Goal: Information Seeking & Learning: Learn about a topic

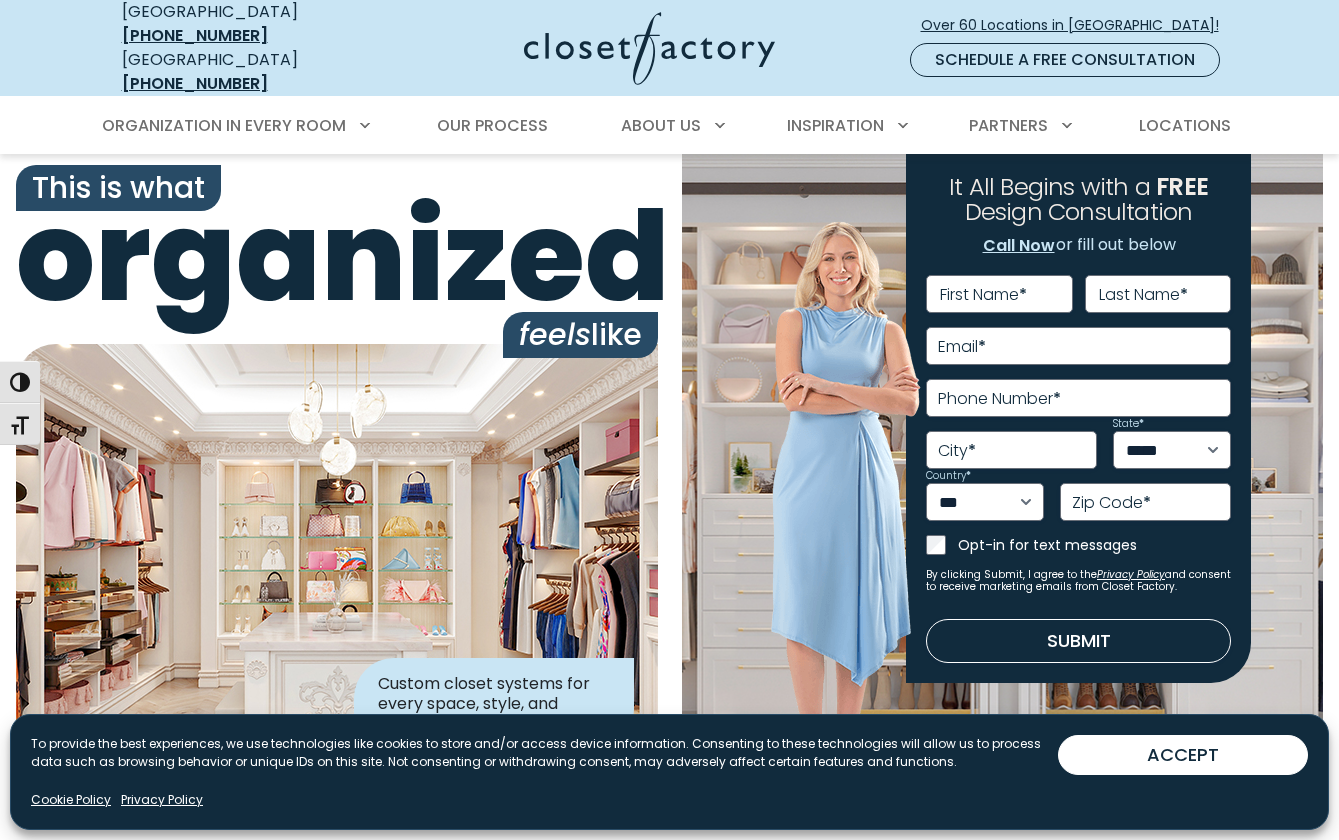
click at [668, 347] on div "This is what organized feels like Custom closet systems for every space, style,…" at bounding box center [337, 464] width 666 height 620
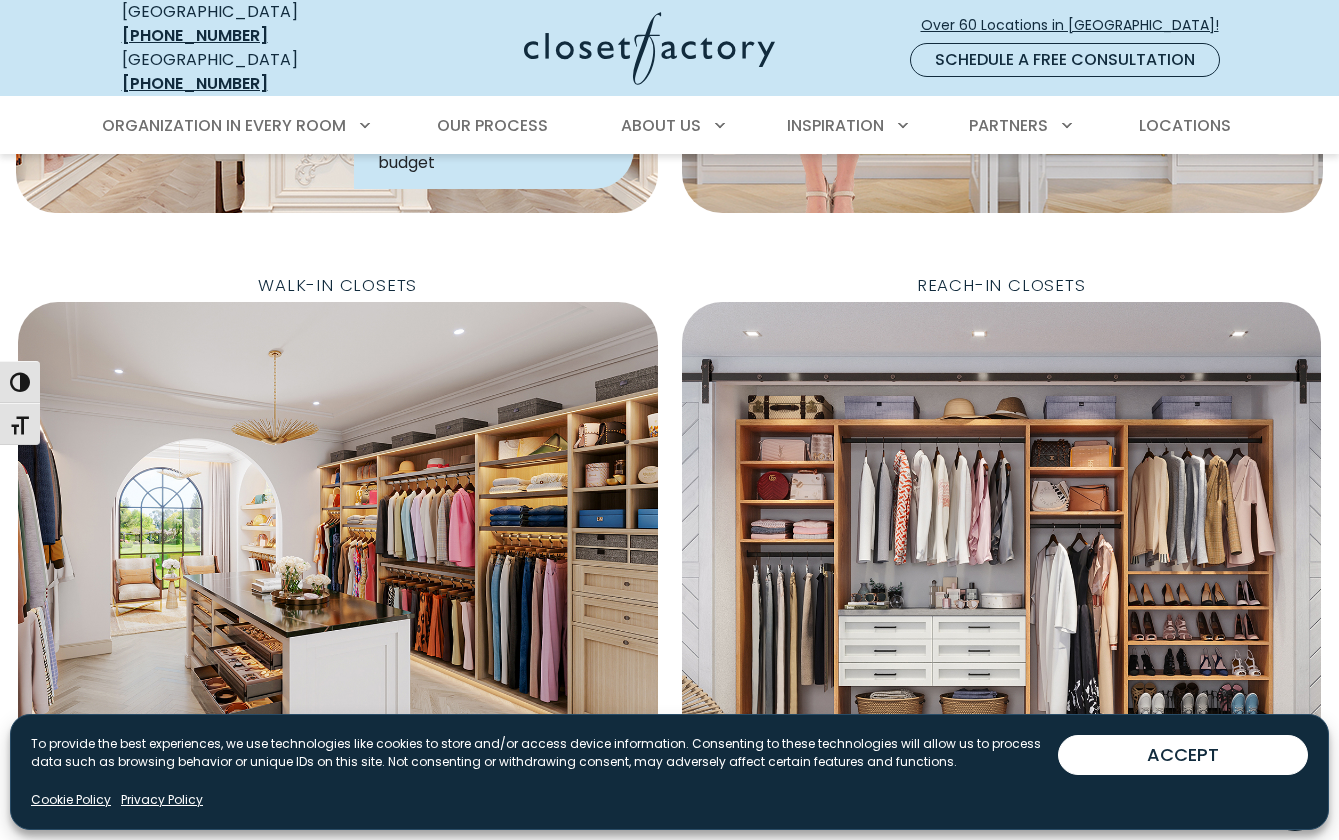
scroll to position [556, 0]
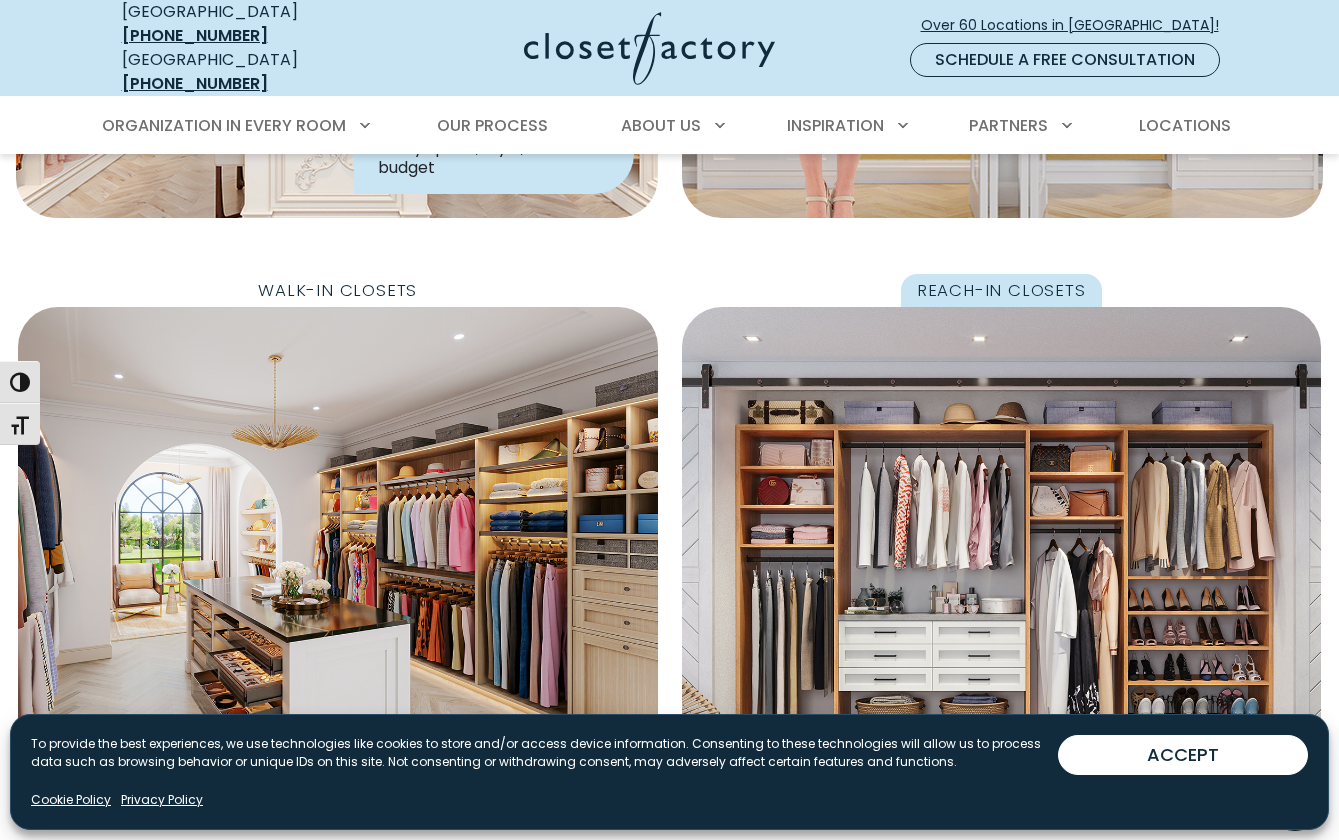
click at [982, 274] on span "Reach-In Closets" at bounding box center [1001, 290] width 201 height 33
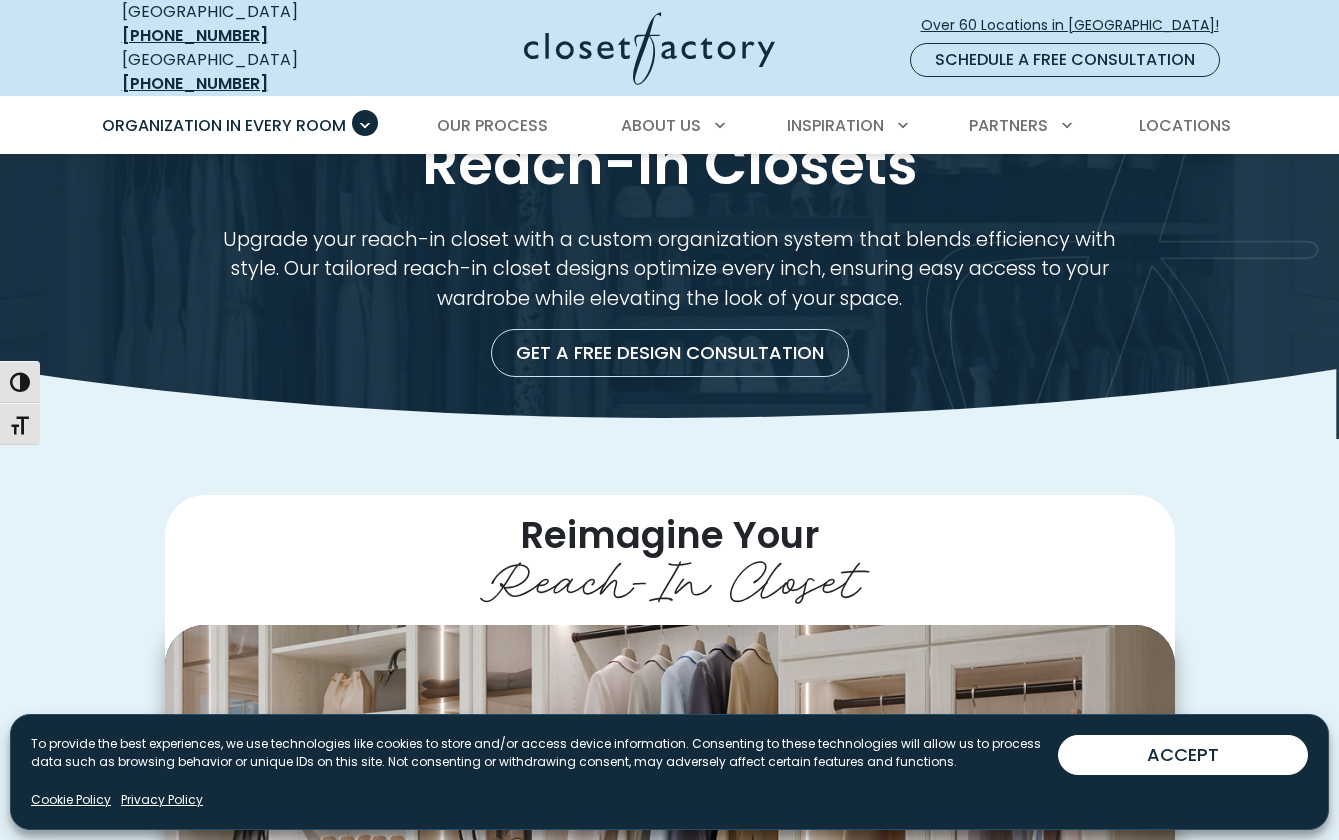
scroll to position [196, 0]
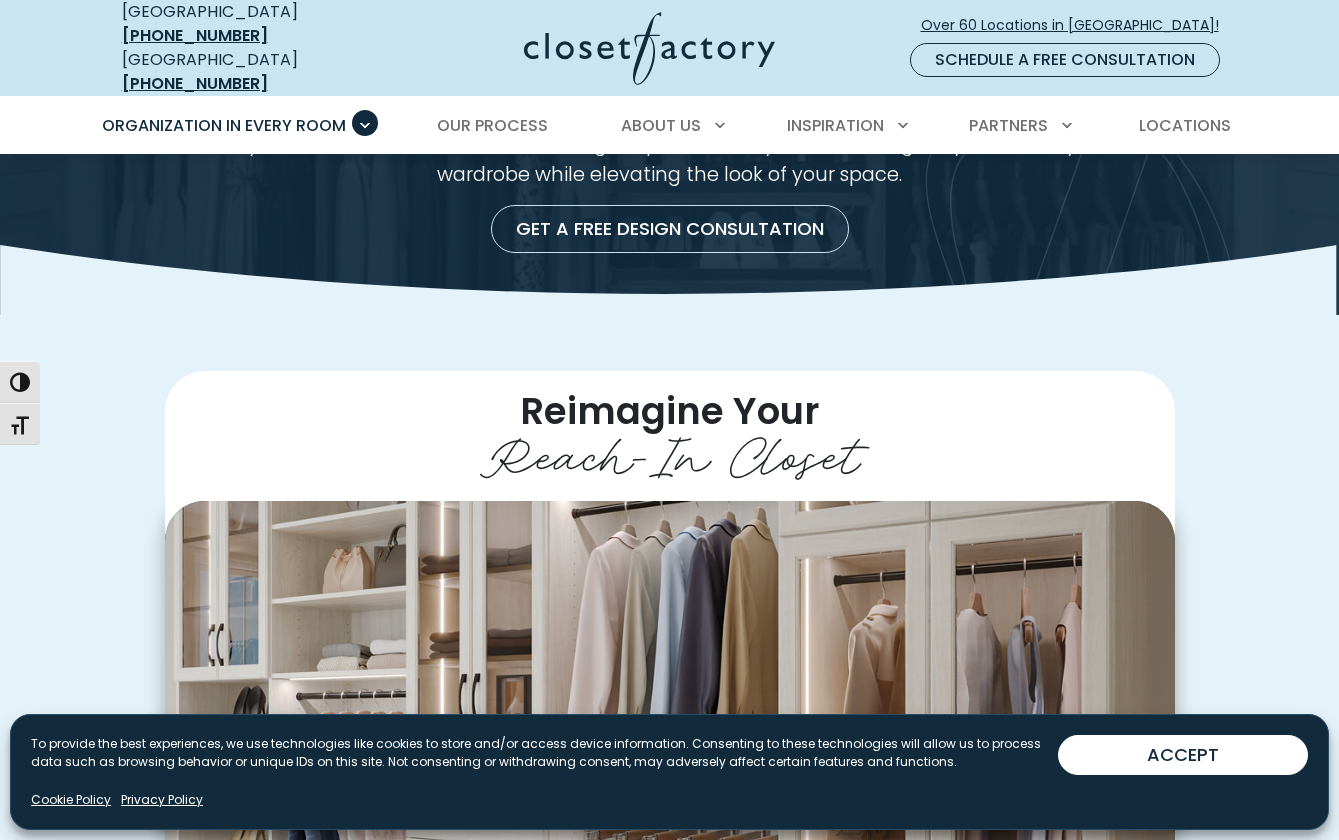
click at [111, 525] on div "Reimagine Your Reach-In Closet Reach-in closet with pull out wire baskets and d…" at bounding box center [670, 813] width 1128 height 884
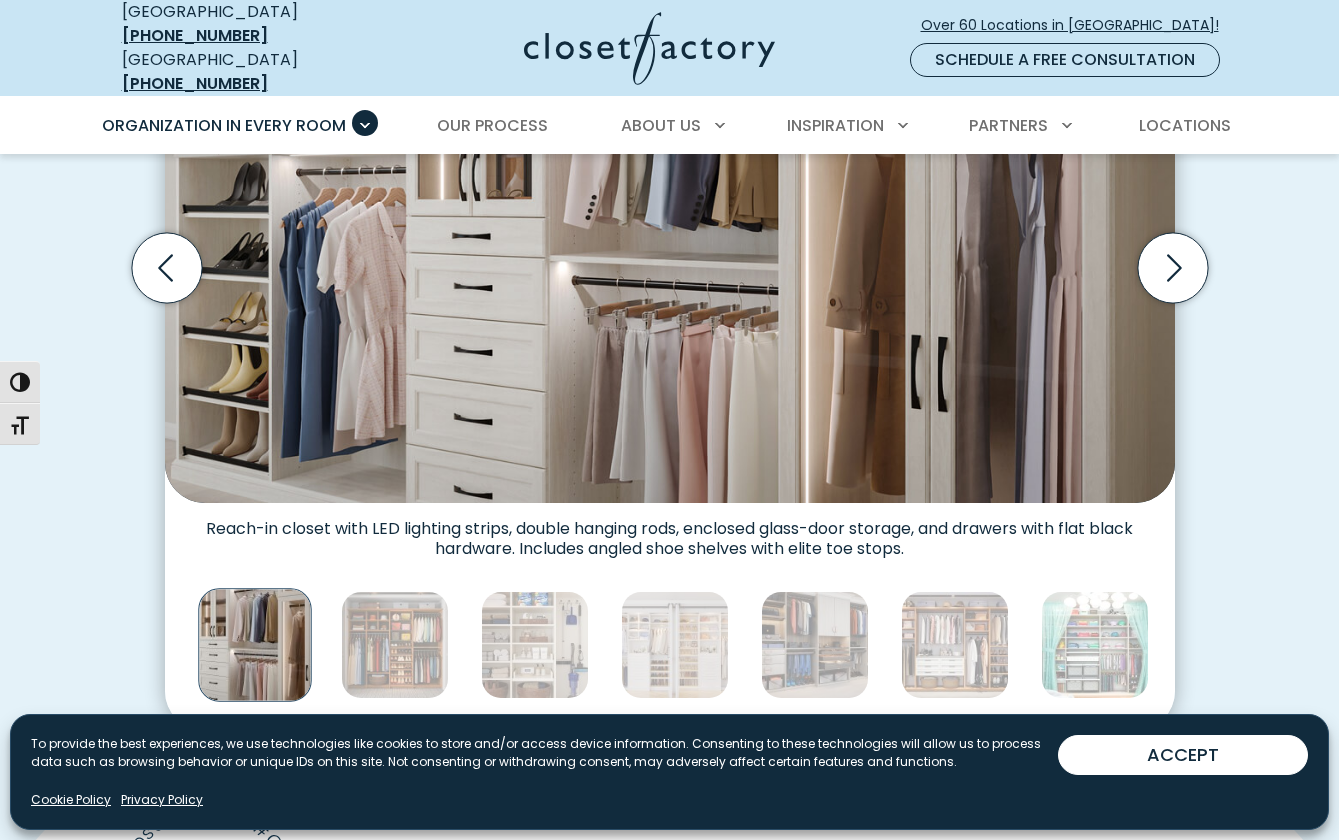
scroll to position [723, 0]
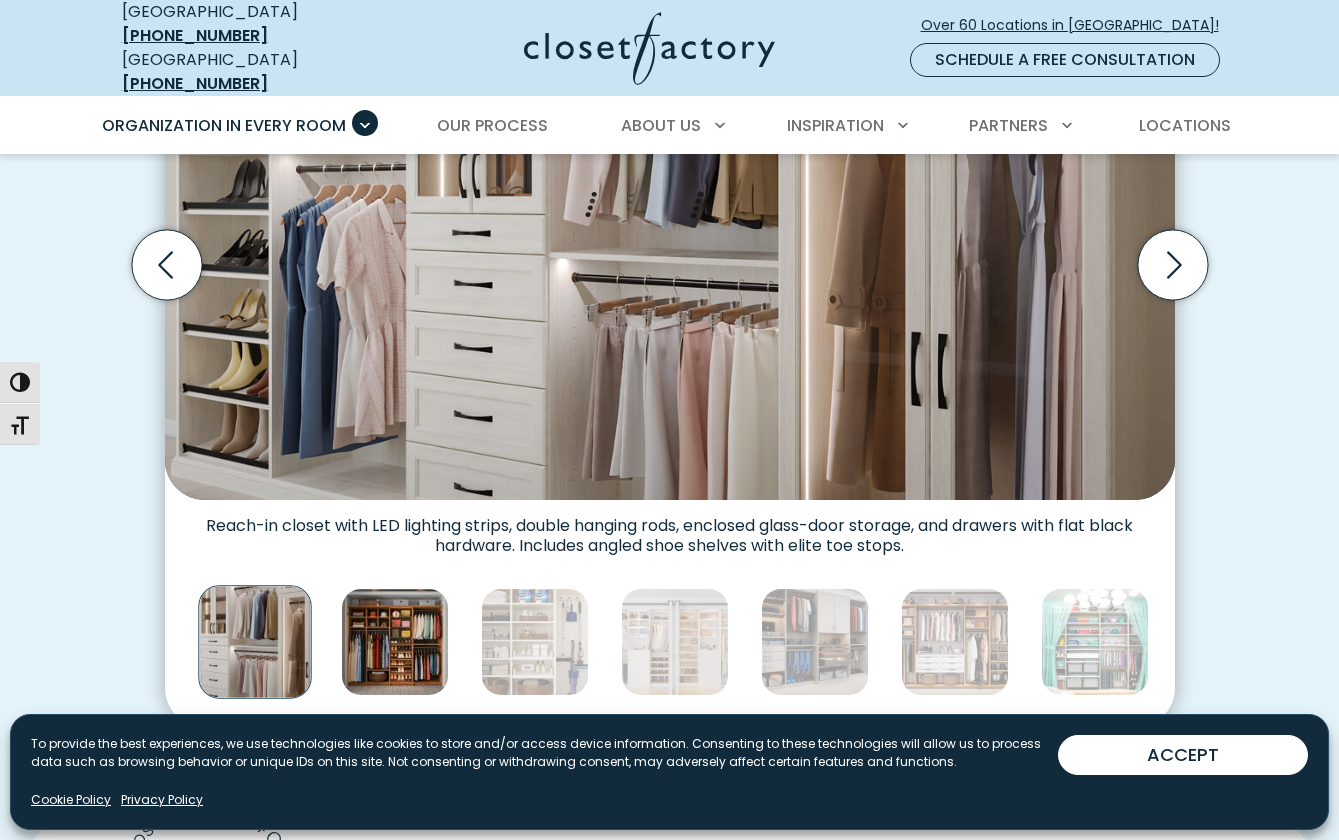
click at [362, 632] on img "Thumbnail Gallery" at bounding box center [395, 642] width 108 height 108
click at [373, 626] on img "Thumbnail Gallery" at bounding box center [395, 642] width 108 height 108
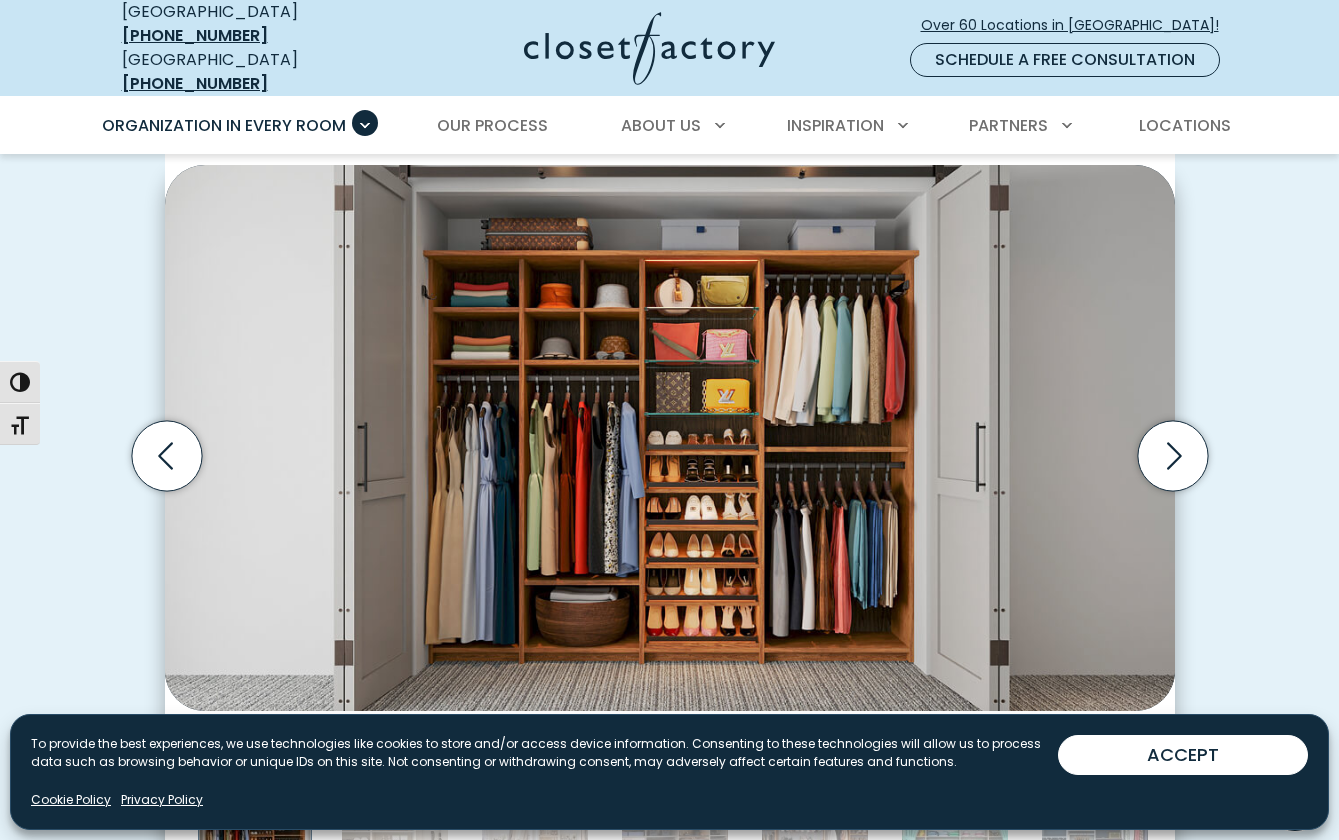
scroll to position [527, 0]
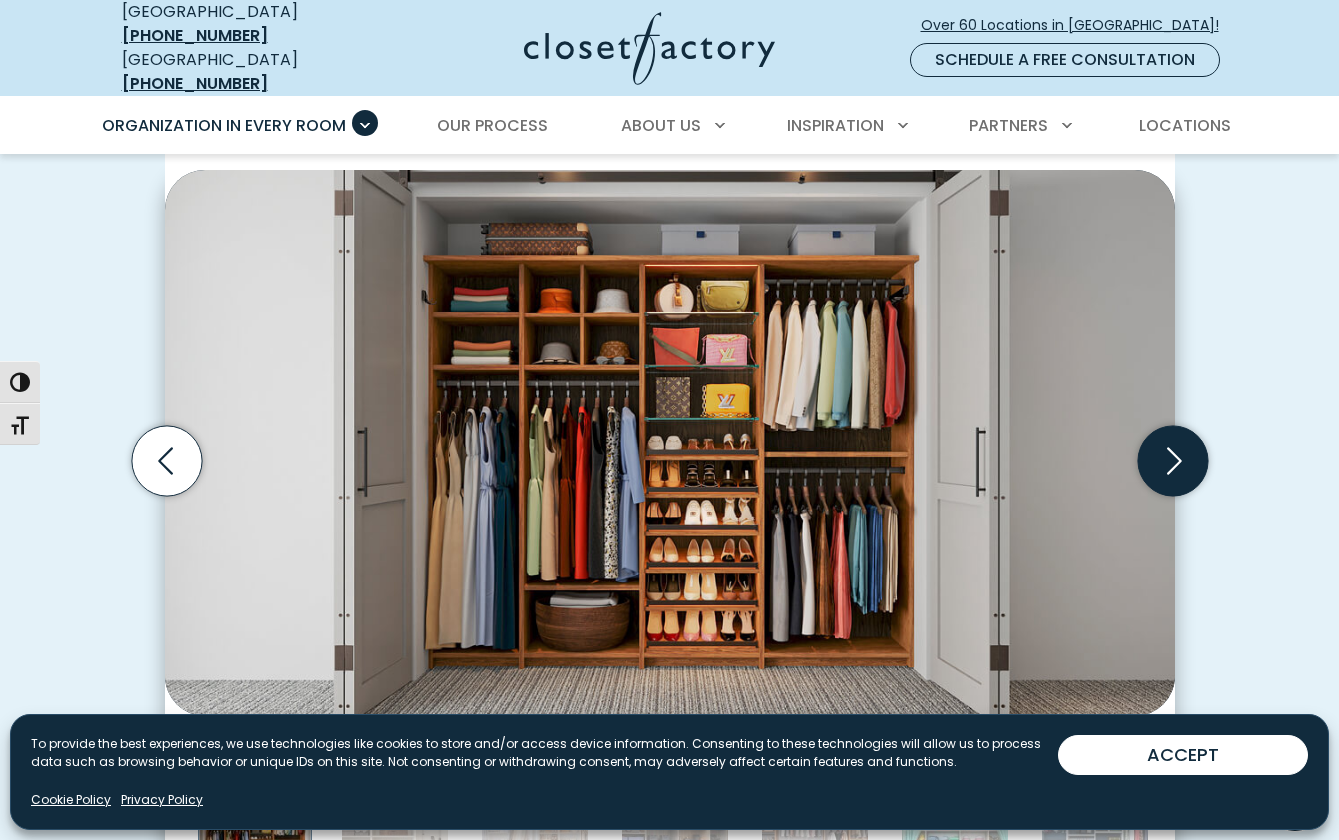
click at [1179, 440] on icon "Next slide" at bounding box center [1172, 461] width 70 height 70
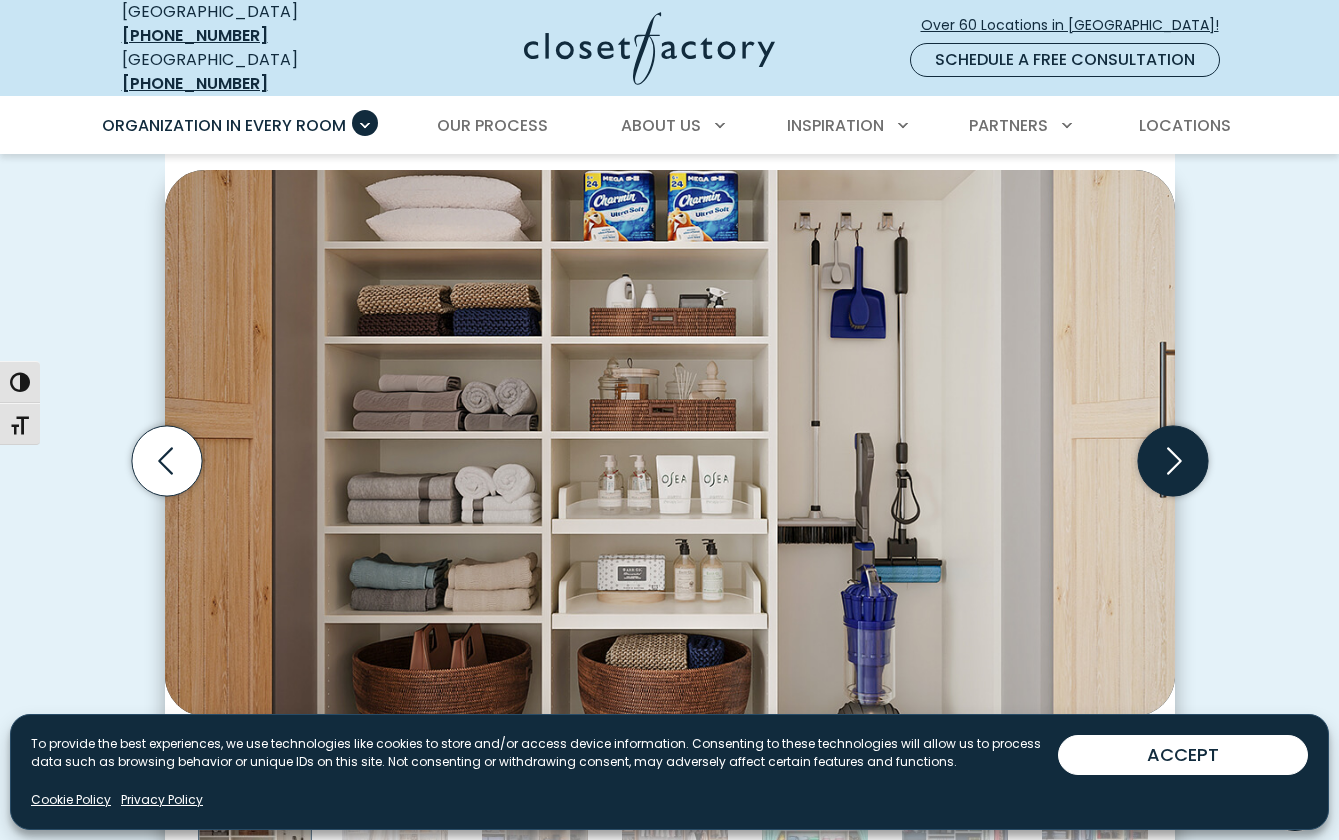
click at [1180, 440] on icon "Next slide" at bounding box center [1172, 461] width 70 height 70
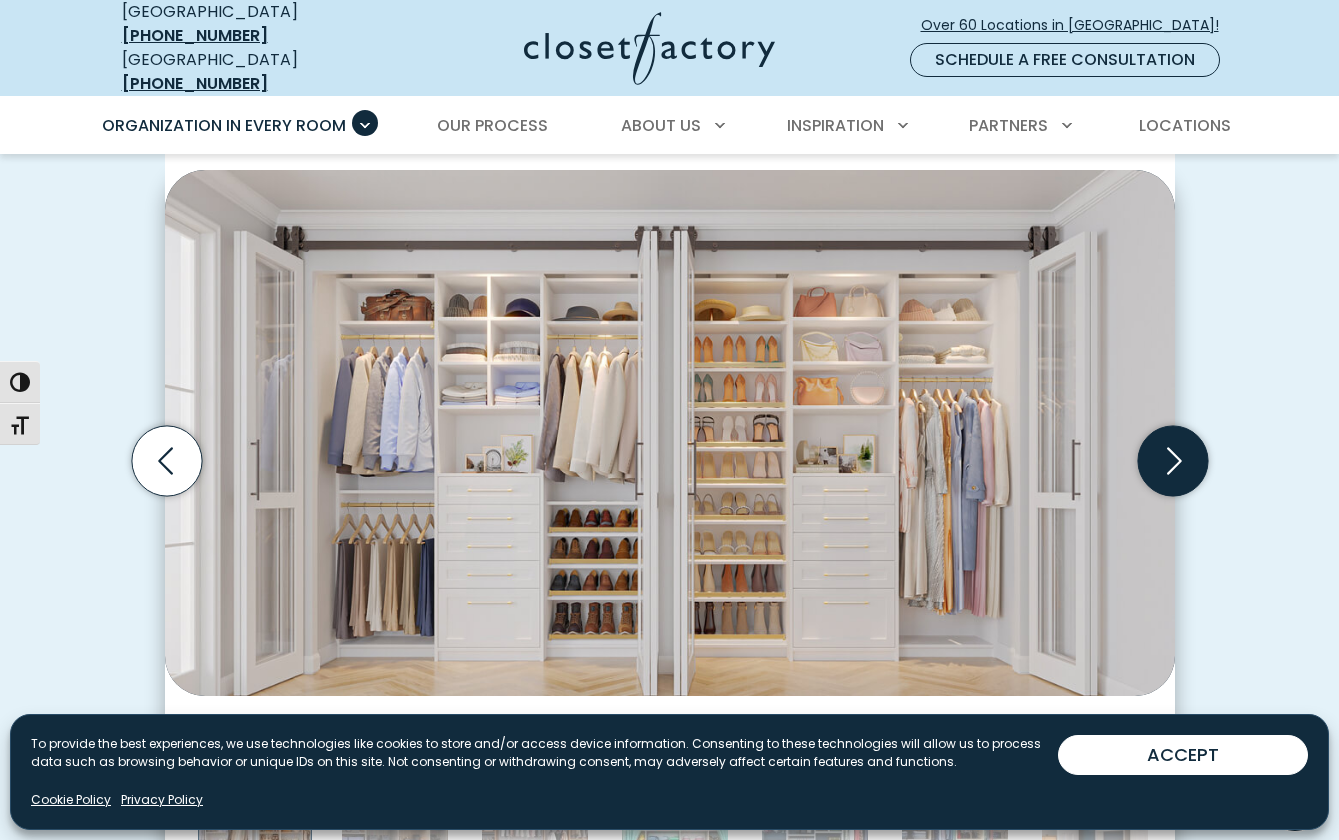
click at [1180, 437] on icon "Next slide" at bounding box center [1172, 461] width 70 height 70
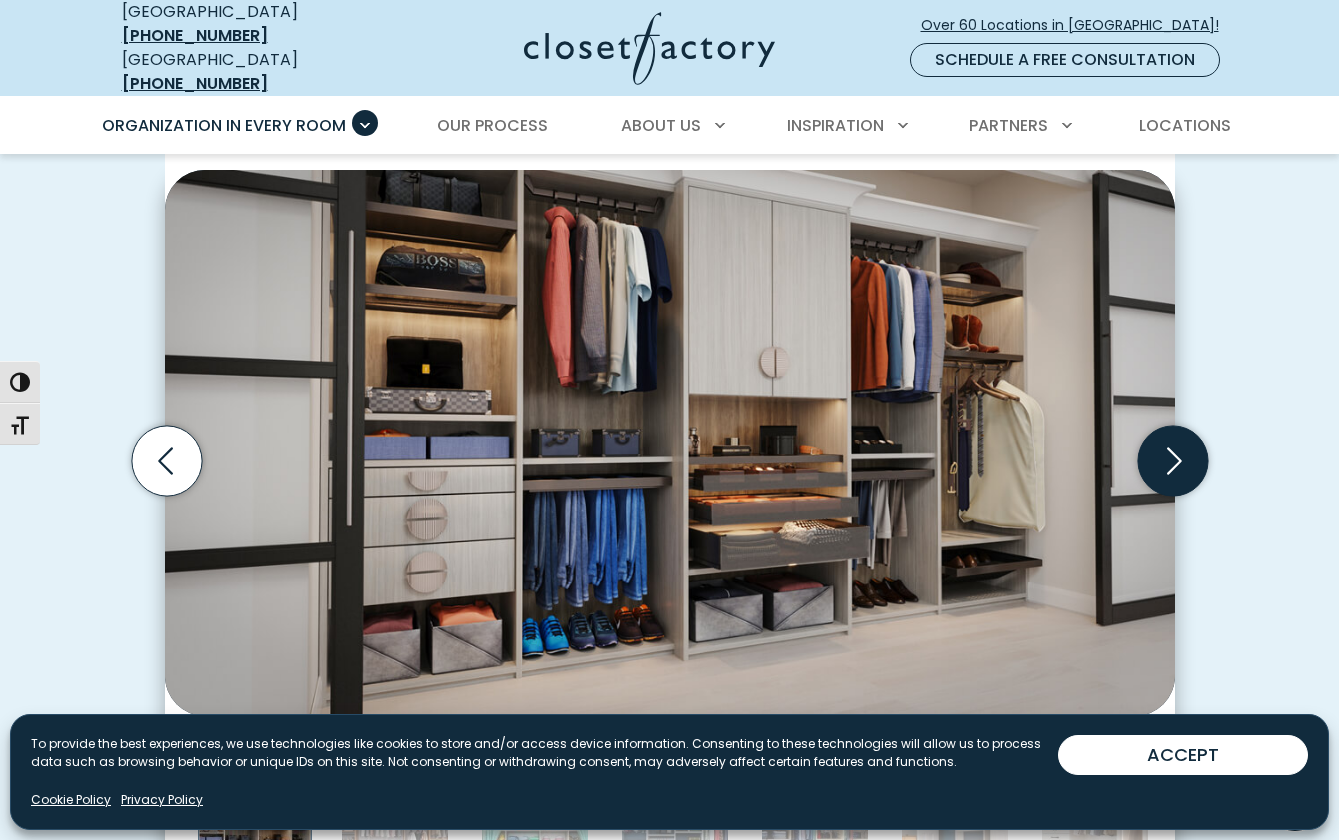
click at [1179, 437] on icon "Next slide" at bounding box center [1172, 461] width 70 height 70
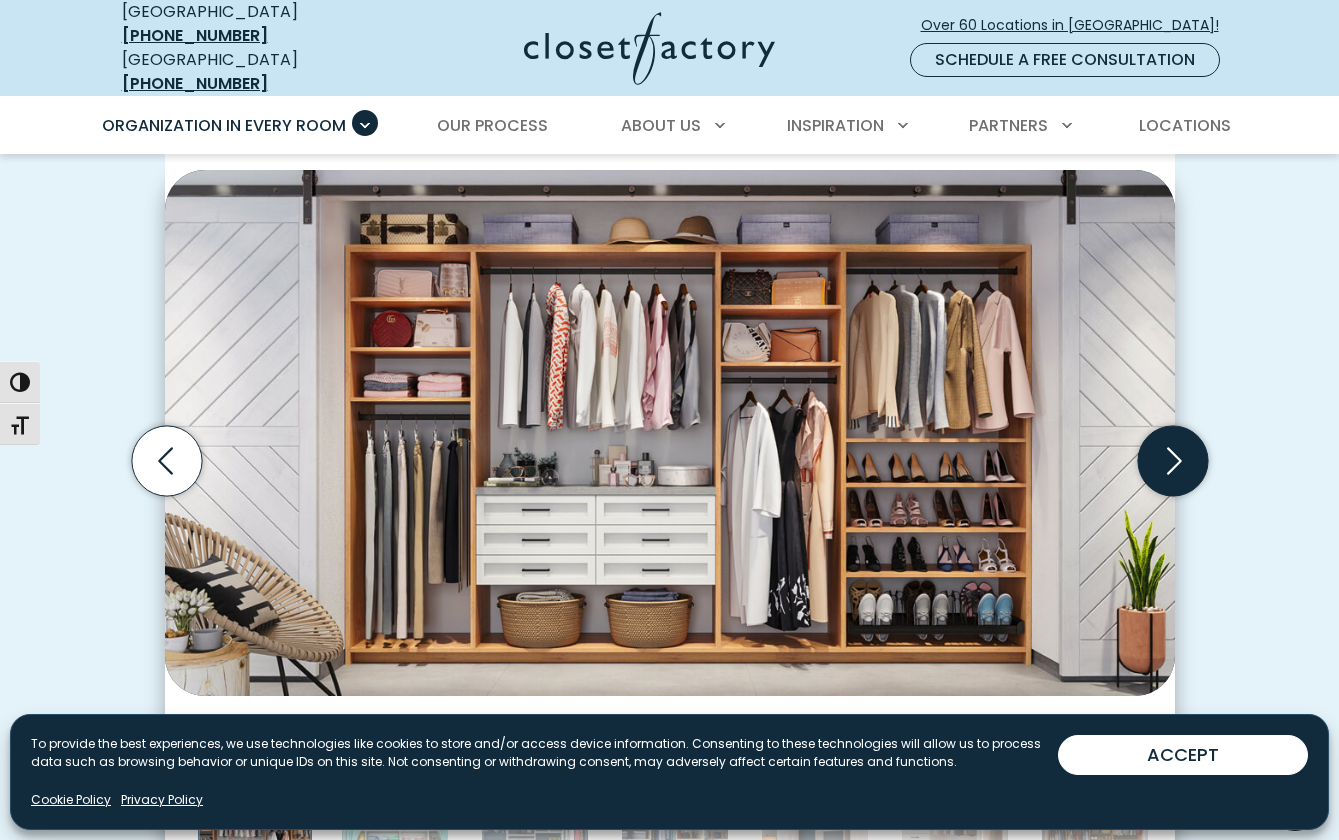
click at [1178, 436] on icon "Next slide" at bounding box center [1172, 461] width 70 height 70
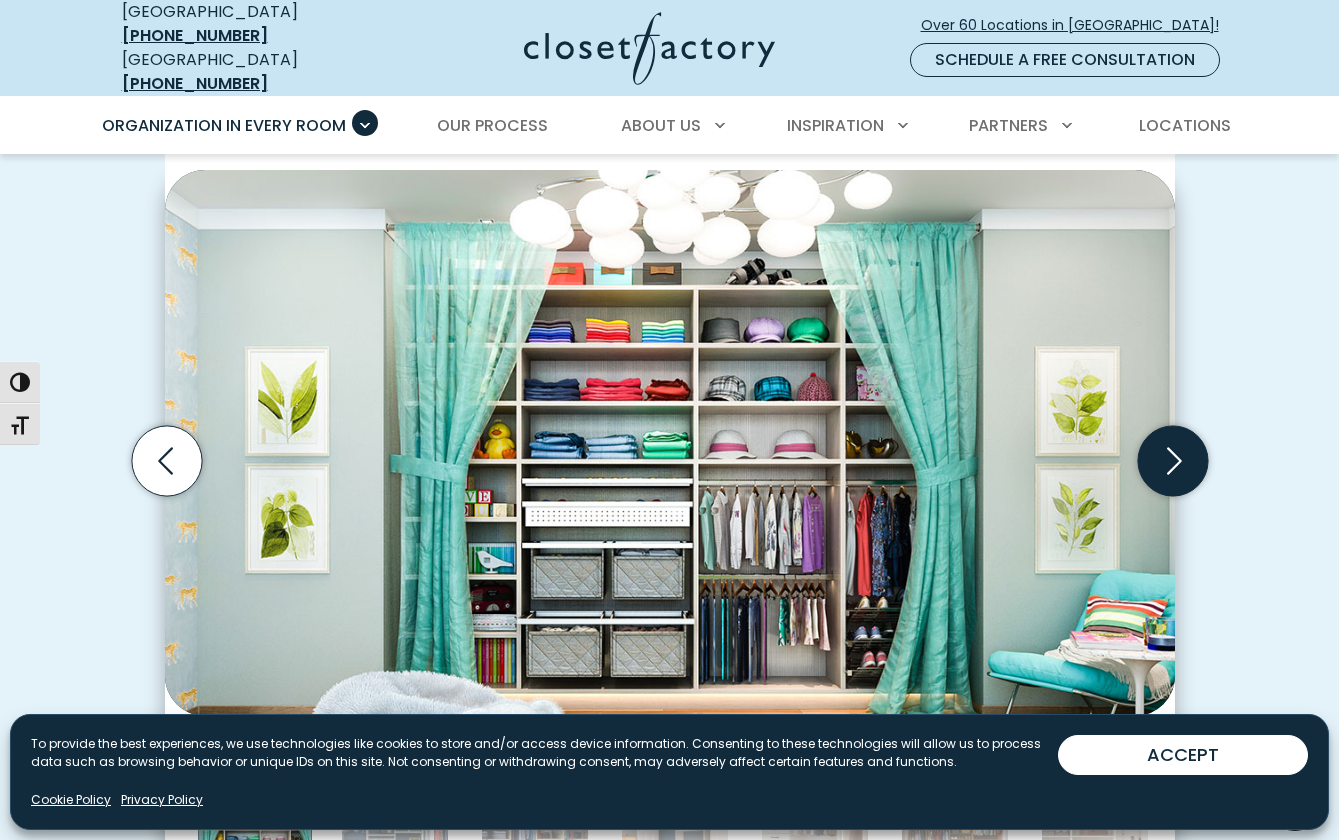
click at [1179, 438] on icon "Next slide" at bounding box center [1172, 461] width 70 height 70
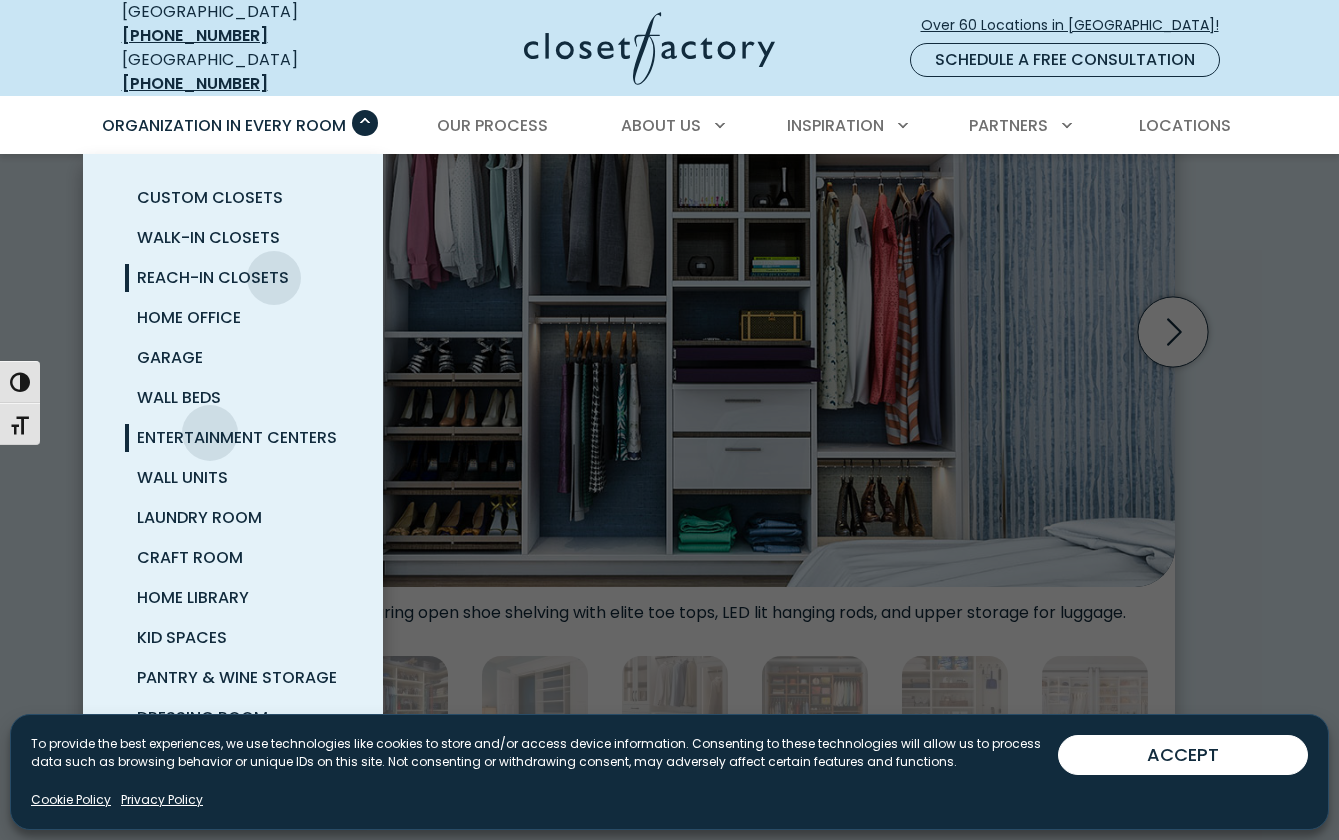
scroll to position [657, 0]
click at [172, 626] on span "Kid Spaces" at bounding box center [182, 637] width 90 height 23
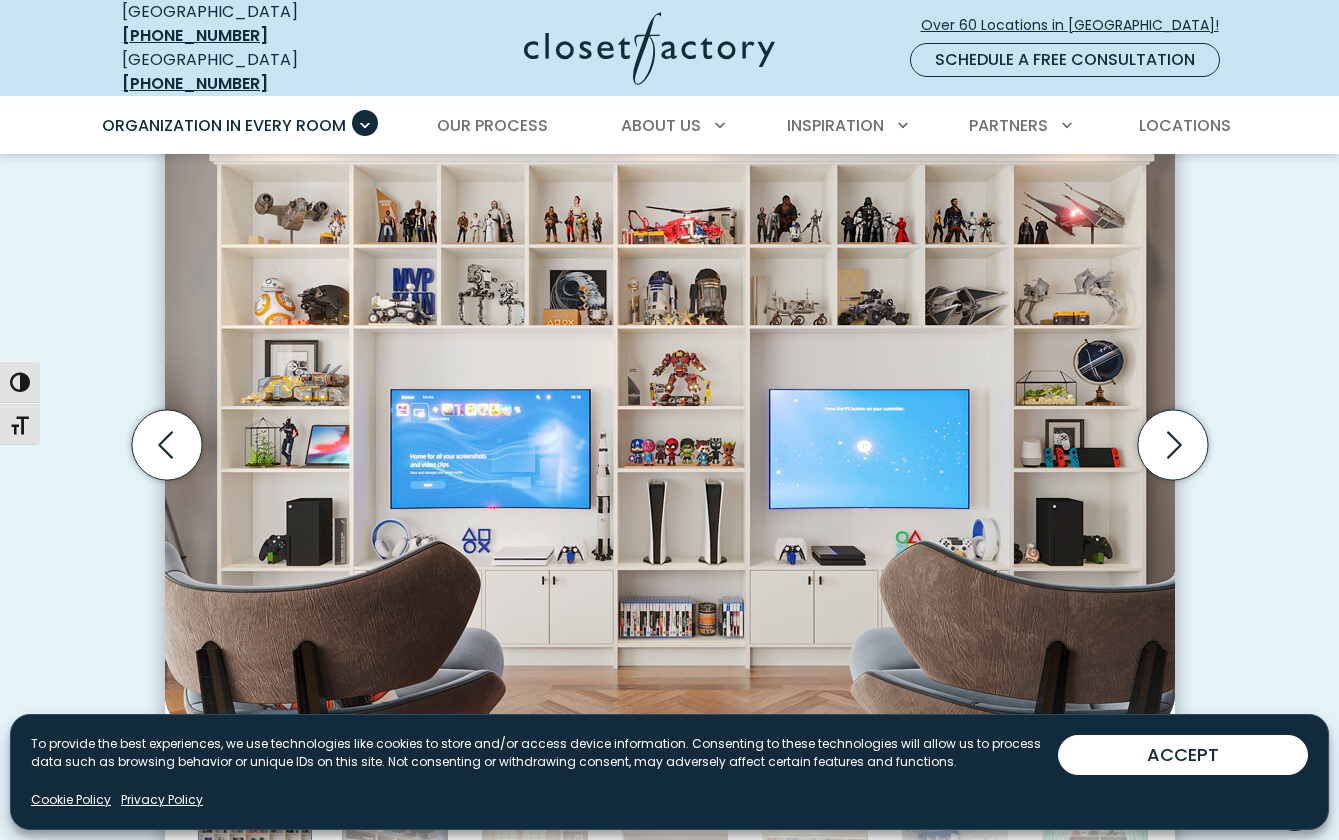
scroll to position [615, 0]
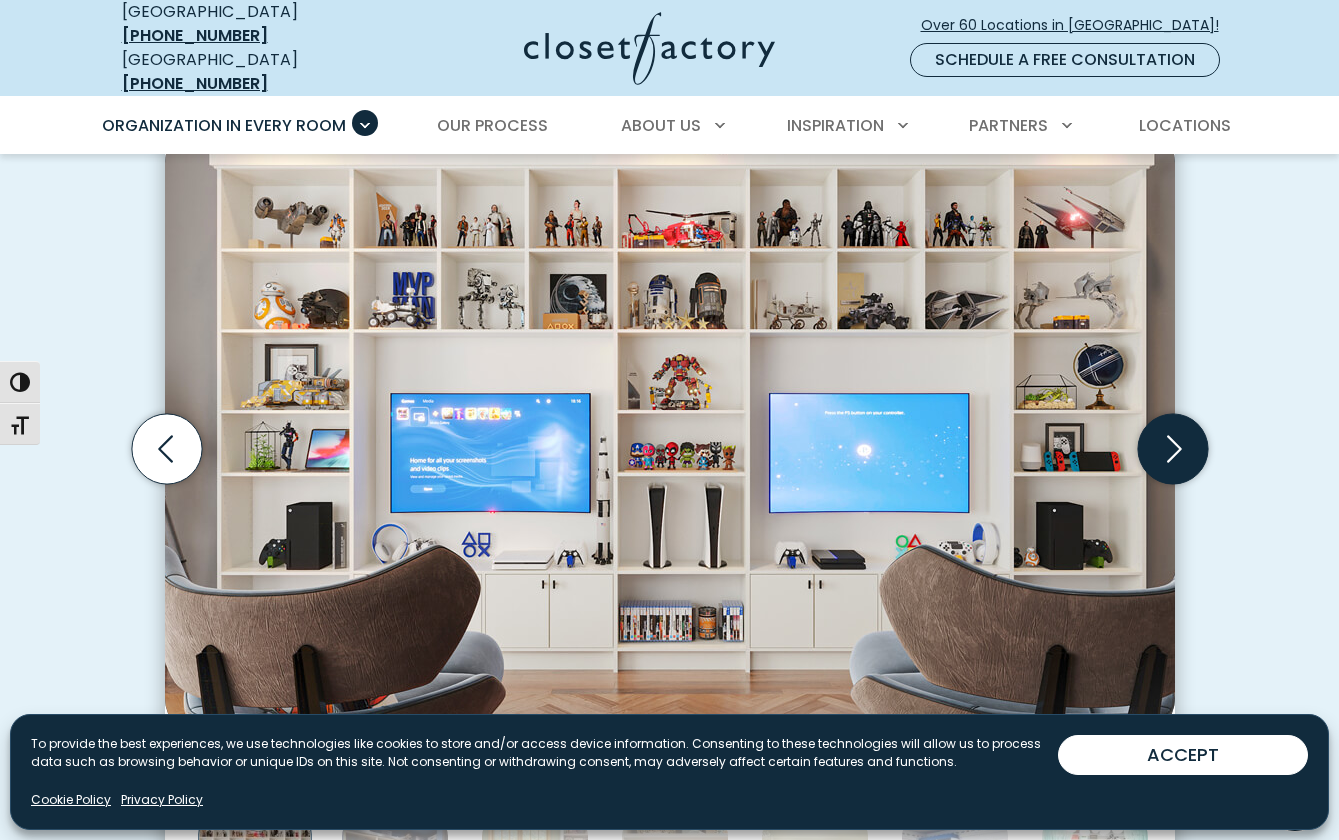
click at [1184, 430] on icon "Next slide" at bounding box center [1172, 449] width 70 height 70
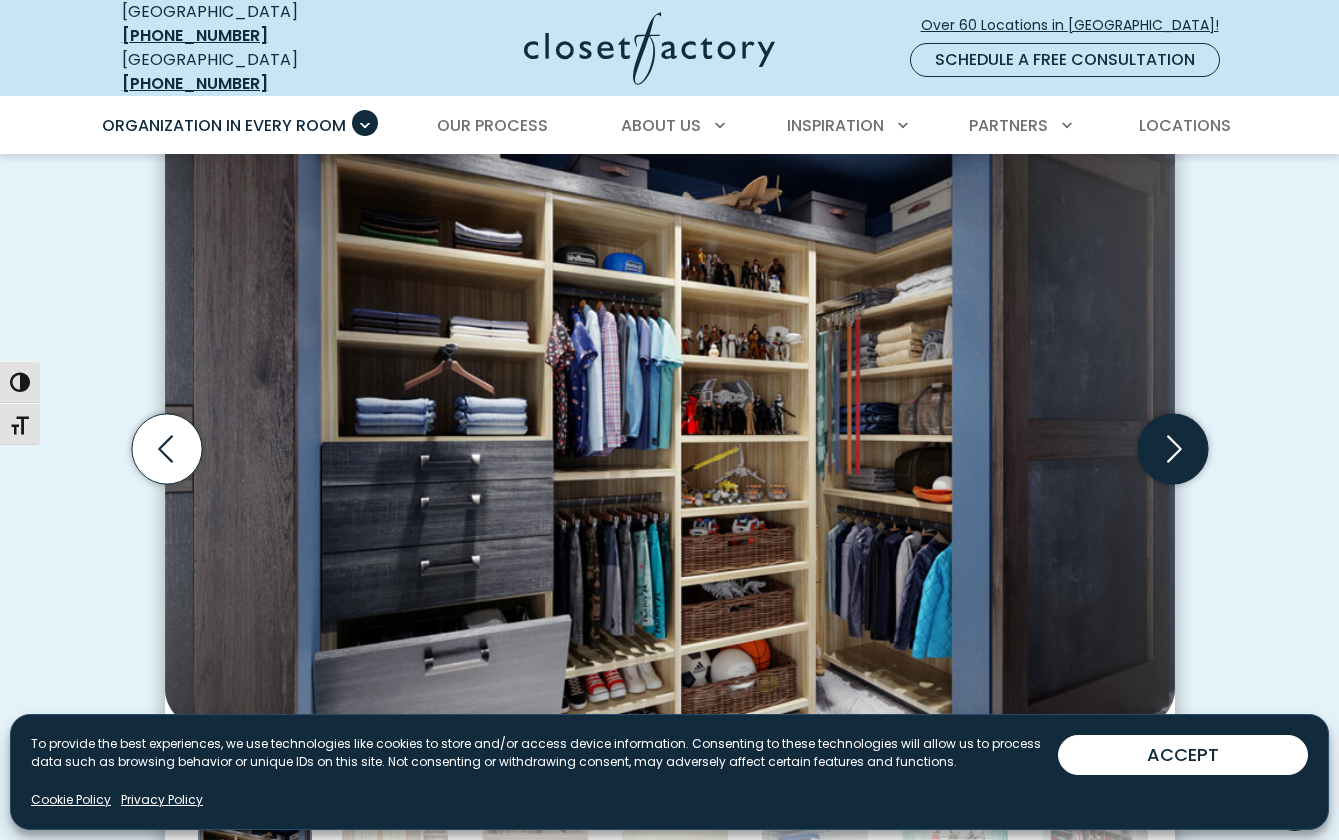
click at [1184, 430] on icon "Next slide" at bounding box center [1172, 449] width 70 height 70
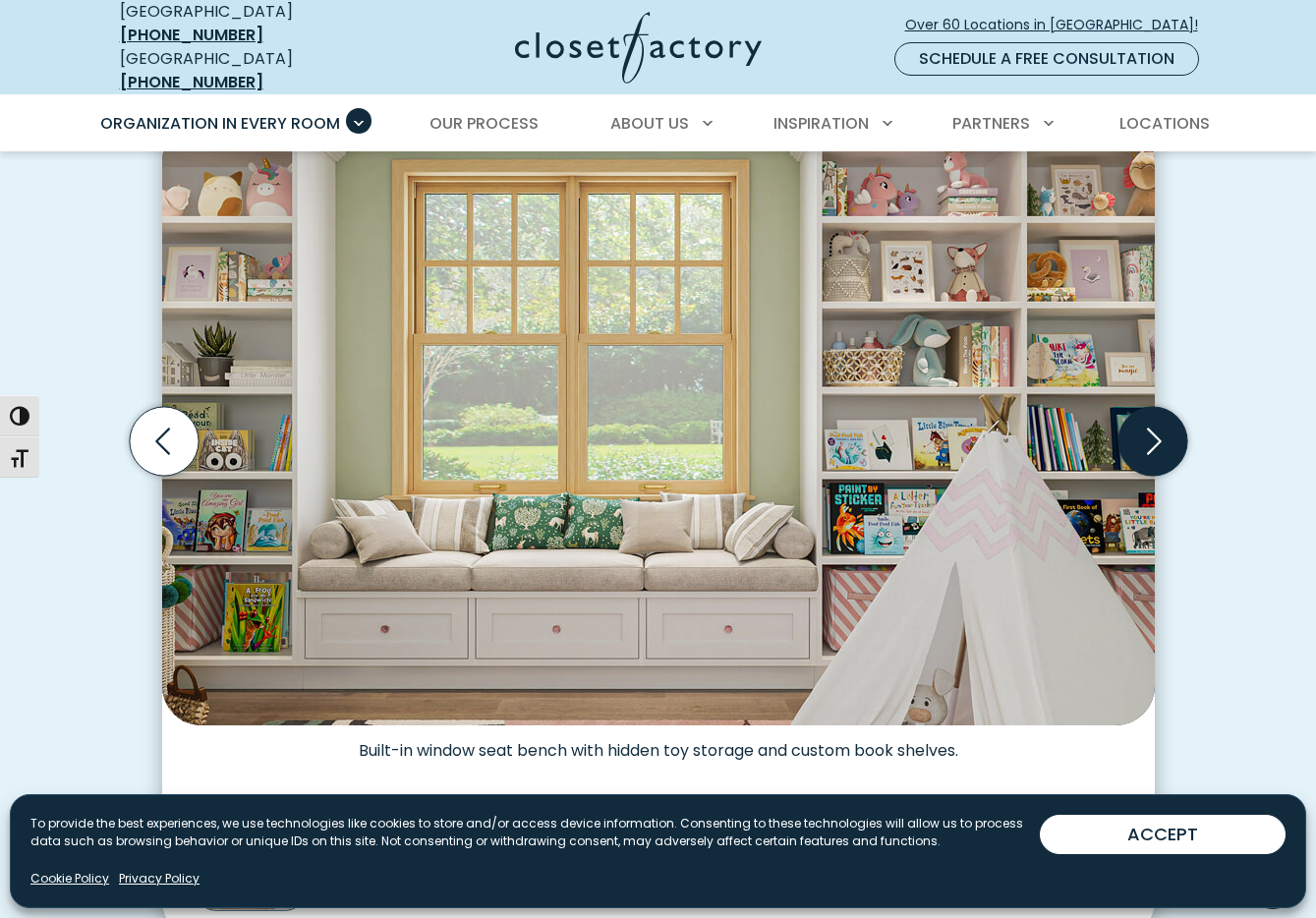
click at [1151, 431] on icon "Next slide" at bounding box center [1152, 441] width 69 height 69
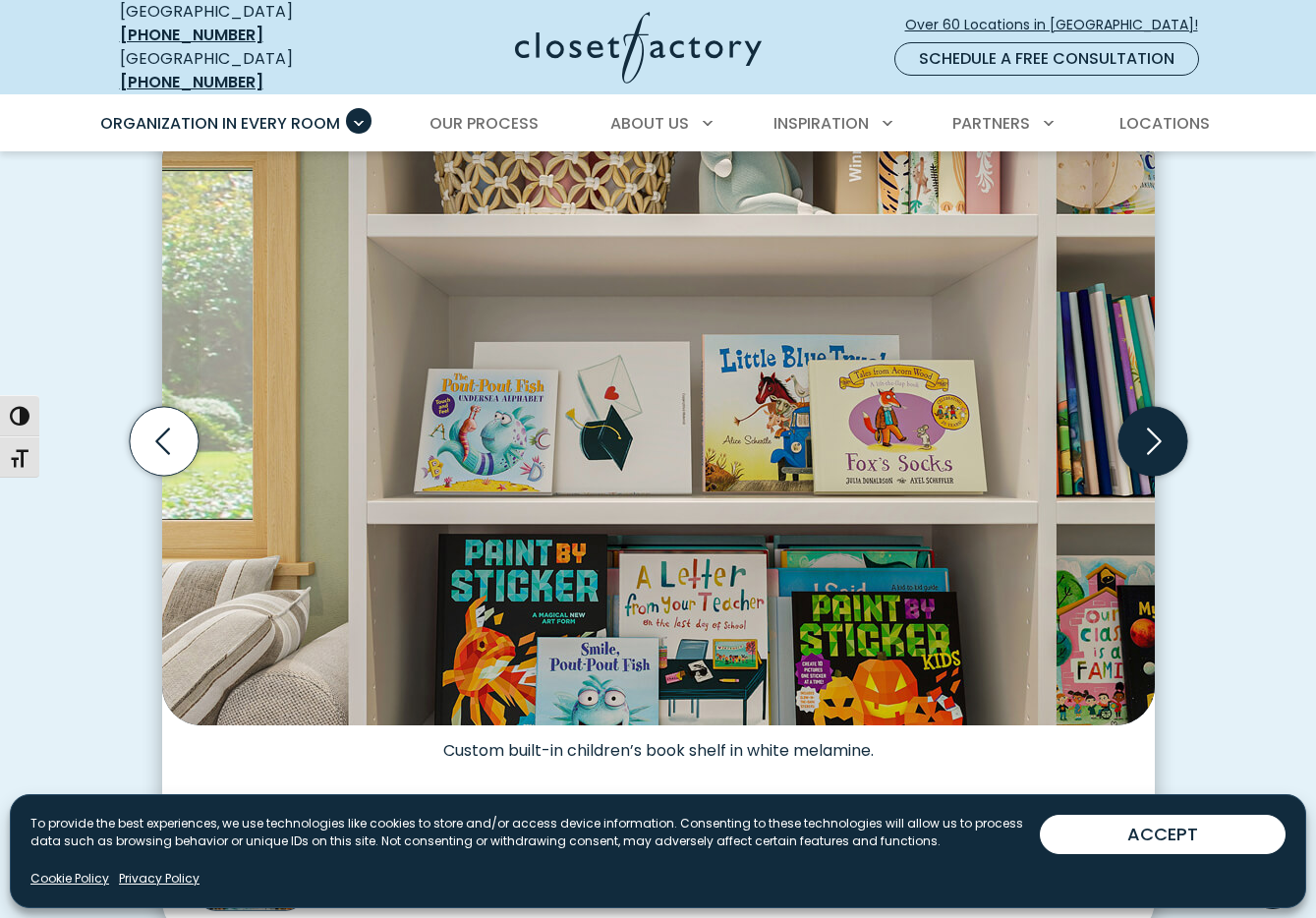
click at [1153, 431] on icon "Next slide" at bounding box center [1152, 441] width 69 height 69
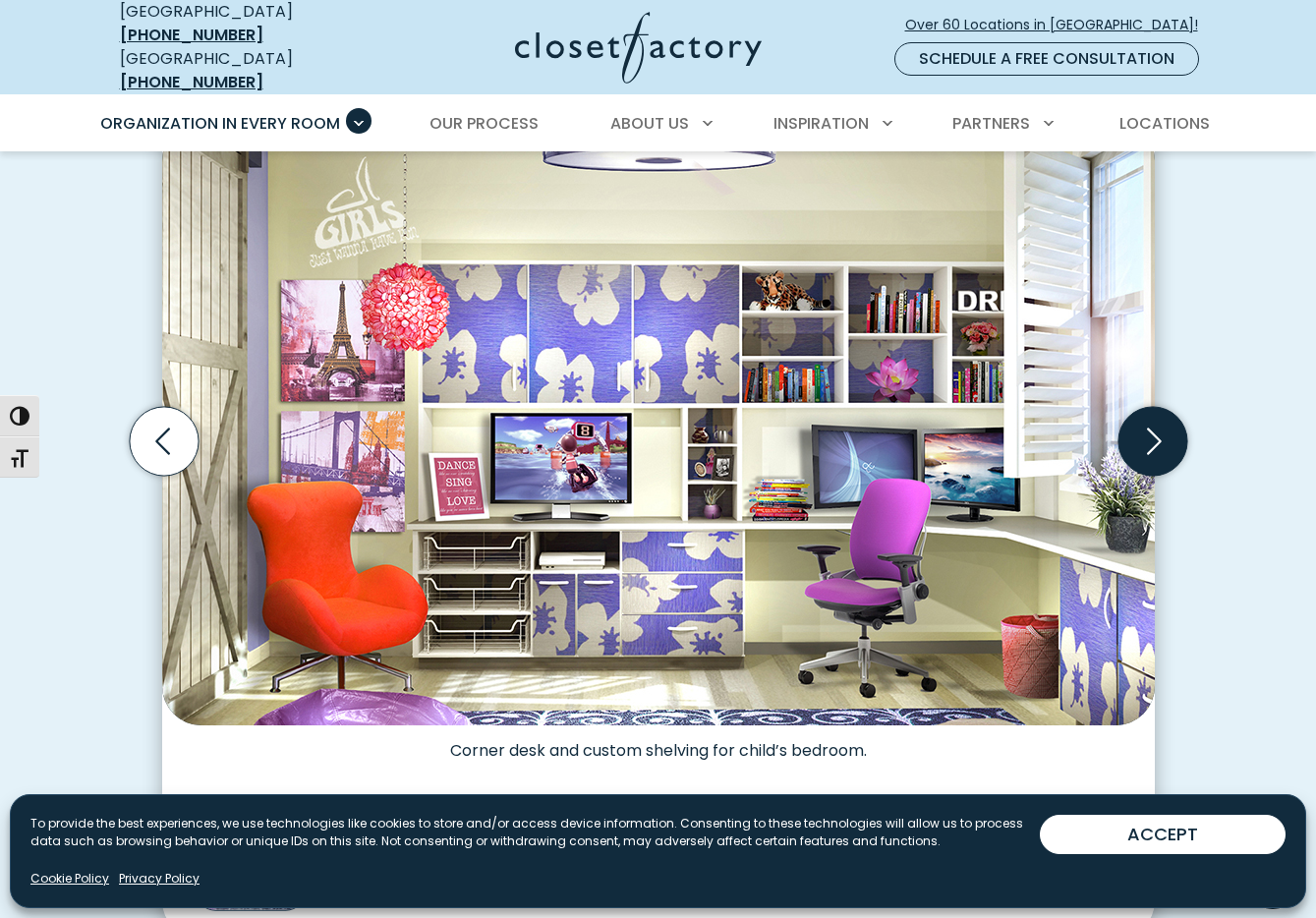
click at [1154, 432] on icon "Next slide" at bounding box center [1152, 441] width 69 height 69
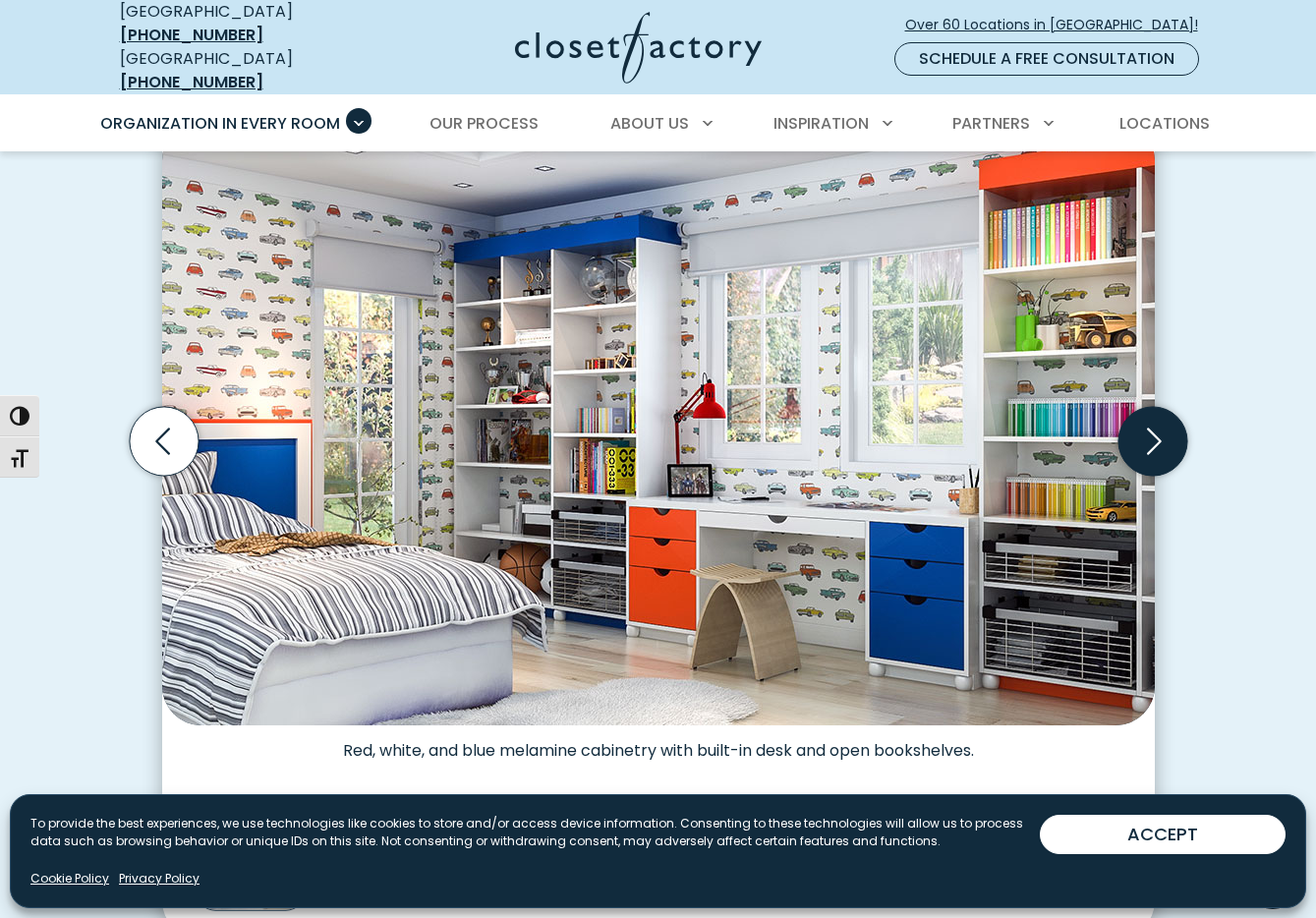
click at [1153, 432] on icon "Next slide" at bounding box center [1152, 441] width 69 height 69
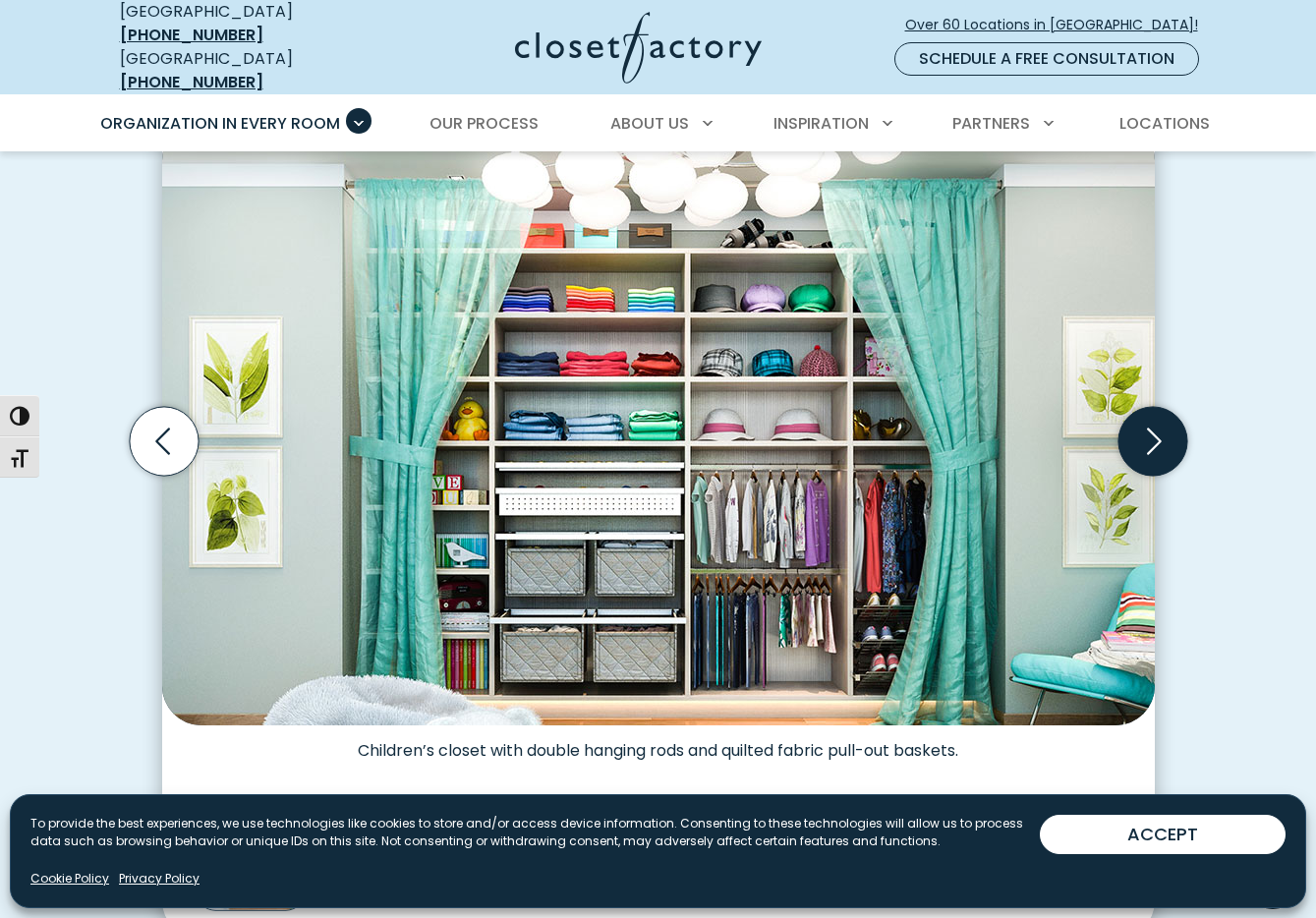
click at [1154, 432] on icon "Next slide" at bounding box center [1152, 441] width 69 height 69
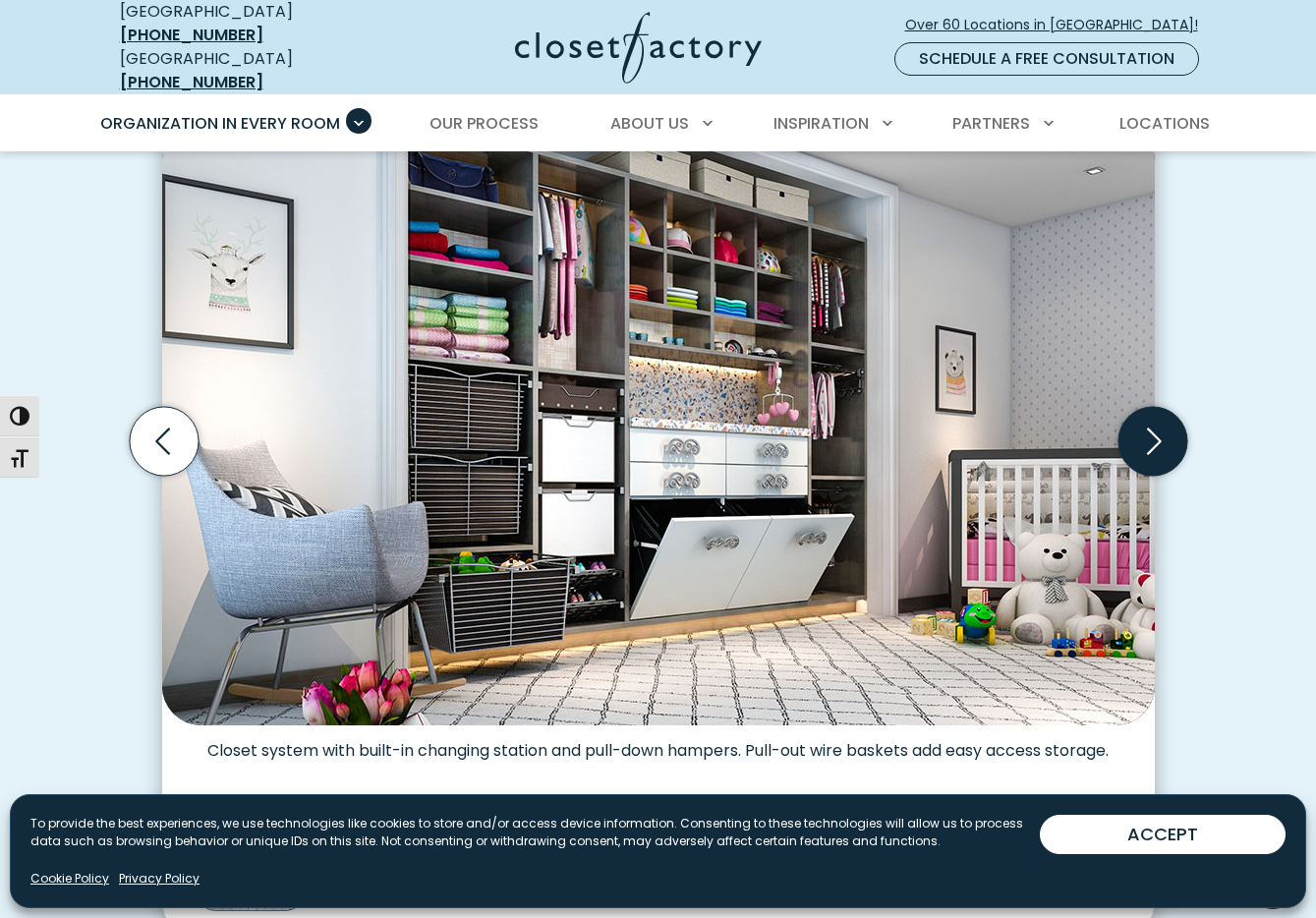
click at [1157, 434] on icon "Next slide" at bounding box center [1152, 441] width 69 height 69
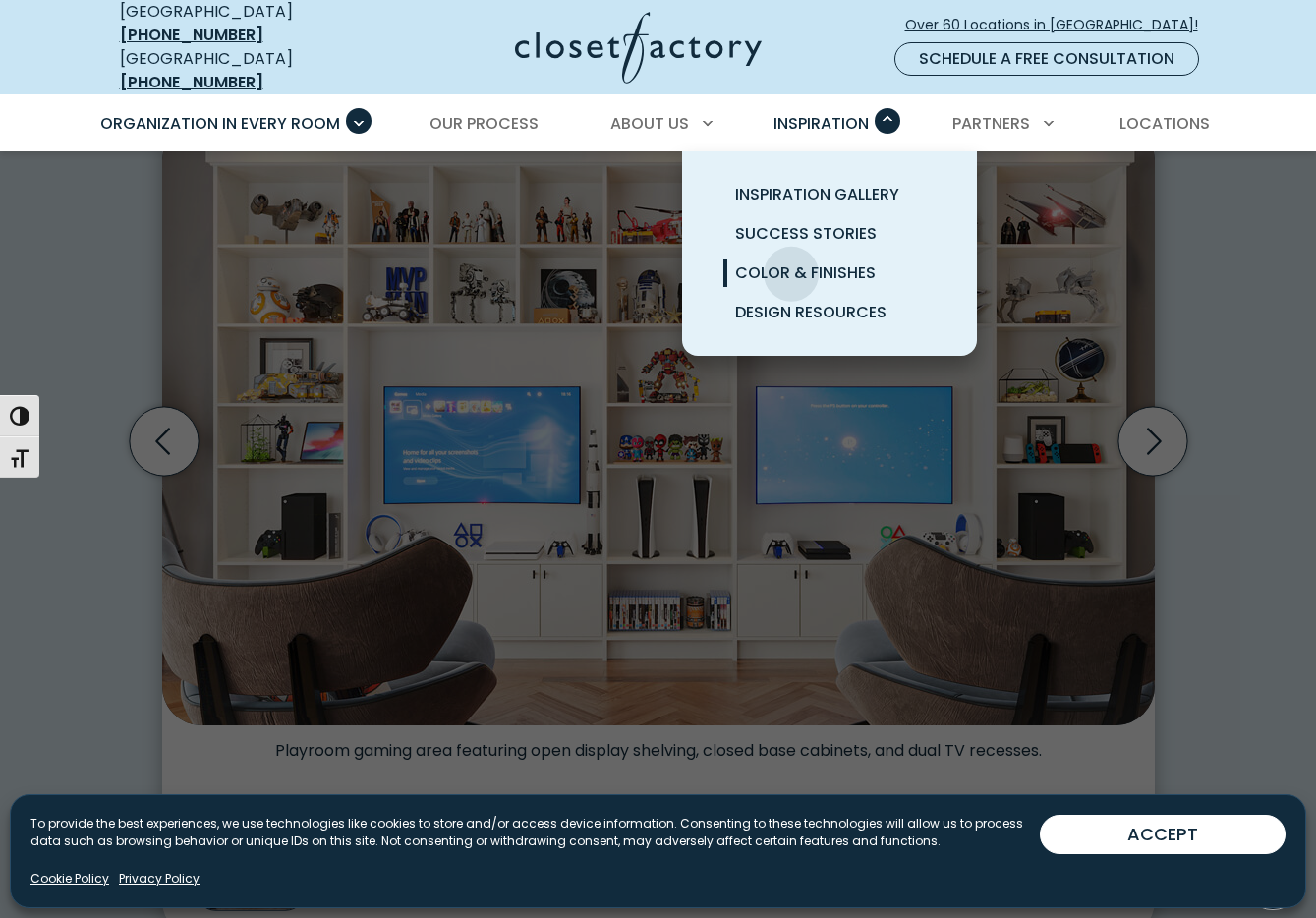
click at [791, 261] on span "Color & Finishes" at bounding box center [805, 272] width 141 height 23
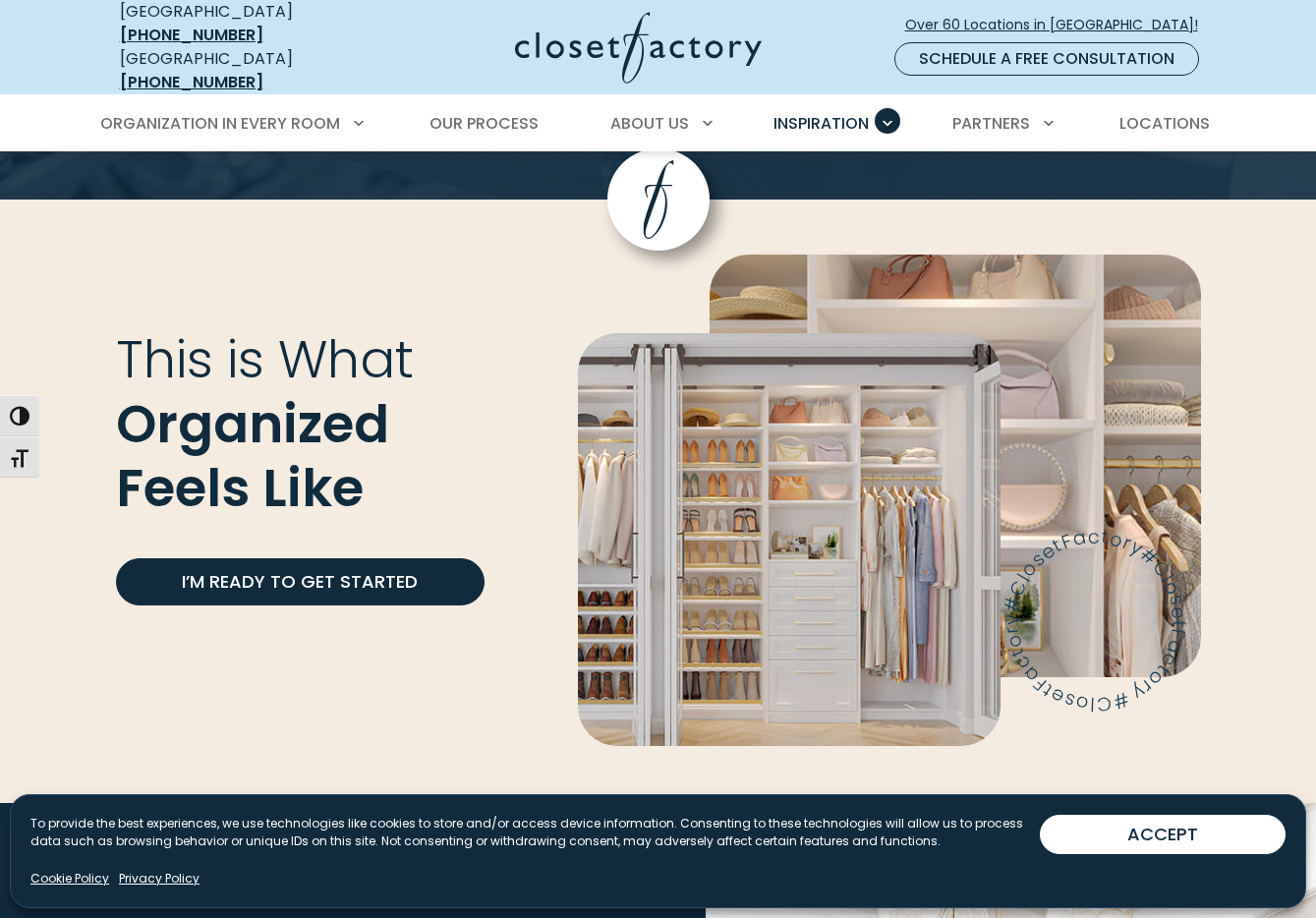
scroll to position [4931, 0]
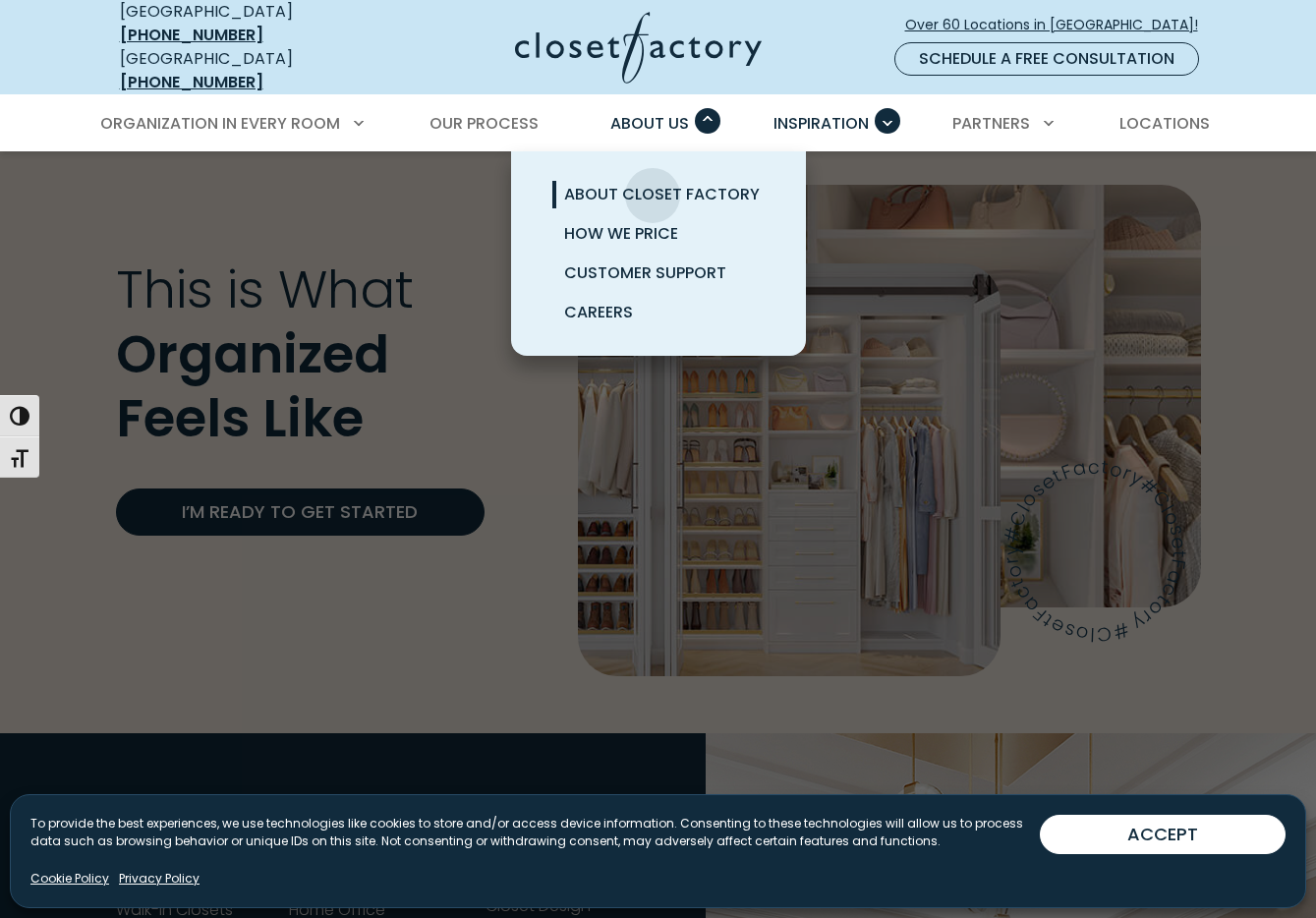
click at [653, 183] on span "About Closet Factory" at bounding box center [661, 194] width 196 height 23
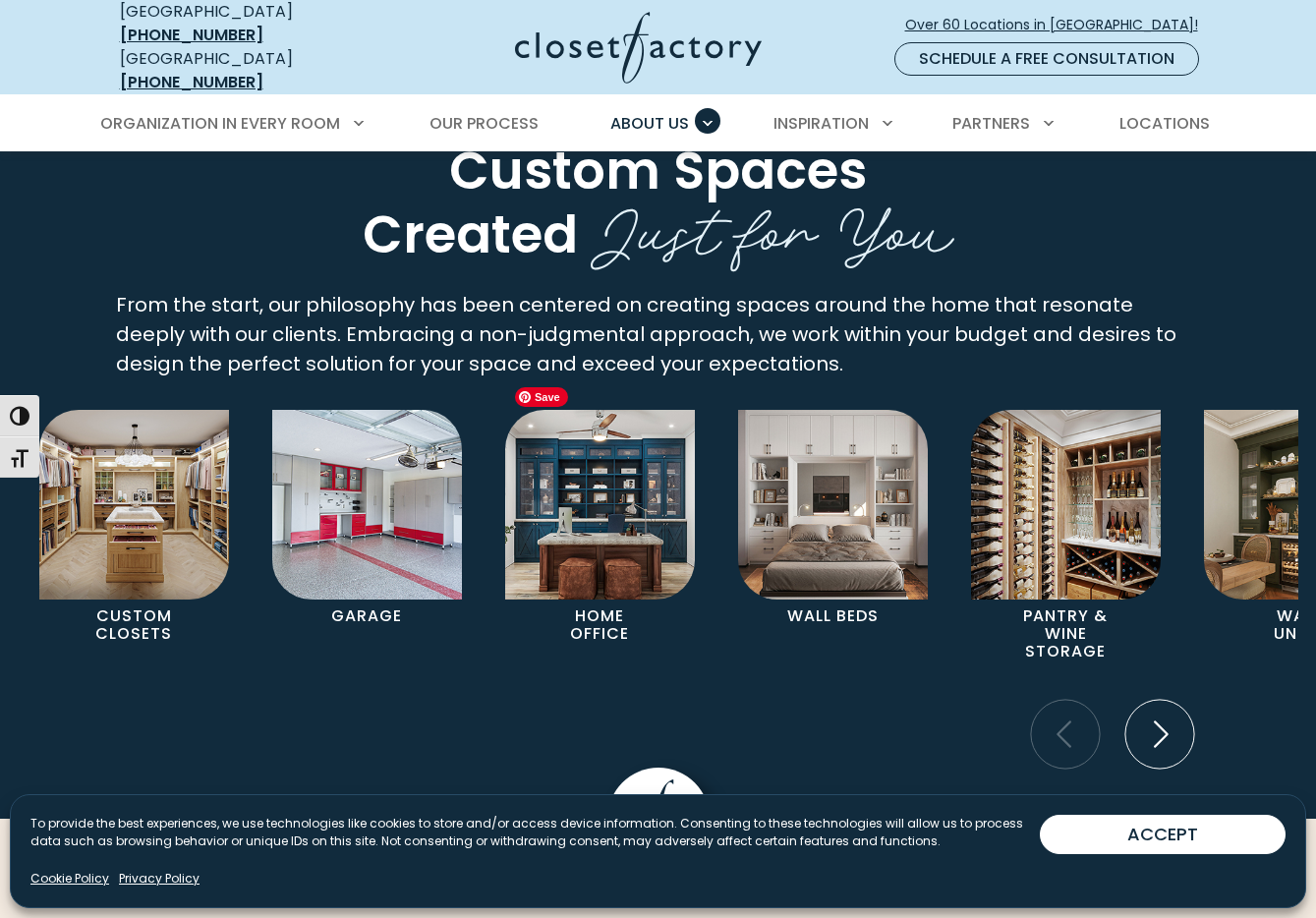
scroll to position [3752, 0]
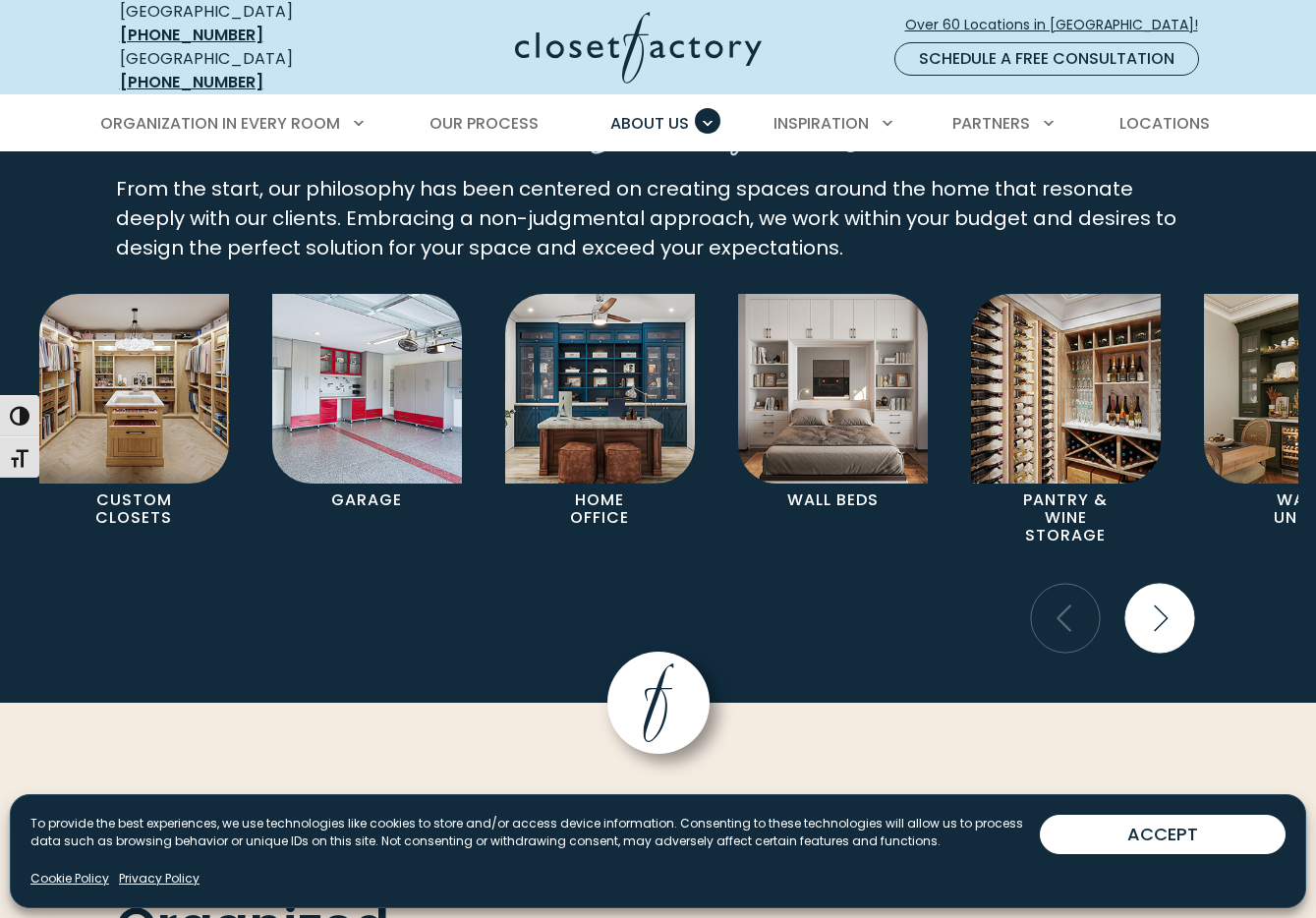
click at [1165, 604] on icon "Next slide" at bounding box center [1161, 617] width 15 height 27
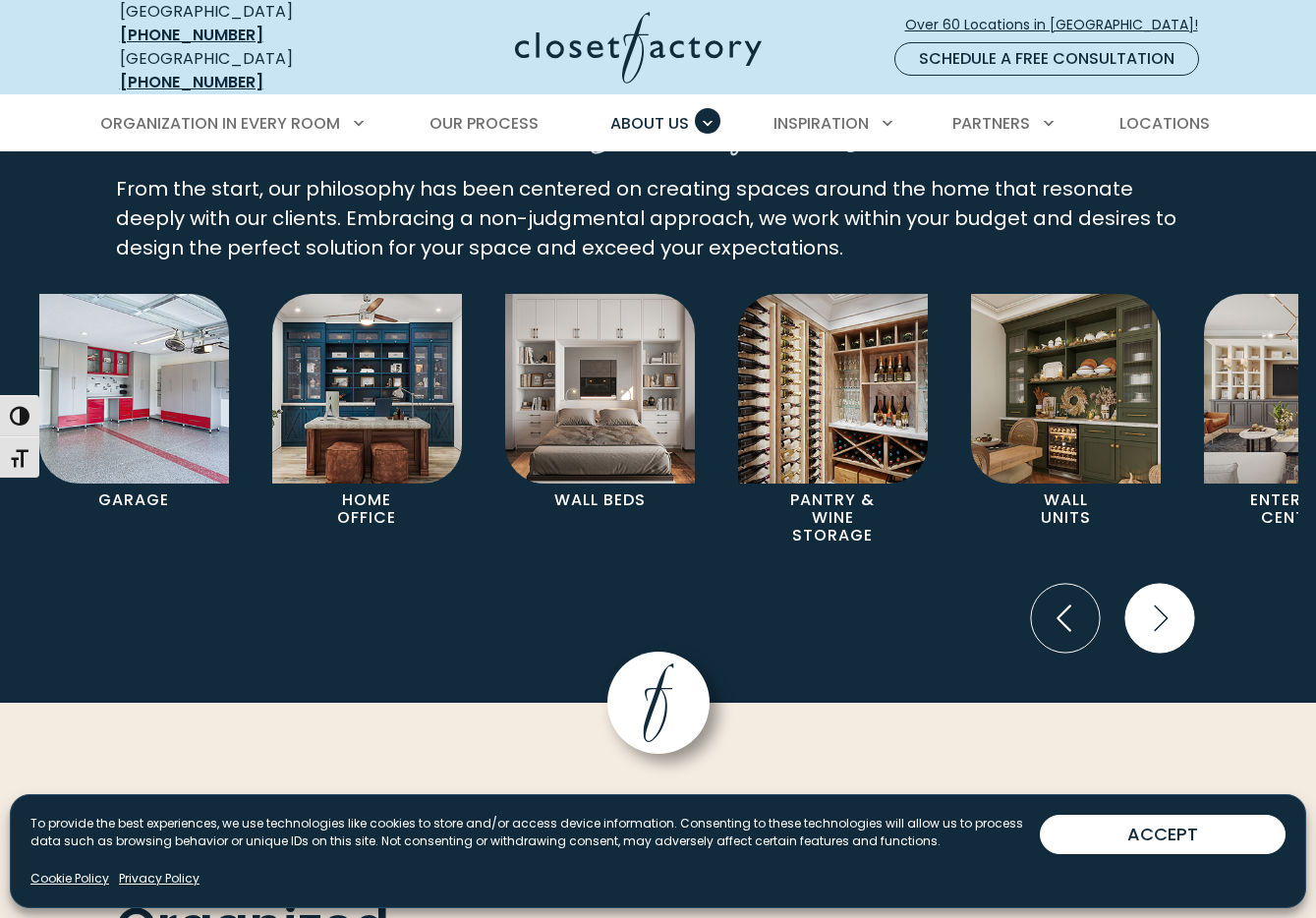
click at [1165, 604] on icon "Next slide" at bounding box center [1161, 617] width 15 height 27
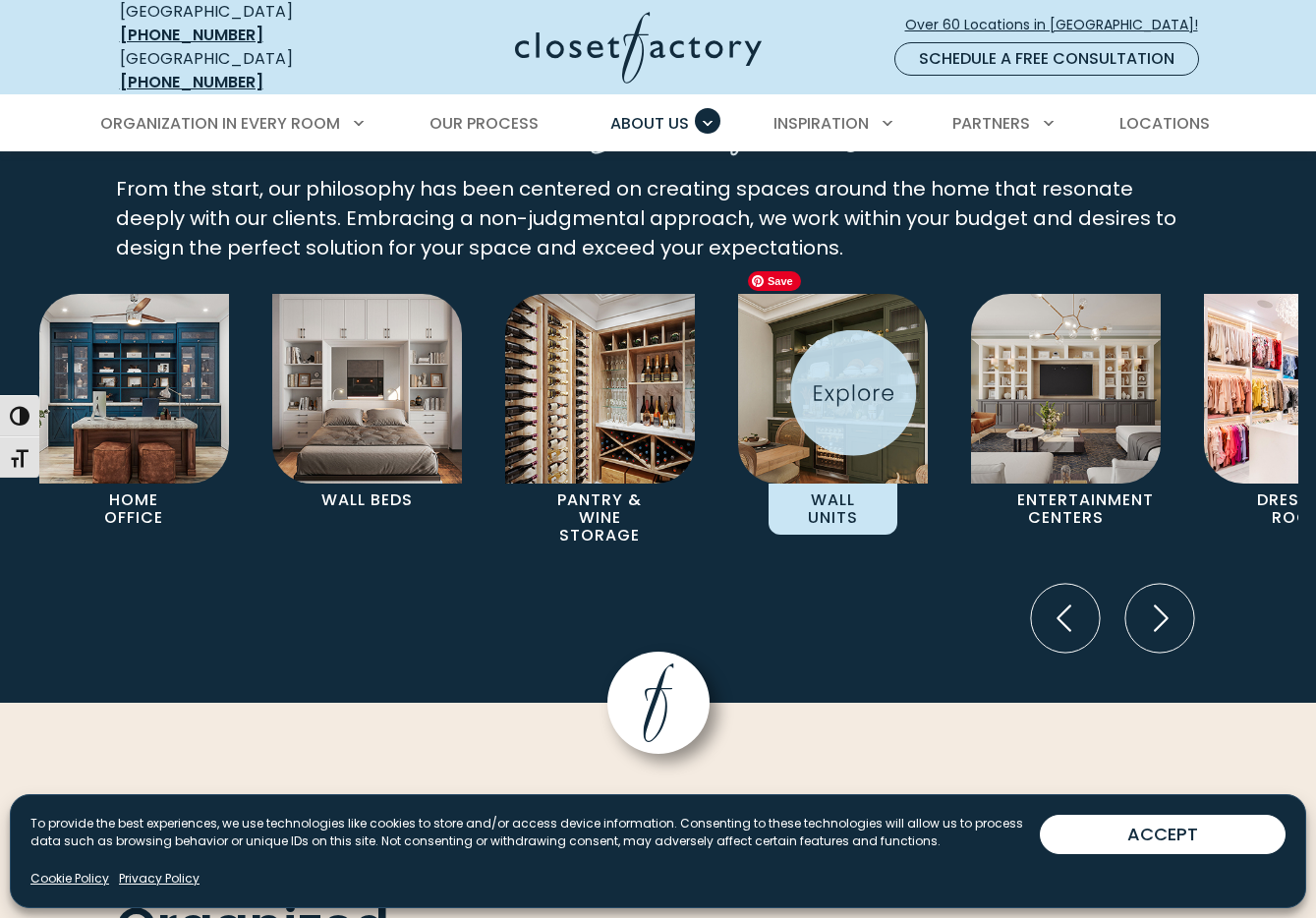
click at [851, 392] on img "Pages Gallery" at bounding box center [832, 388] width 190 height 190
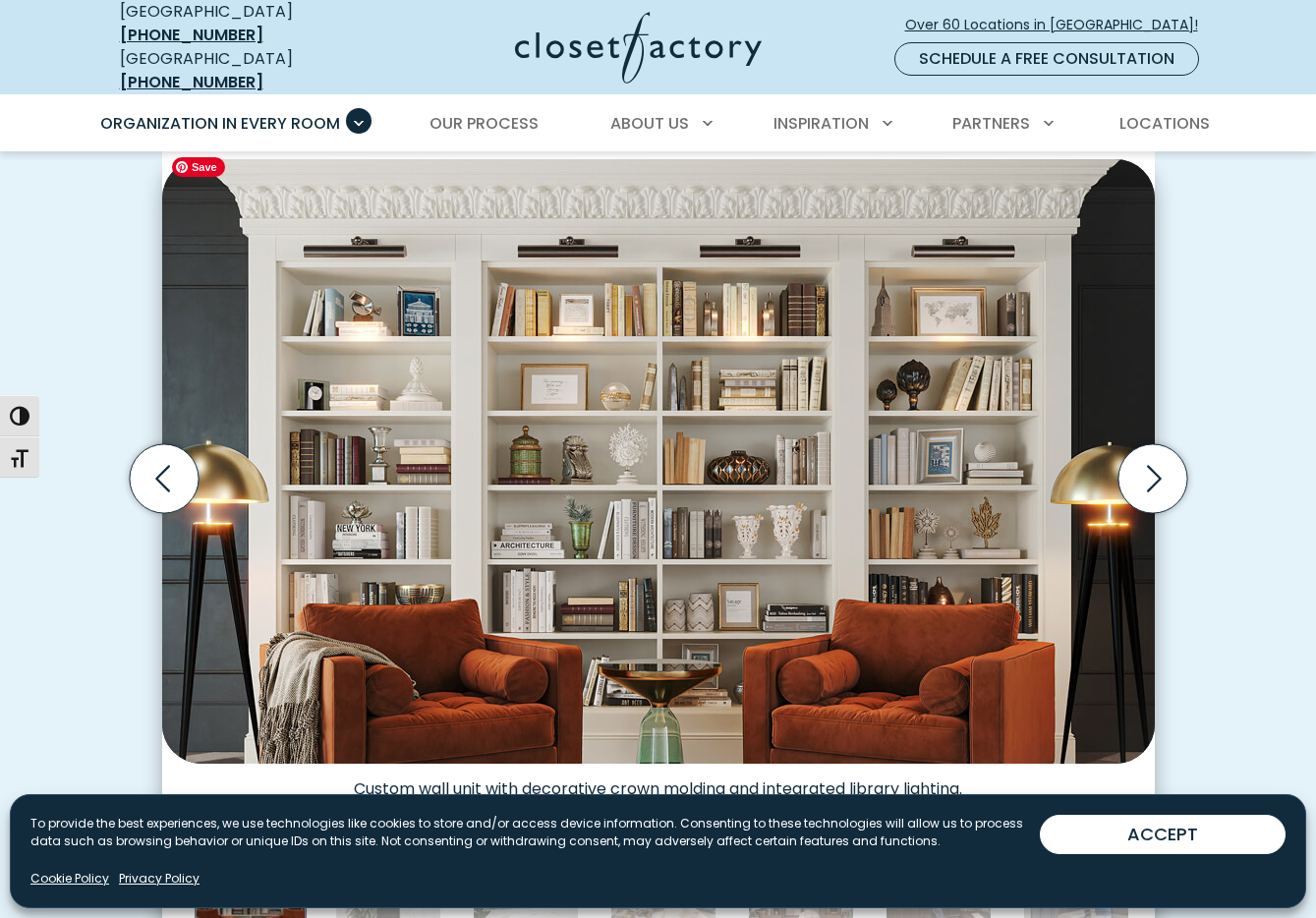
scroll to position [536, 0]
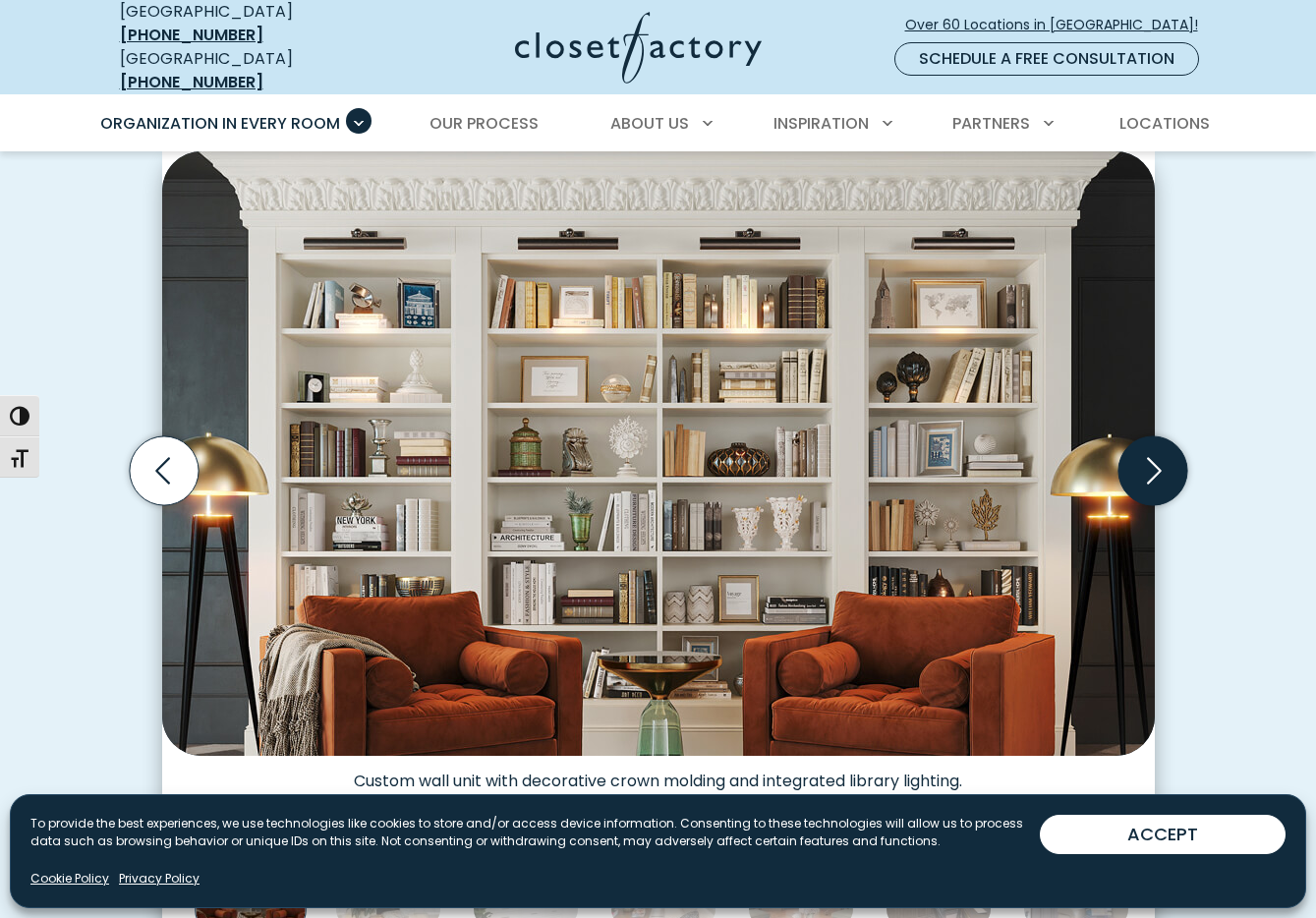
click at [1138, 448] on icon "Next slide" at bounding box center [1152, 471] width 69 height 69
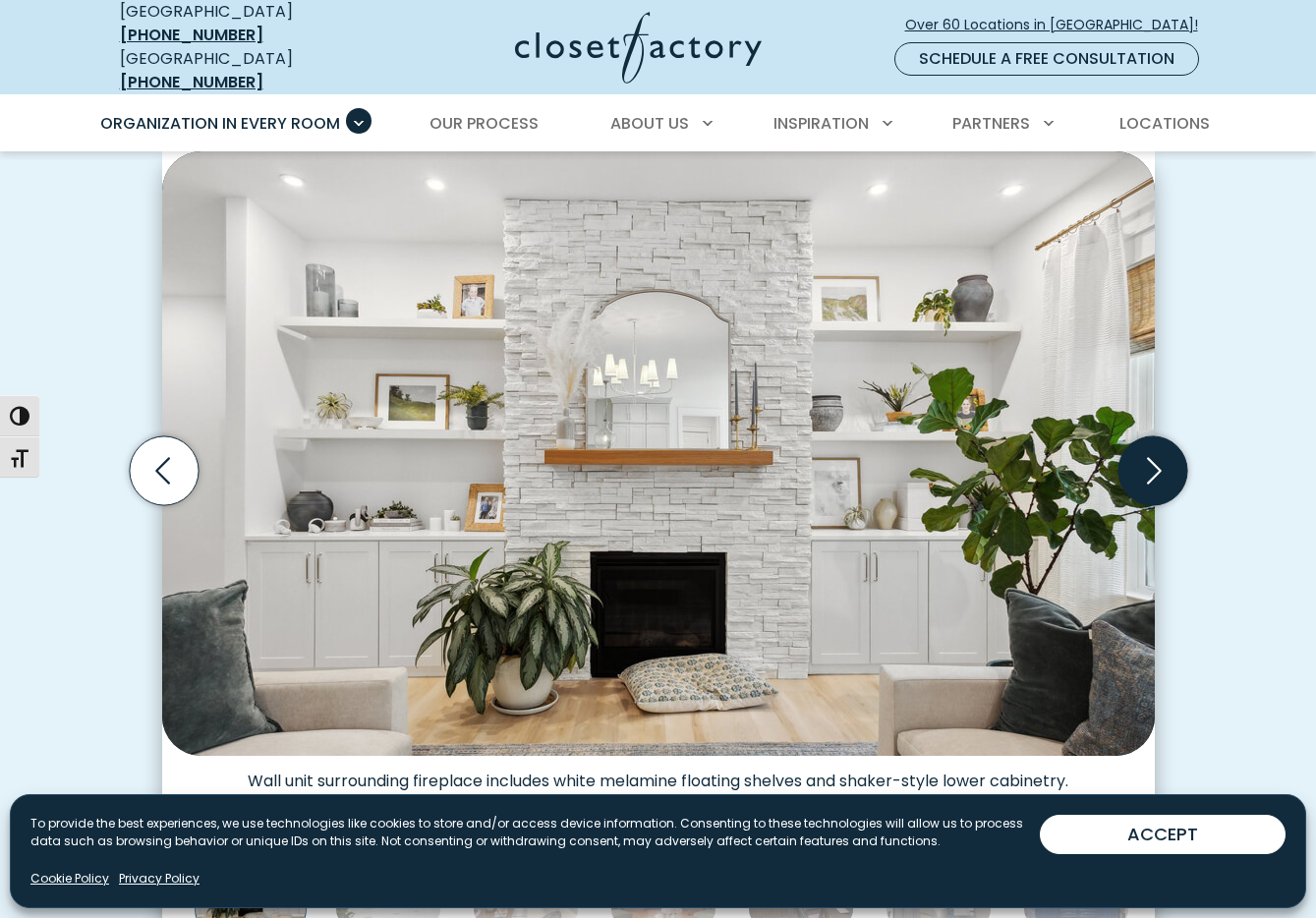
click at [1138, 448] on icon "Next slide" at bounding box center [1152, 471] width 69 height 69
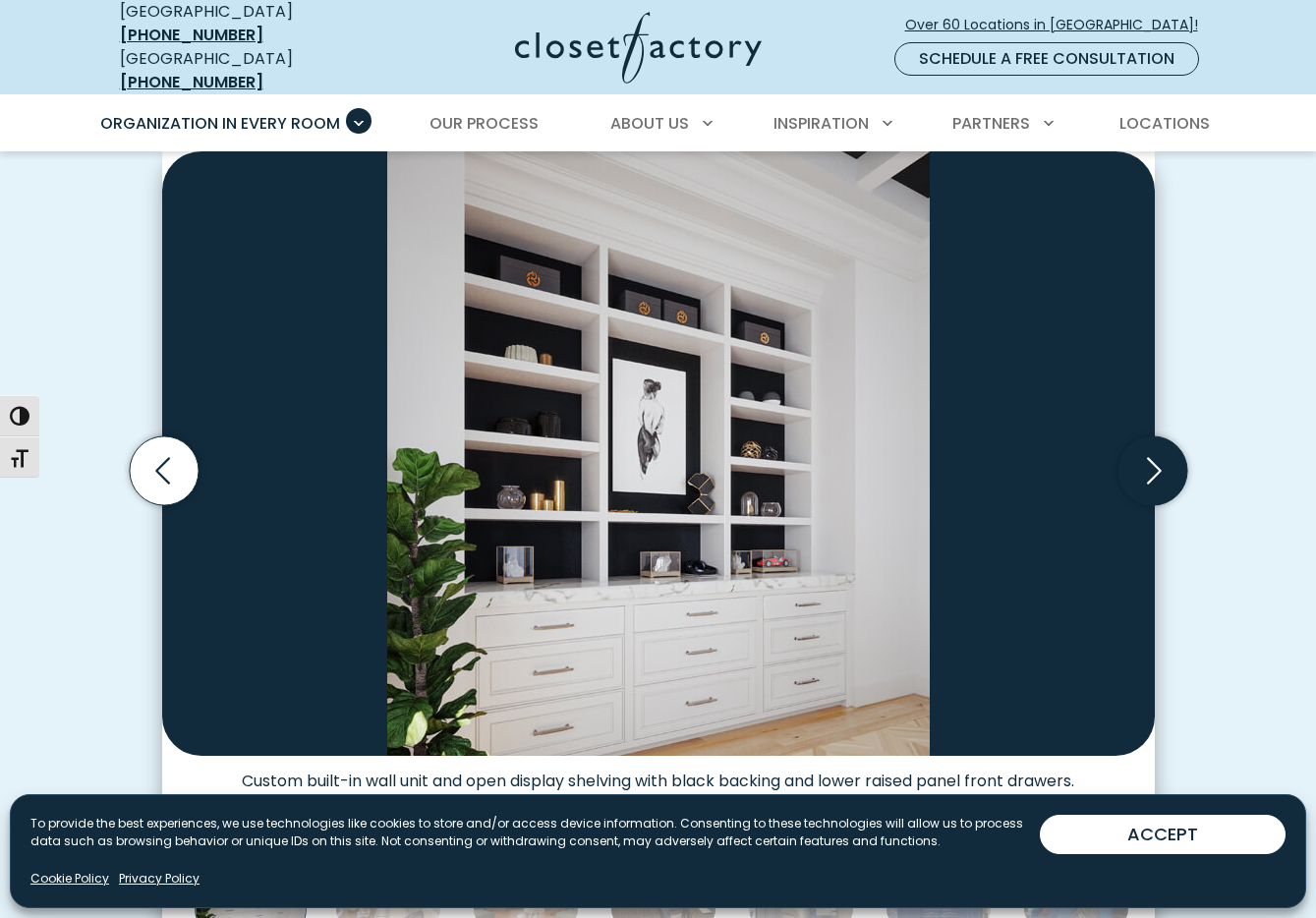
click at [1139, 447] on icon "Next slide" at bounding box center [1152, 471] width 69 height 69
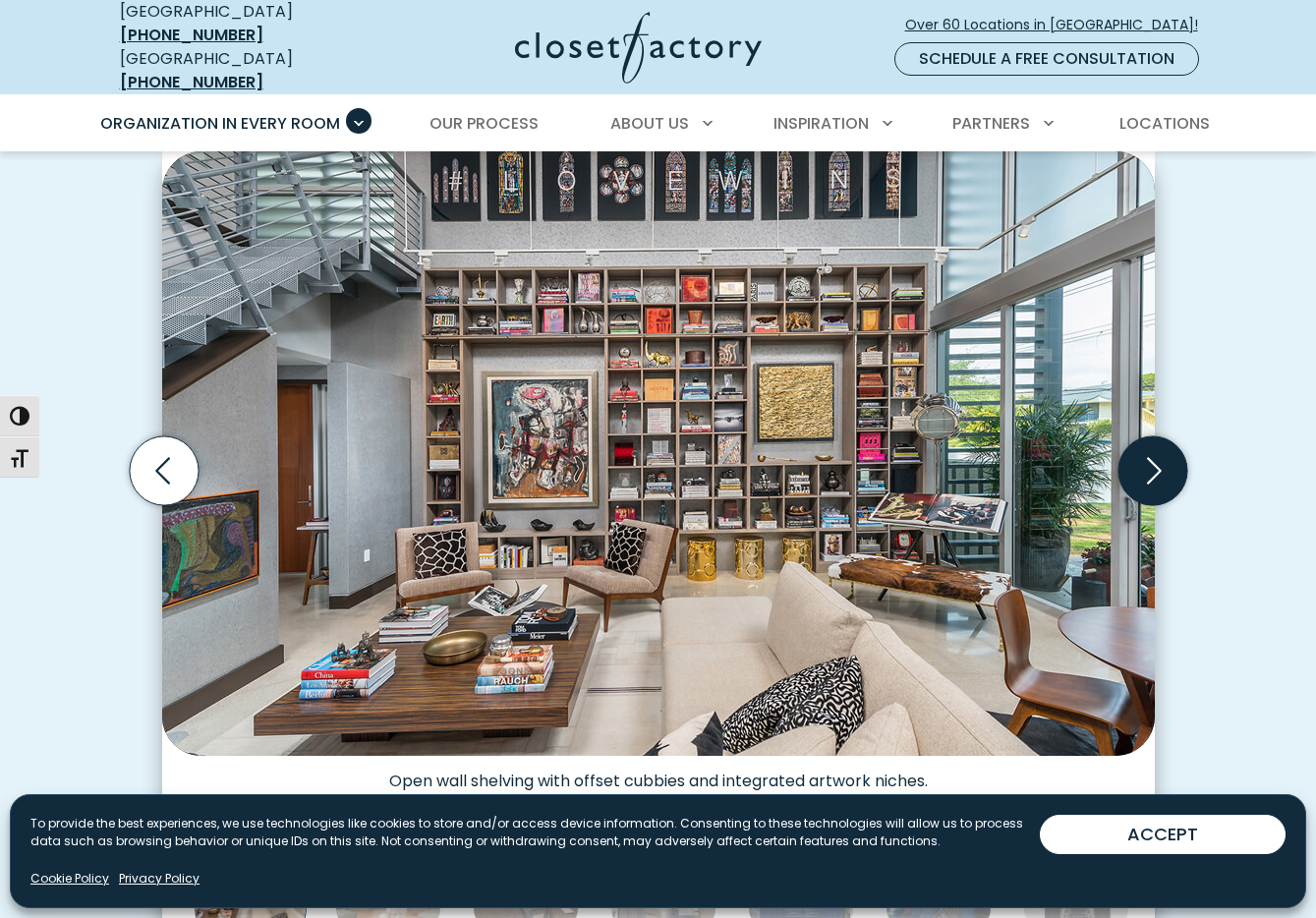
scroll to position [535, 0]
click at [1143, 456] on icon "Next slide" at bounding box center [1152, 472] width 69 height 69
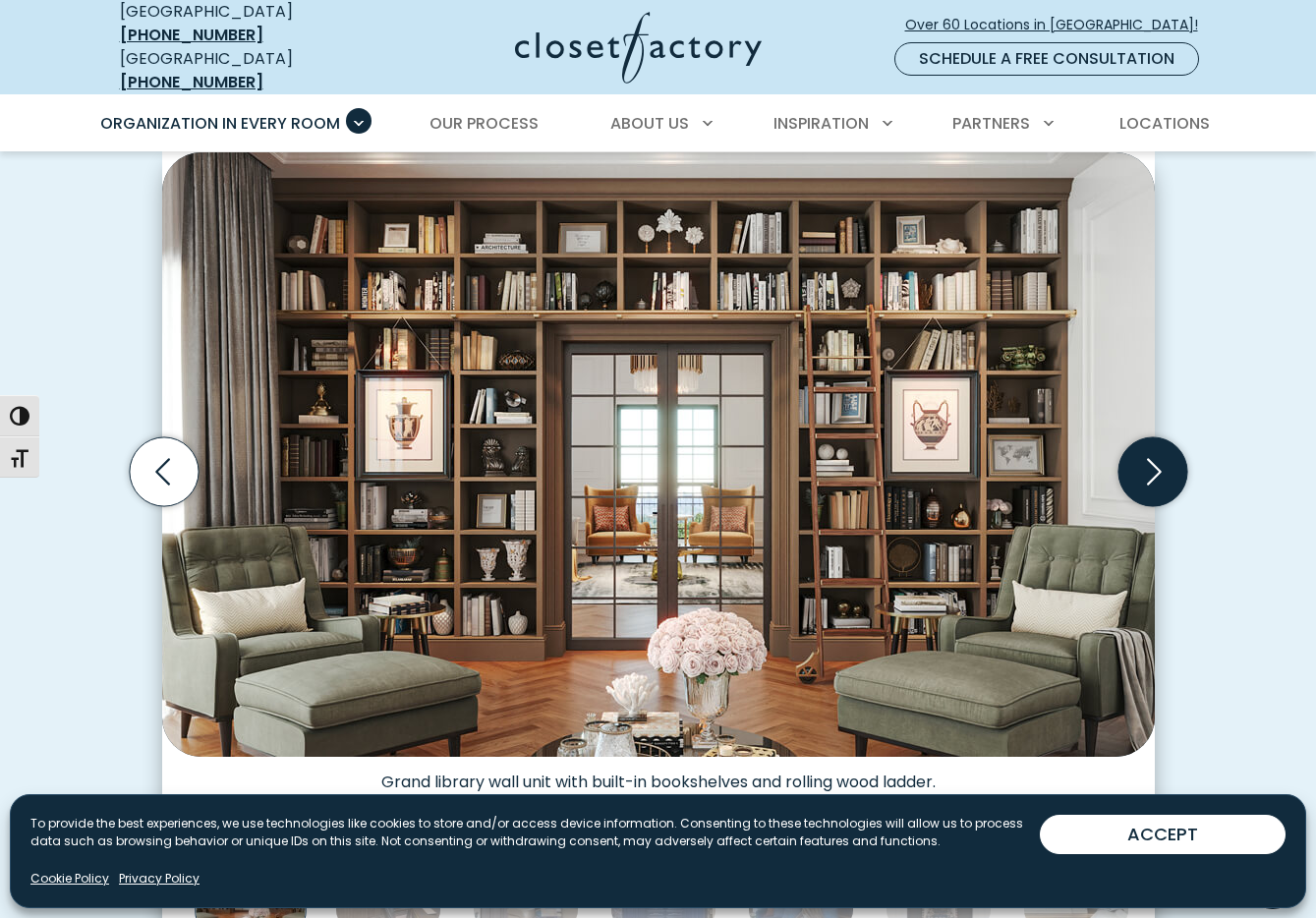
click at [1145, 455] on icon "Next slide" at bounding box center [1152, 472] width 69 height 69
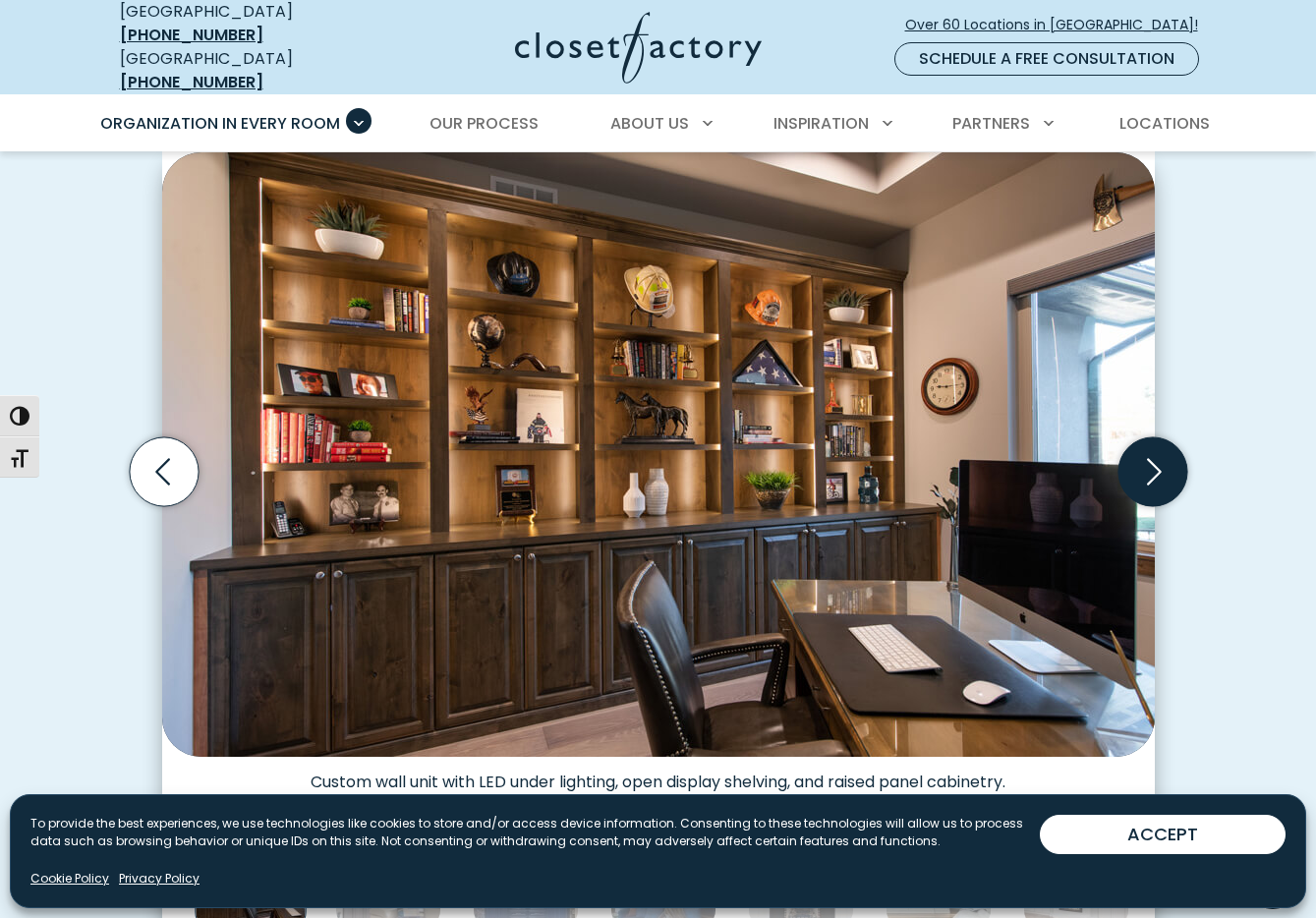
click at [1150, 457] on icon "Next slide" at bounding box center [1152, 472] width 69 height 69
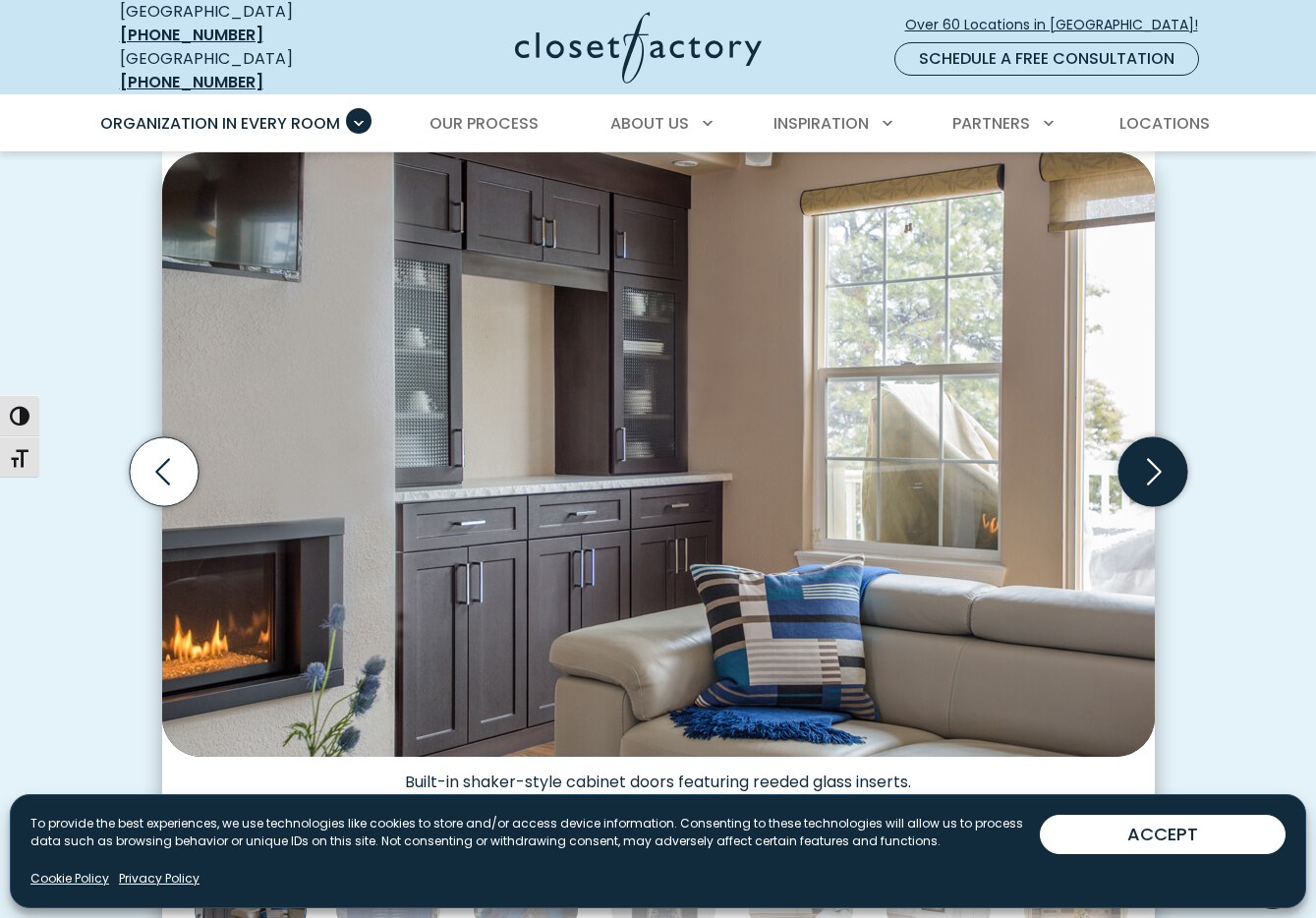
click at [1153, 457] on icon "Next slide" at bounding box center [1152, 472] width 69 height 69
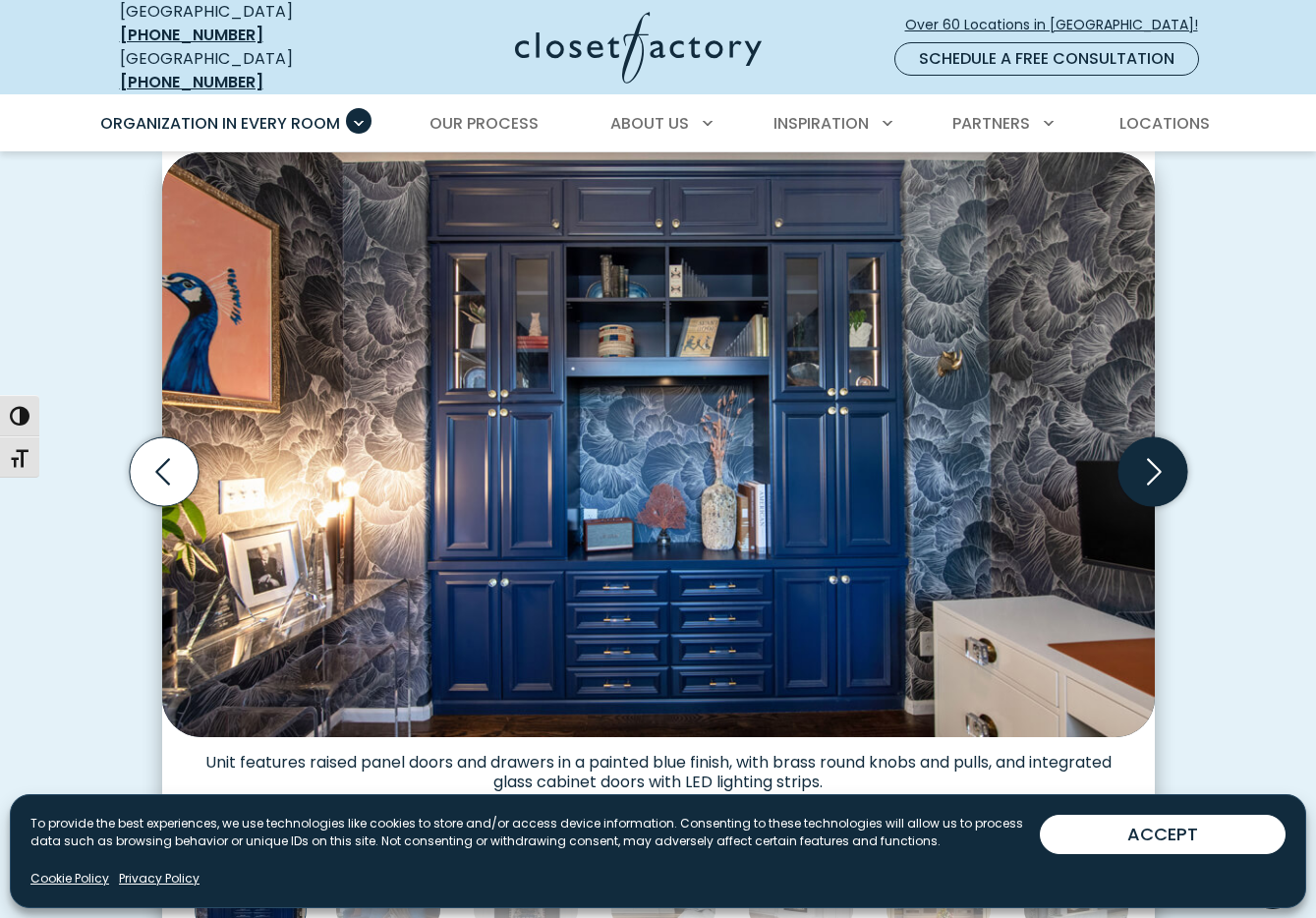
click at [1154, 456] on icon "Next slide" at bounding box center [1152, 472] width 69 height 69
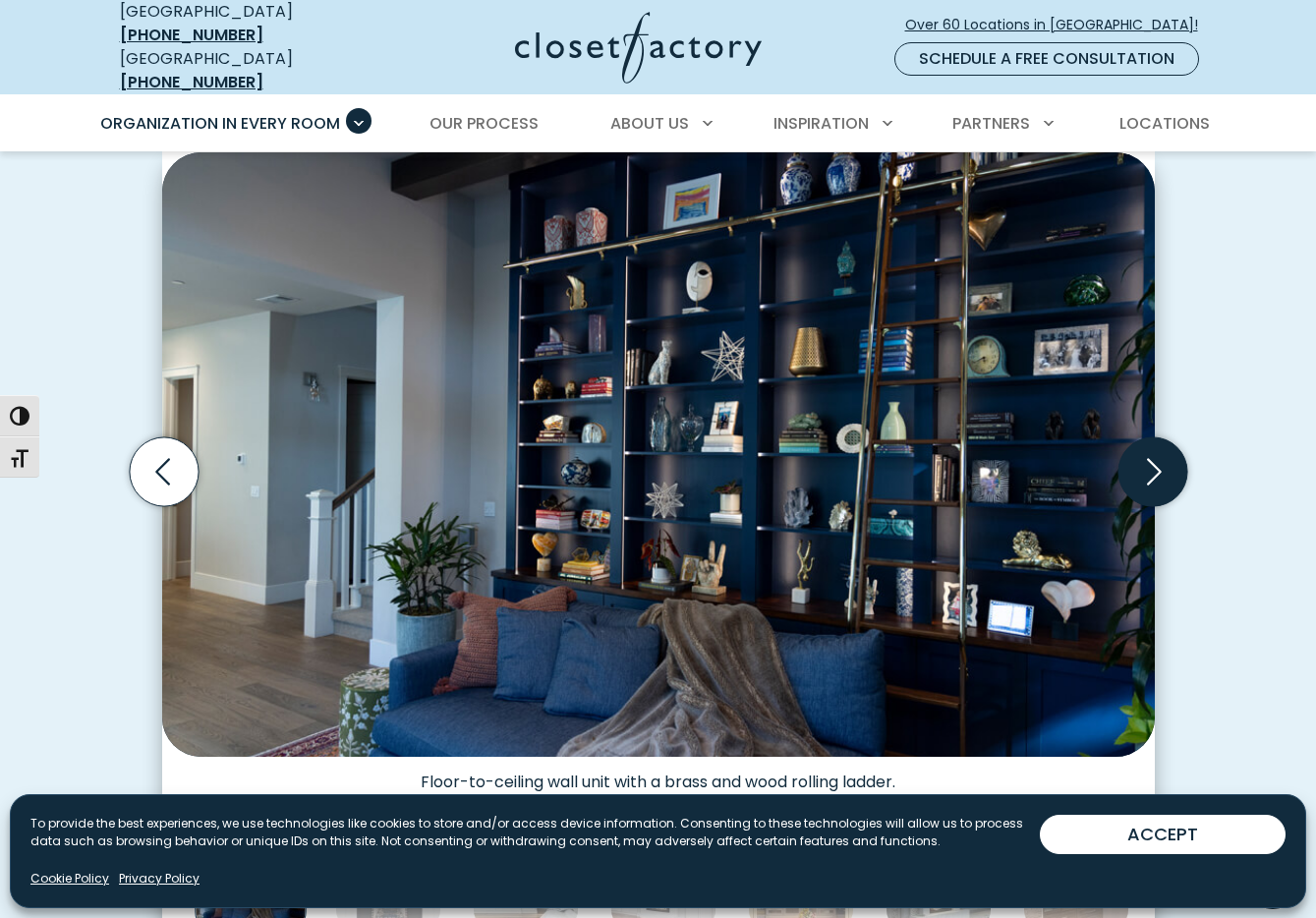
click at [1155, 459] on icon "Next slide" at bounding box center [1154, 472] width 15 height 27
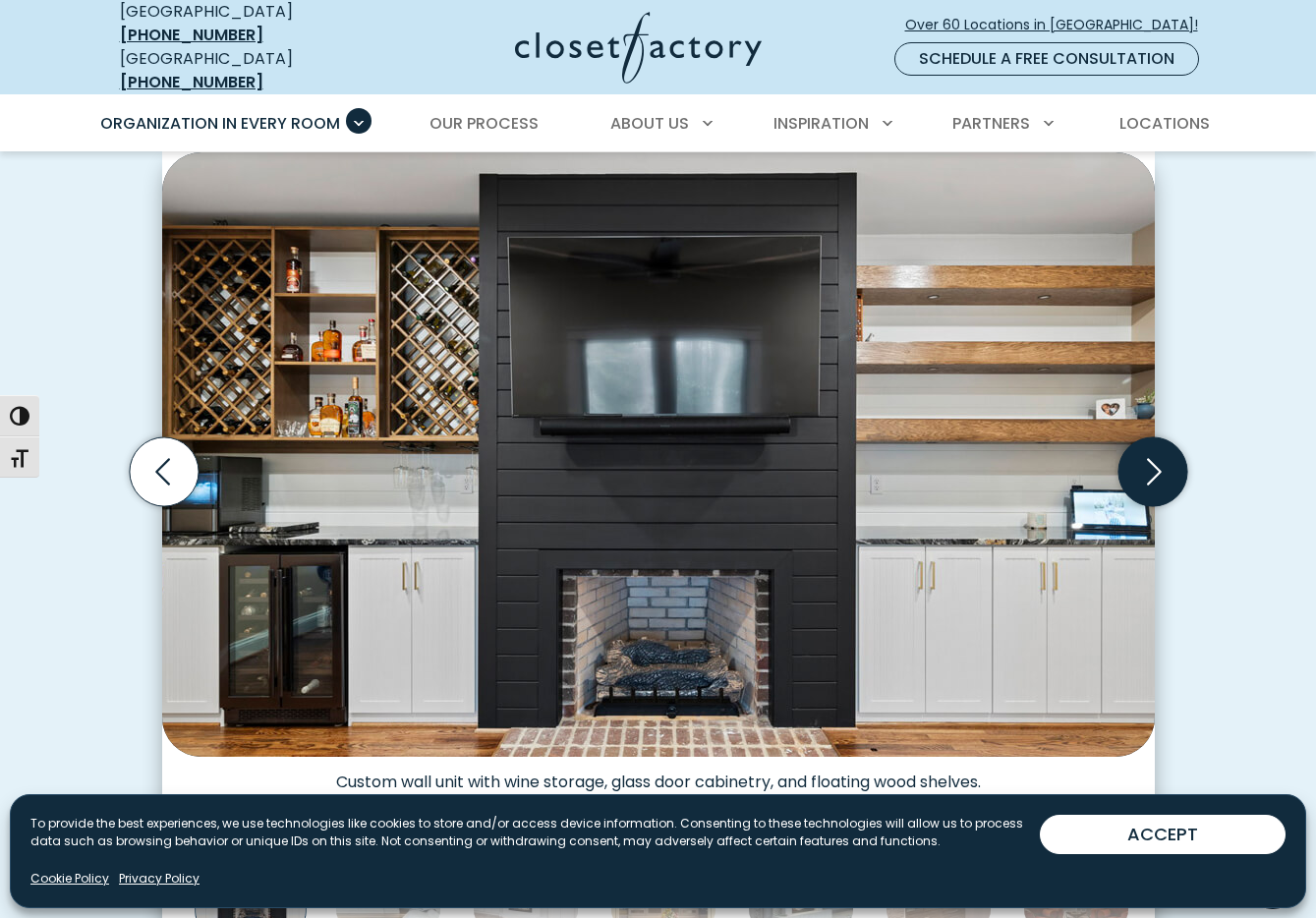
click at [1156, 459] on icon "Next slide" at bounding box center [1154, 472] width 15 height 27
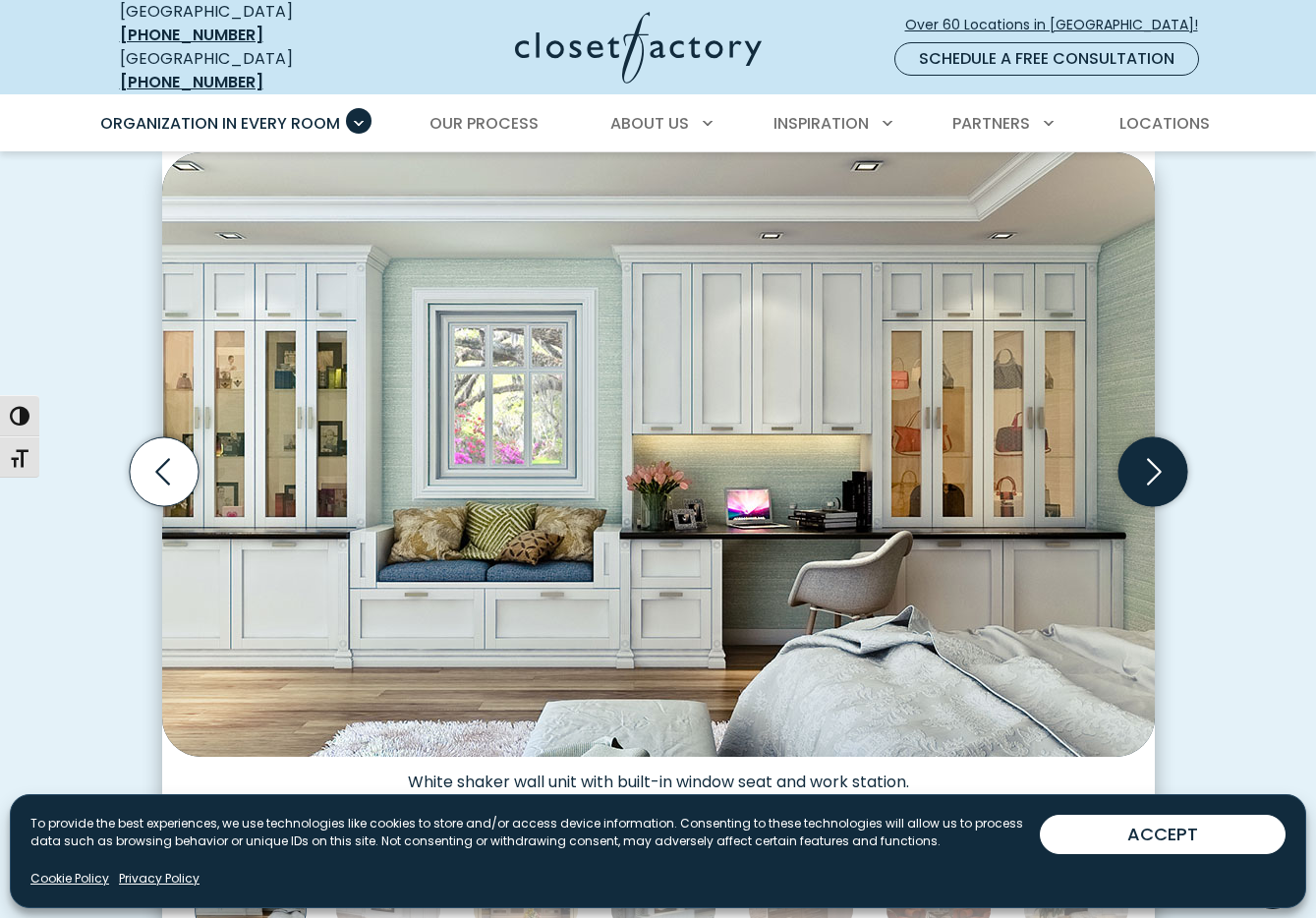
click at [1156, 459] on icon "Next slide" at bounding box center [1154, 472] width 15 height 27
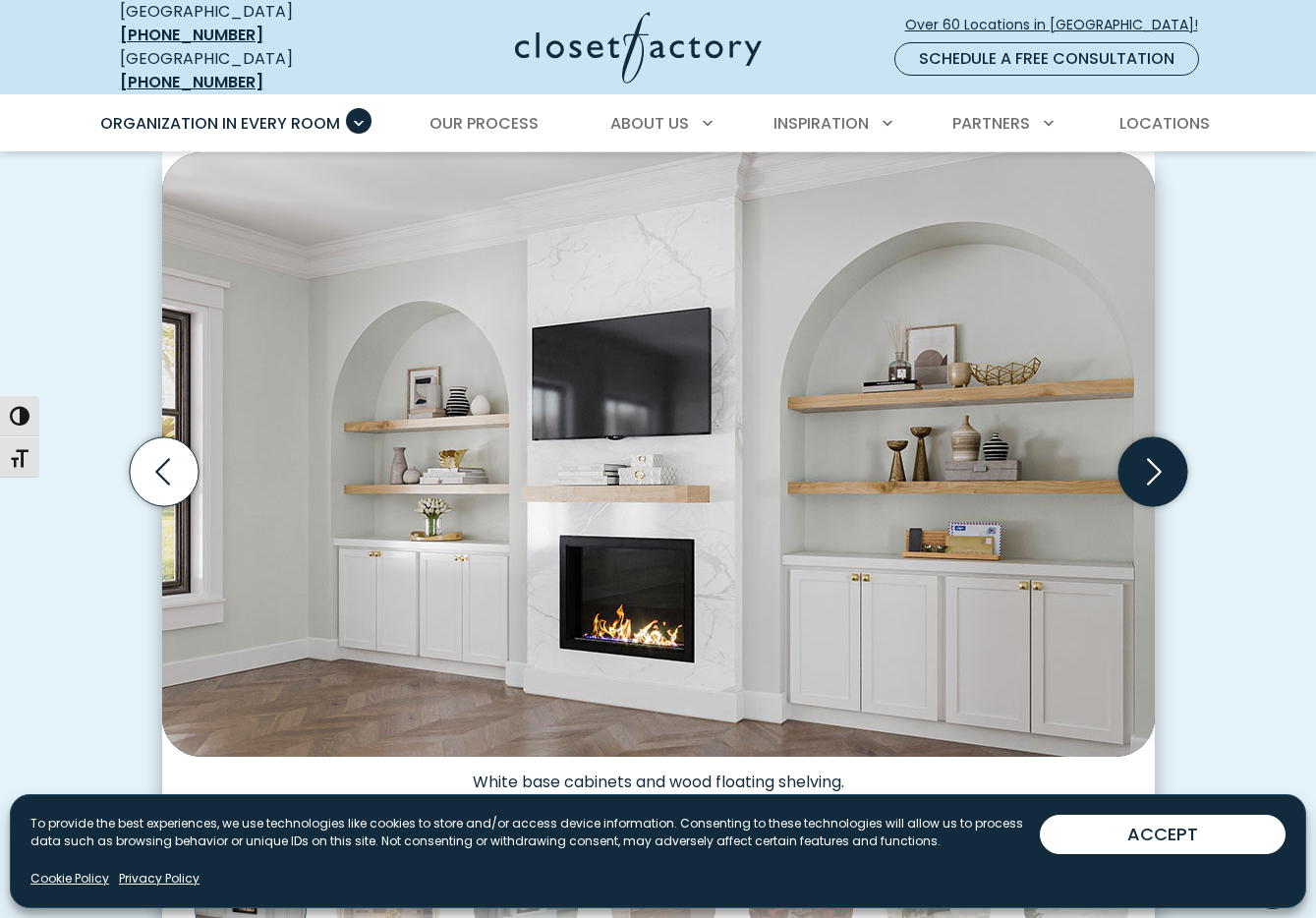
click at [1153, 459] on icon "Next slide" at bounding box center [1154, 472] width 15 height 27
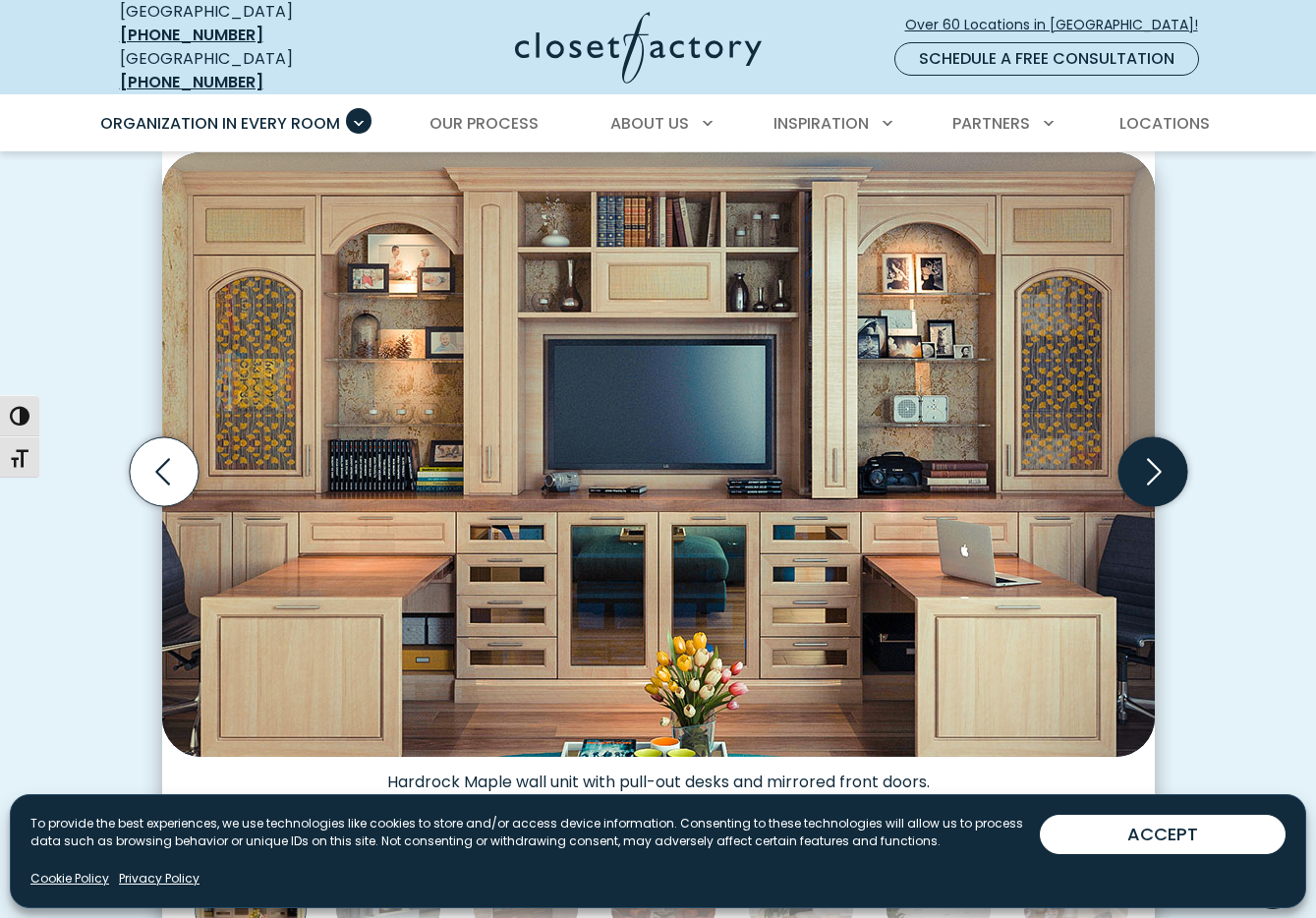
click at [1153, 451] on icon "Next slide" at bounding box center [1152, 472] width 69 height 69
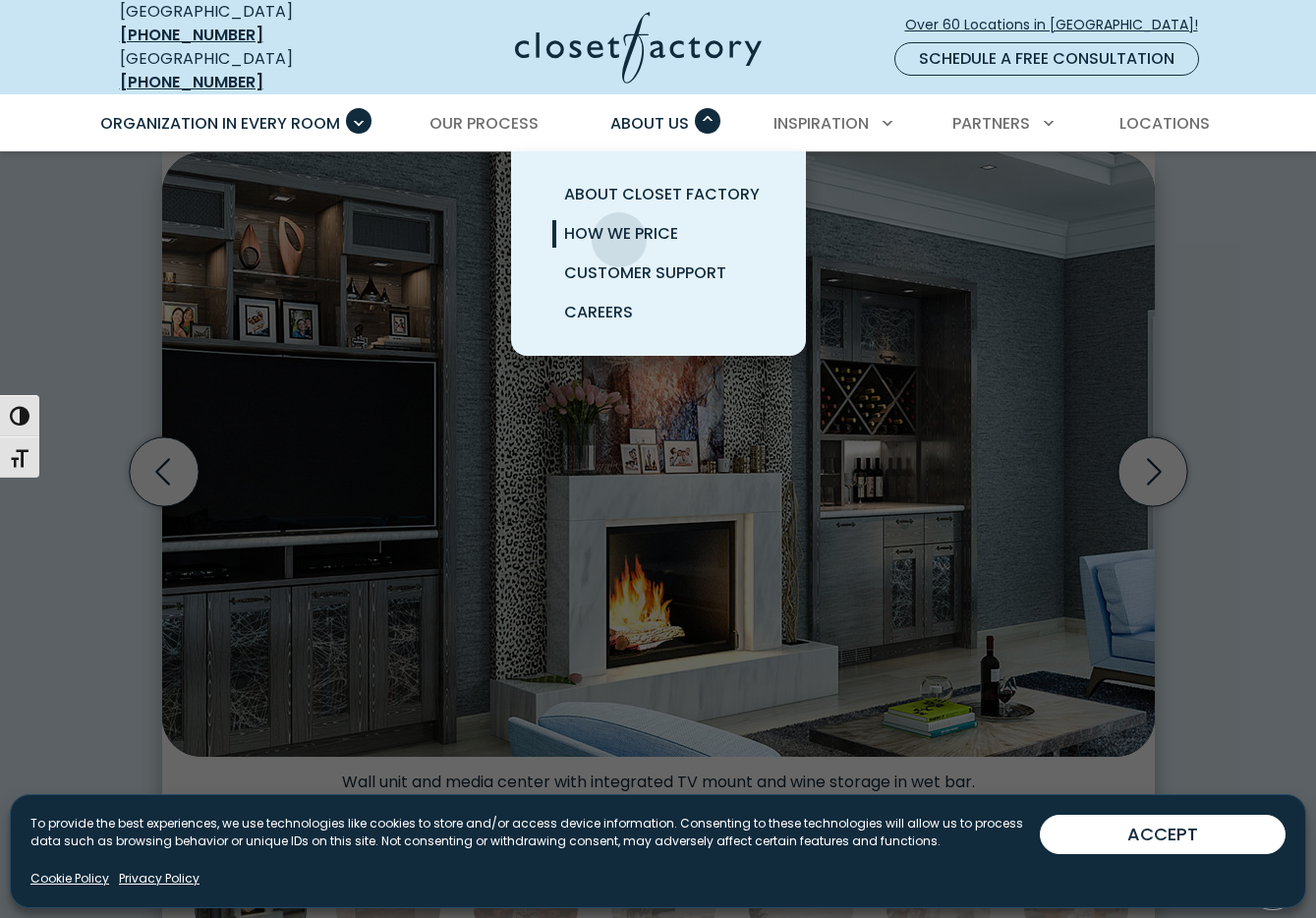
click at [619, 225] on span "How We Price" at bounding box center [621, 233] width 114 height 23
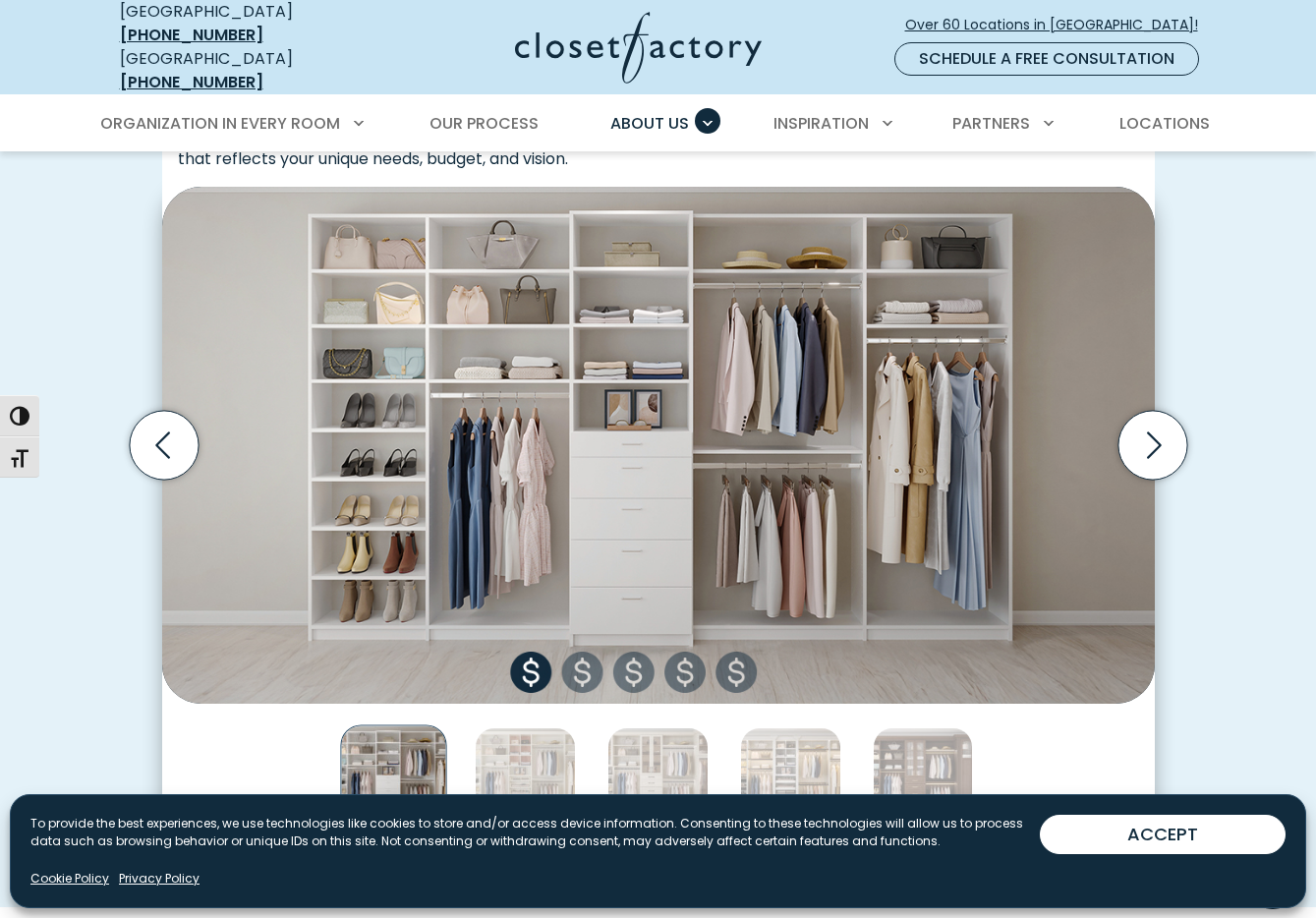
scroll to position [606, 0]
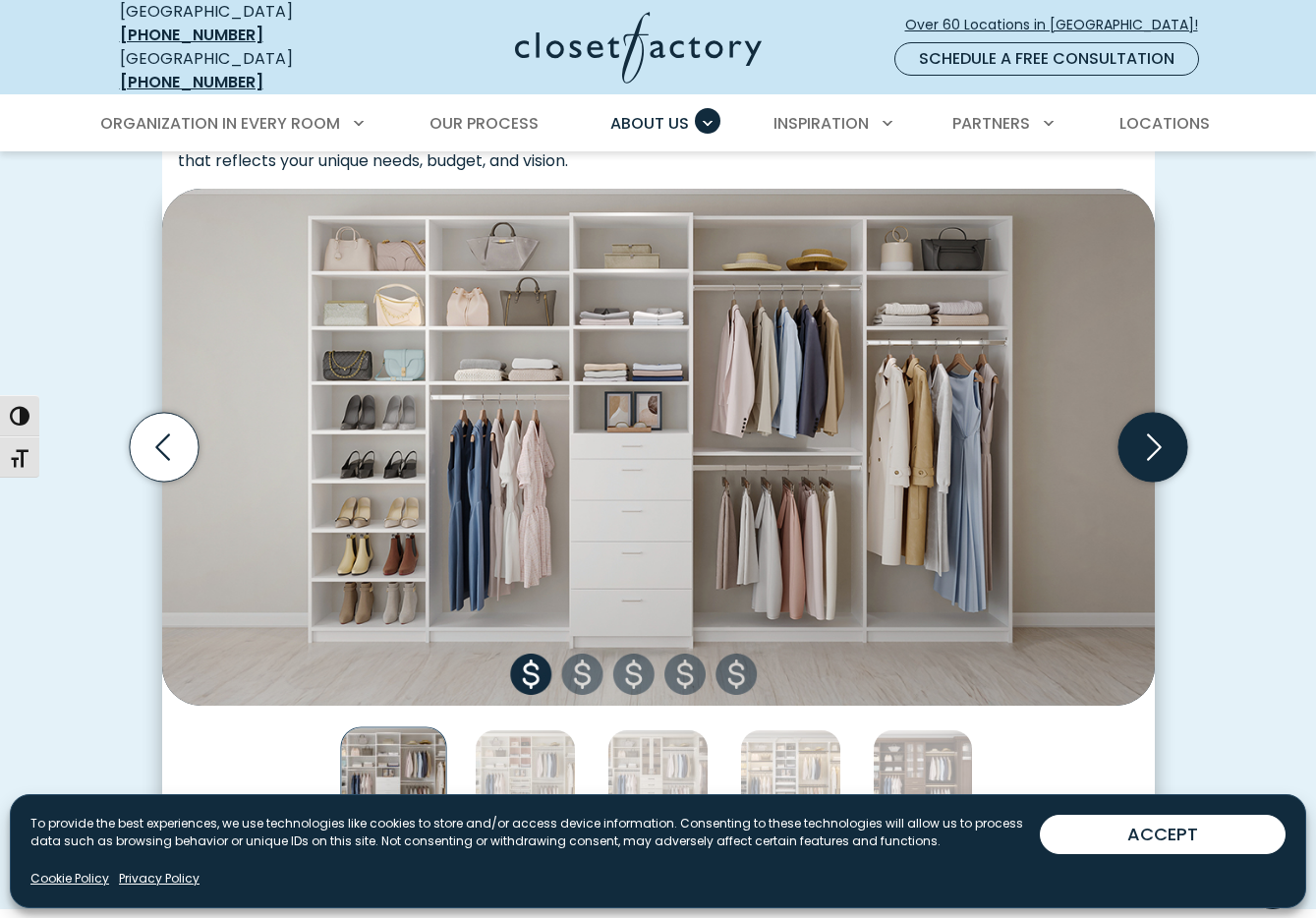
click at [1155, 433] on icon "Next slide" at bounding box center [1154, 446] width 15 height 27
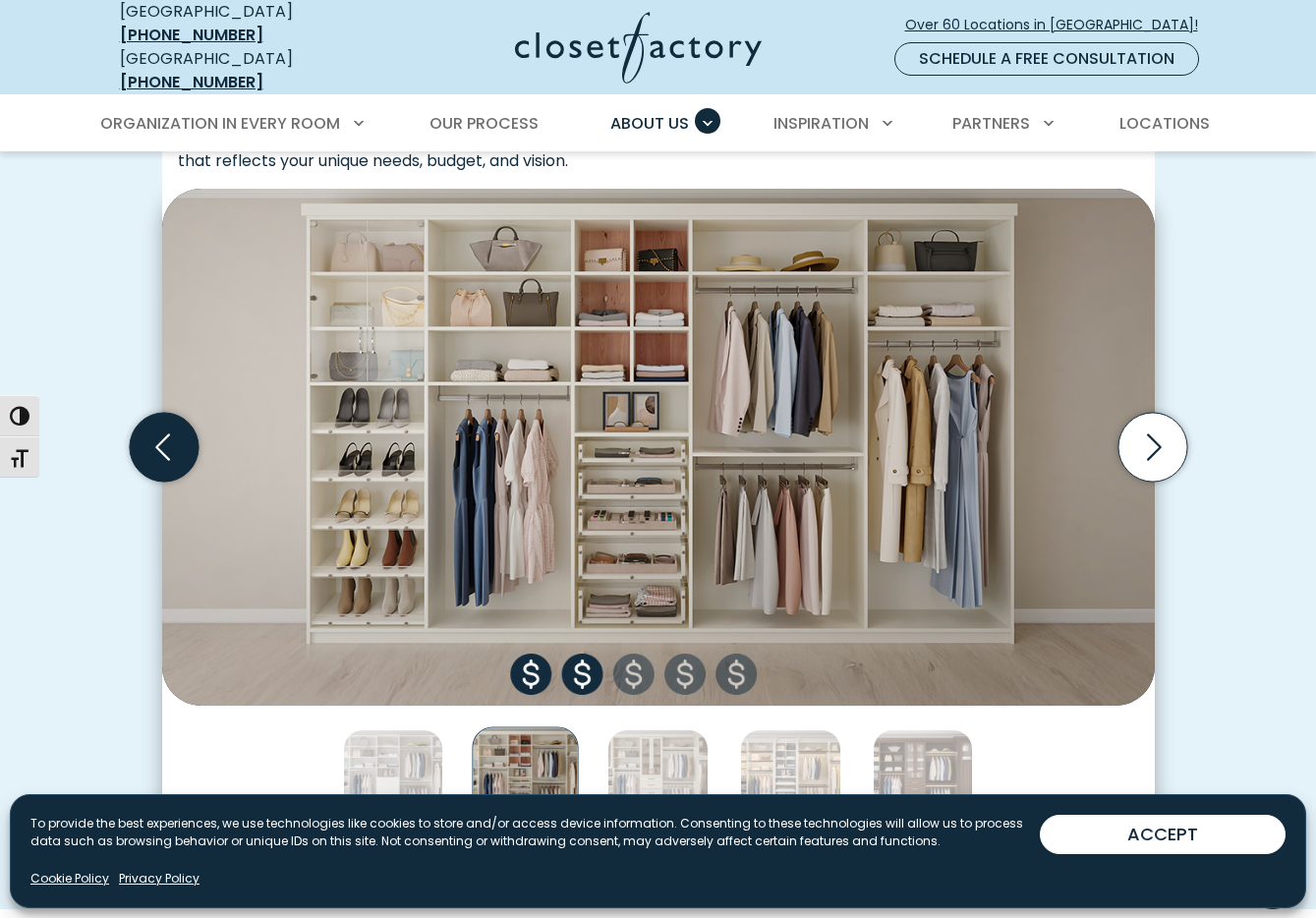
click at [162, 432] on icon "Previous slide" at bounding box center [163, 447] width 69 height 69
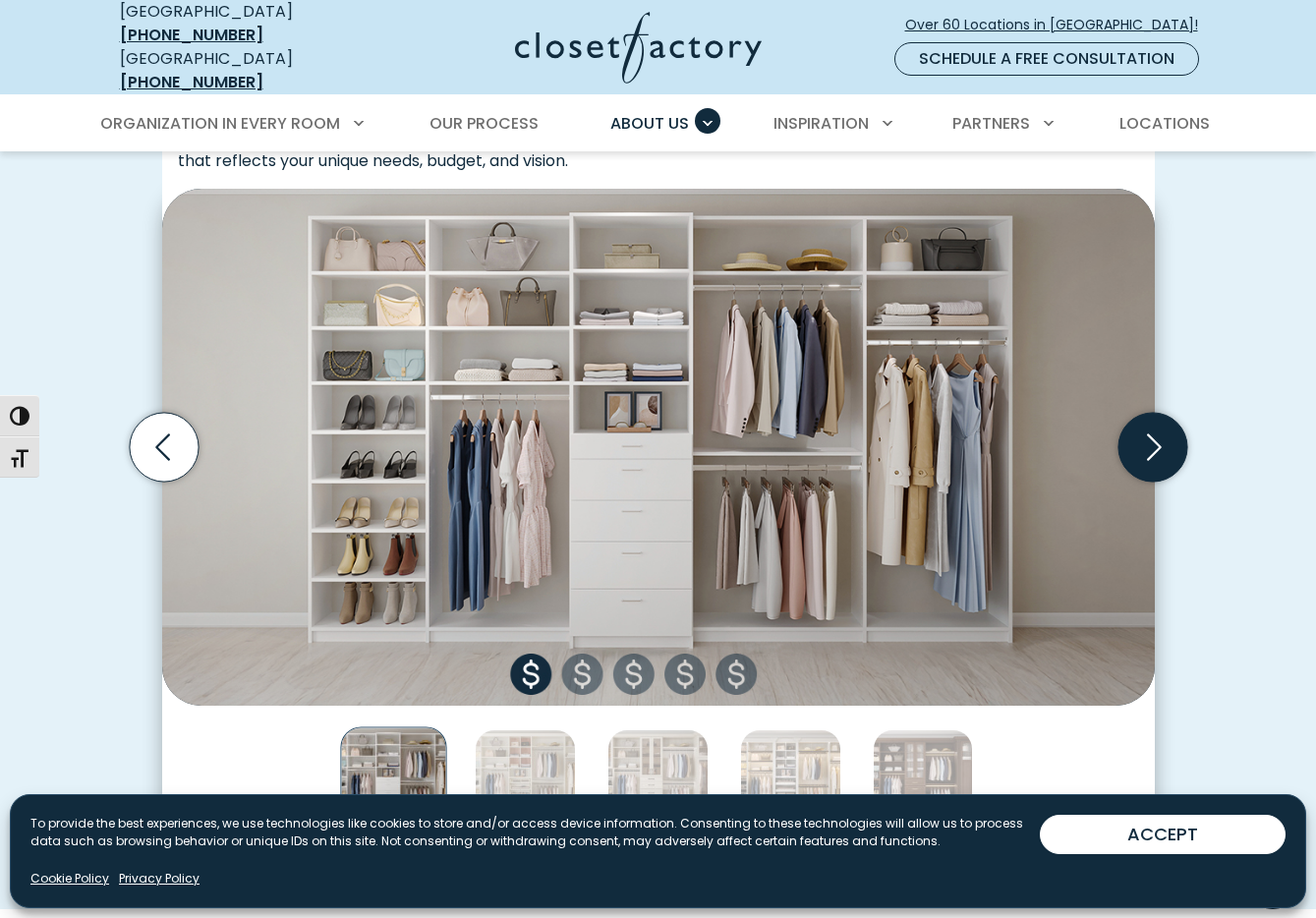
click at [1173, 429] on icon "Next slide" at bounding box center [1152, 447] width 69 height 69
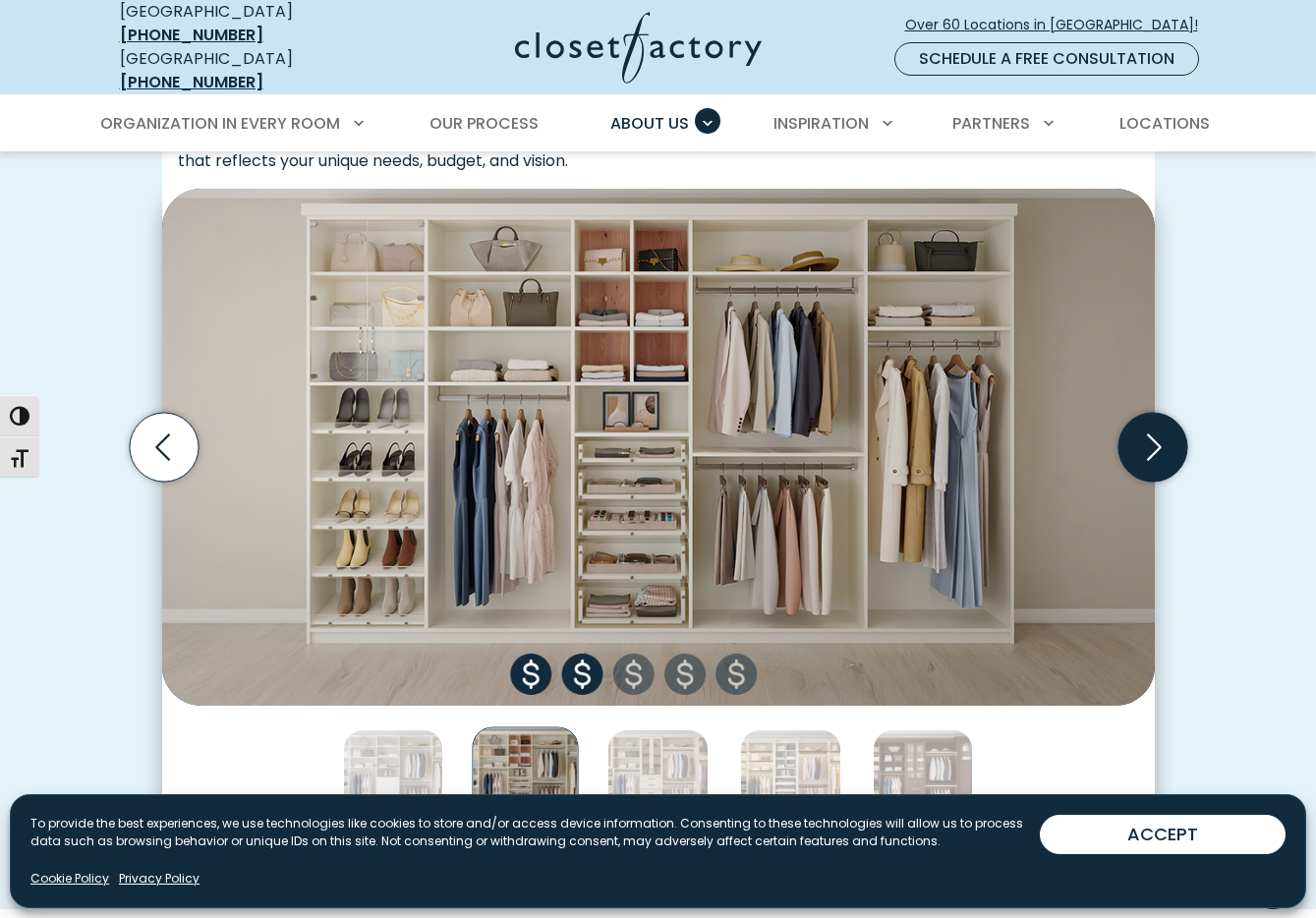
click at [1173, 429] on icon "Next slide" at bounding box center [1152, 447] width 69 height 69
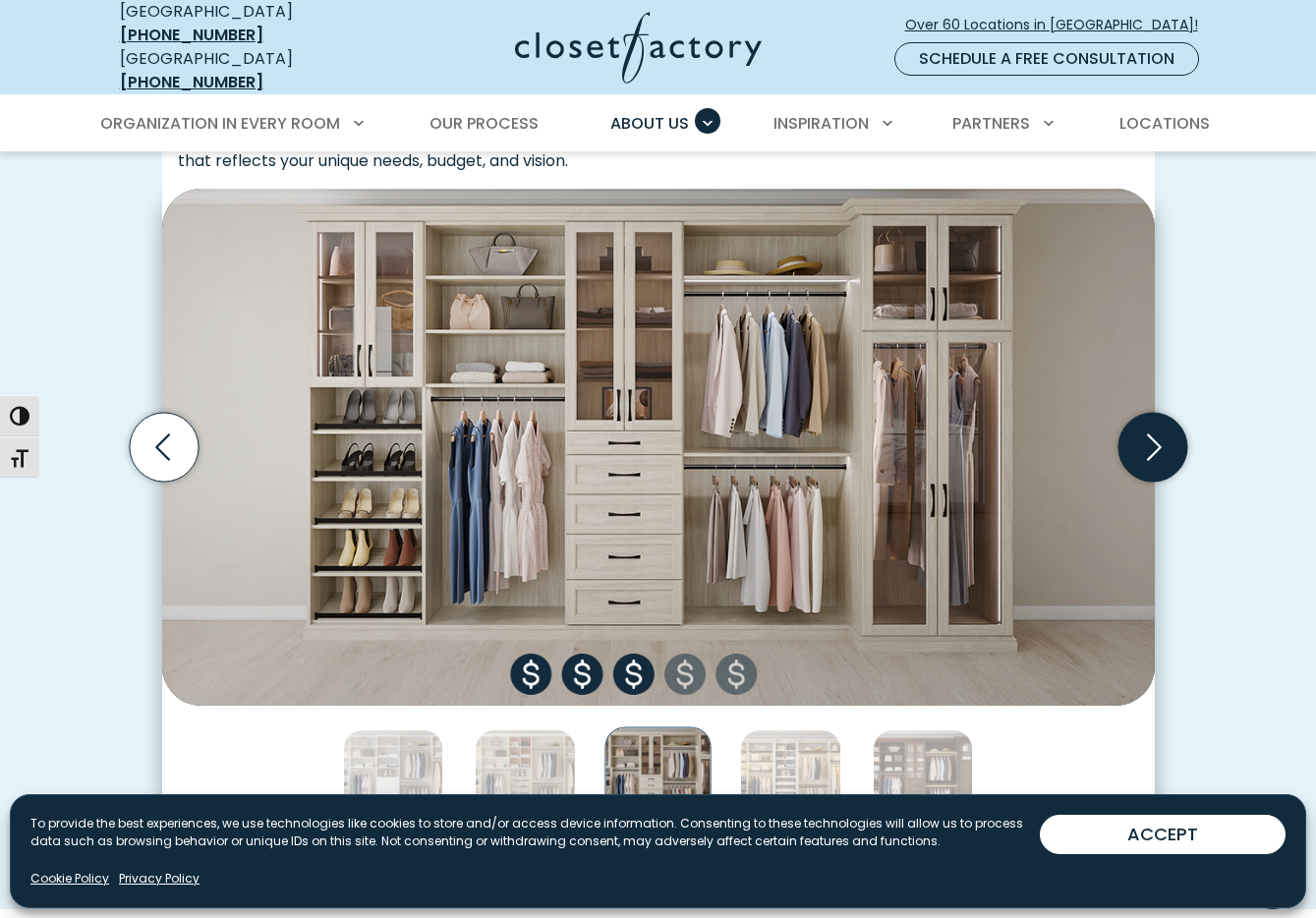
click at [1149, 433] on icon "Next slide" at bounding box center [1152, 447] width 69 height 69
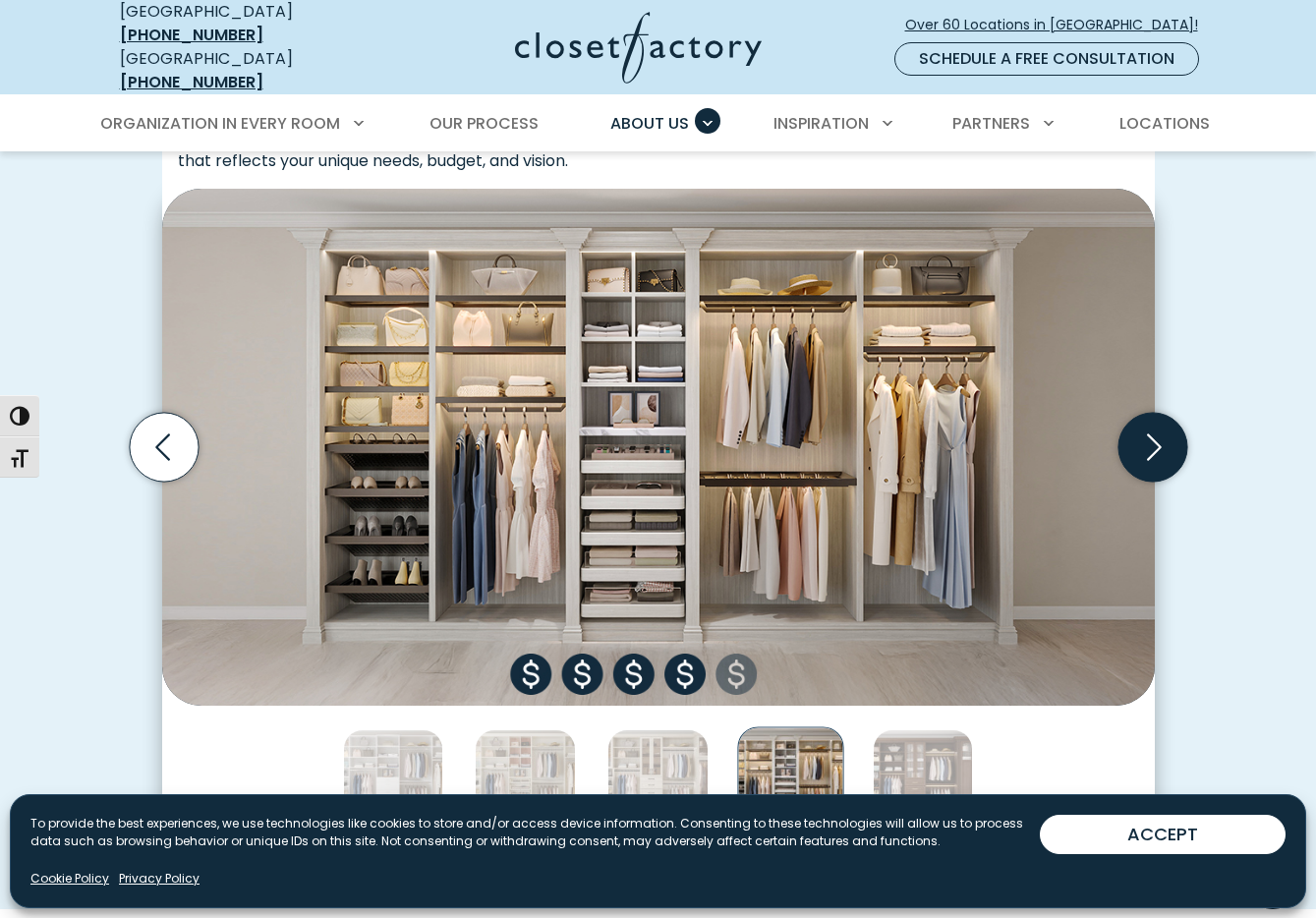
click at [1149, 434] on icon "Next slide" at bounding box center [1152, 447] width 69 height 69
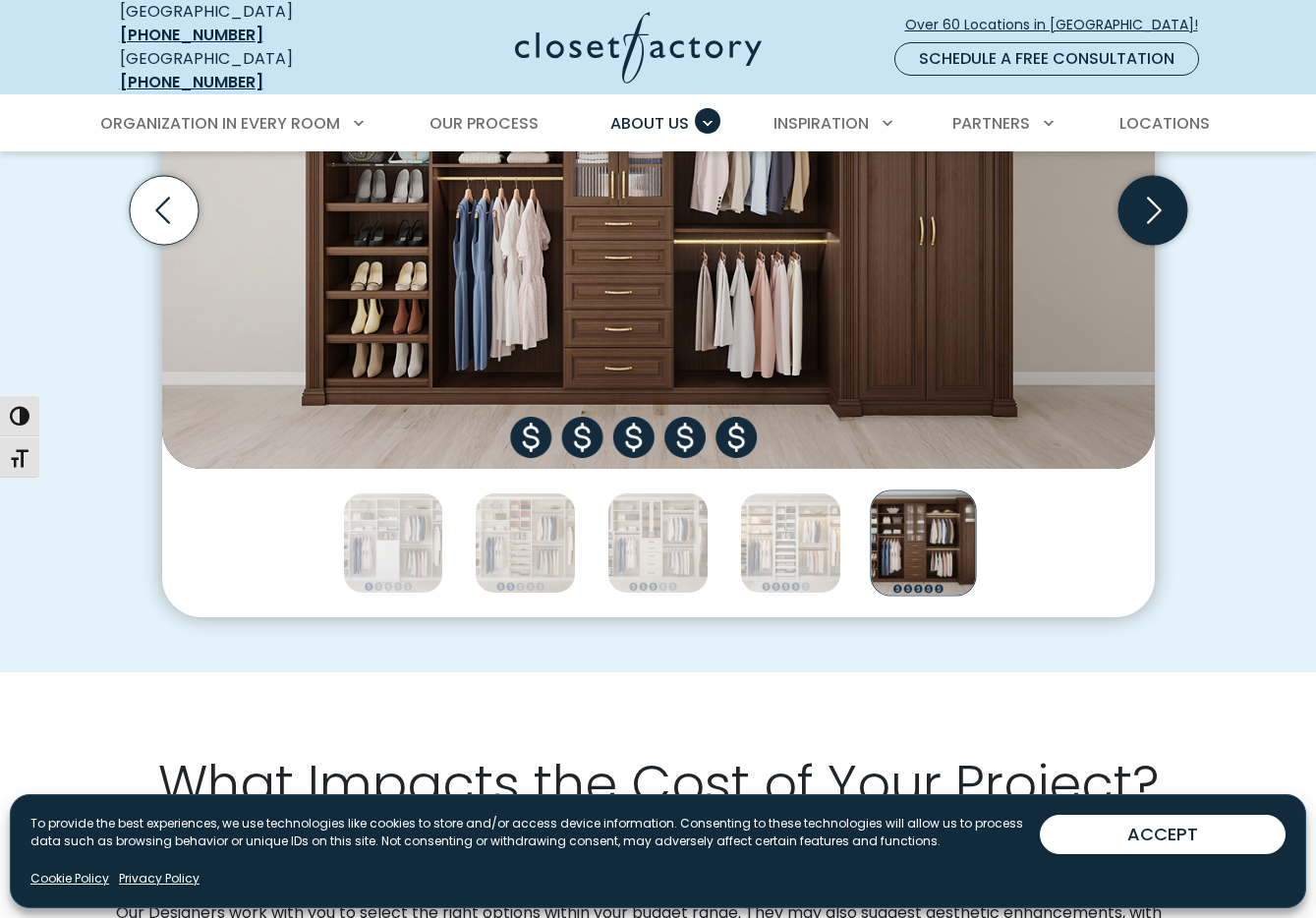
scroll to position [844, 0]
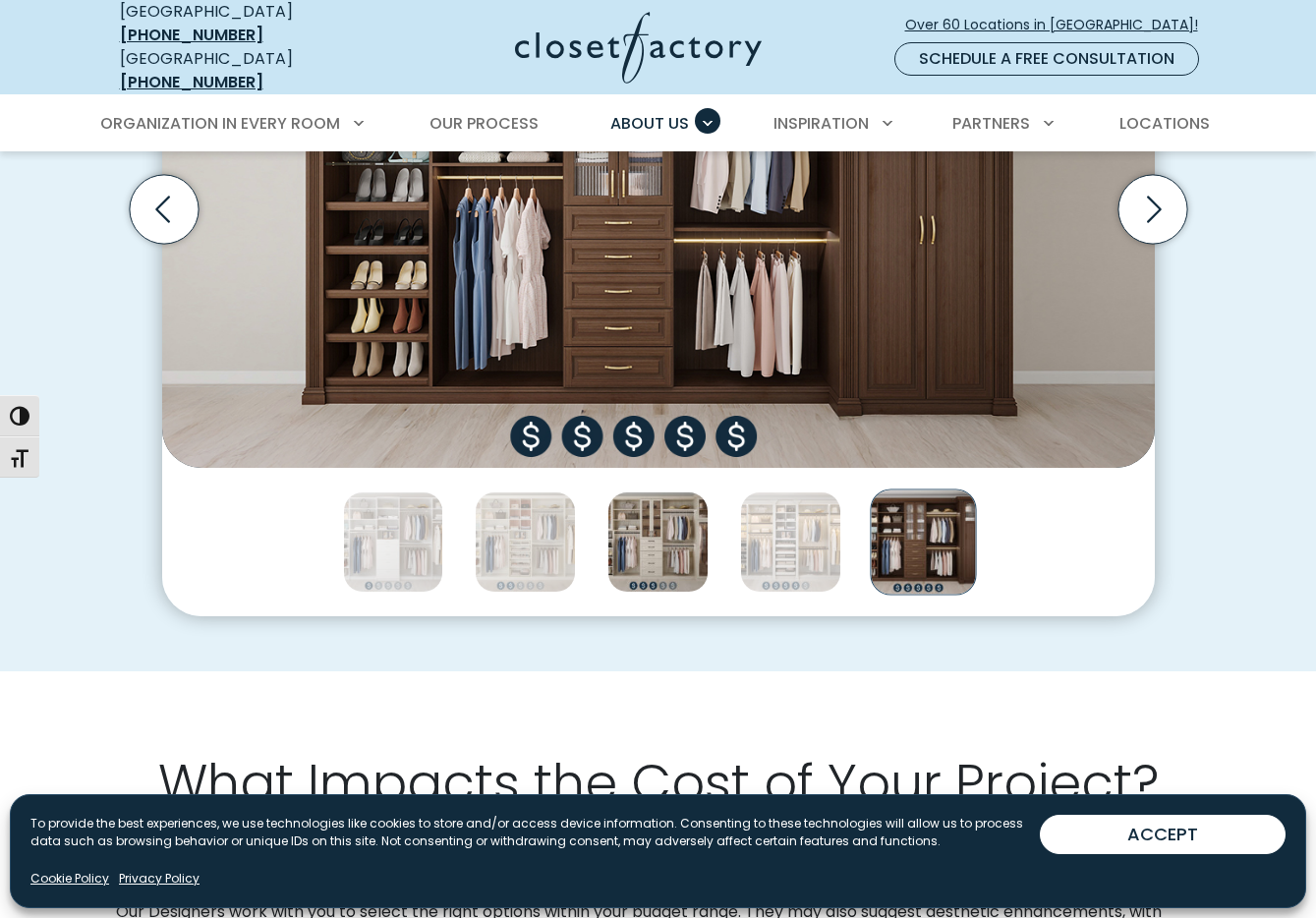
click at [668, 497] on img "Thumbnail Gallery" at bounding box center [658, 542] width 101 height 101
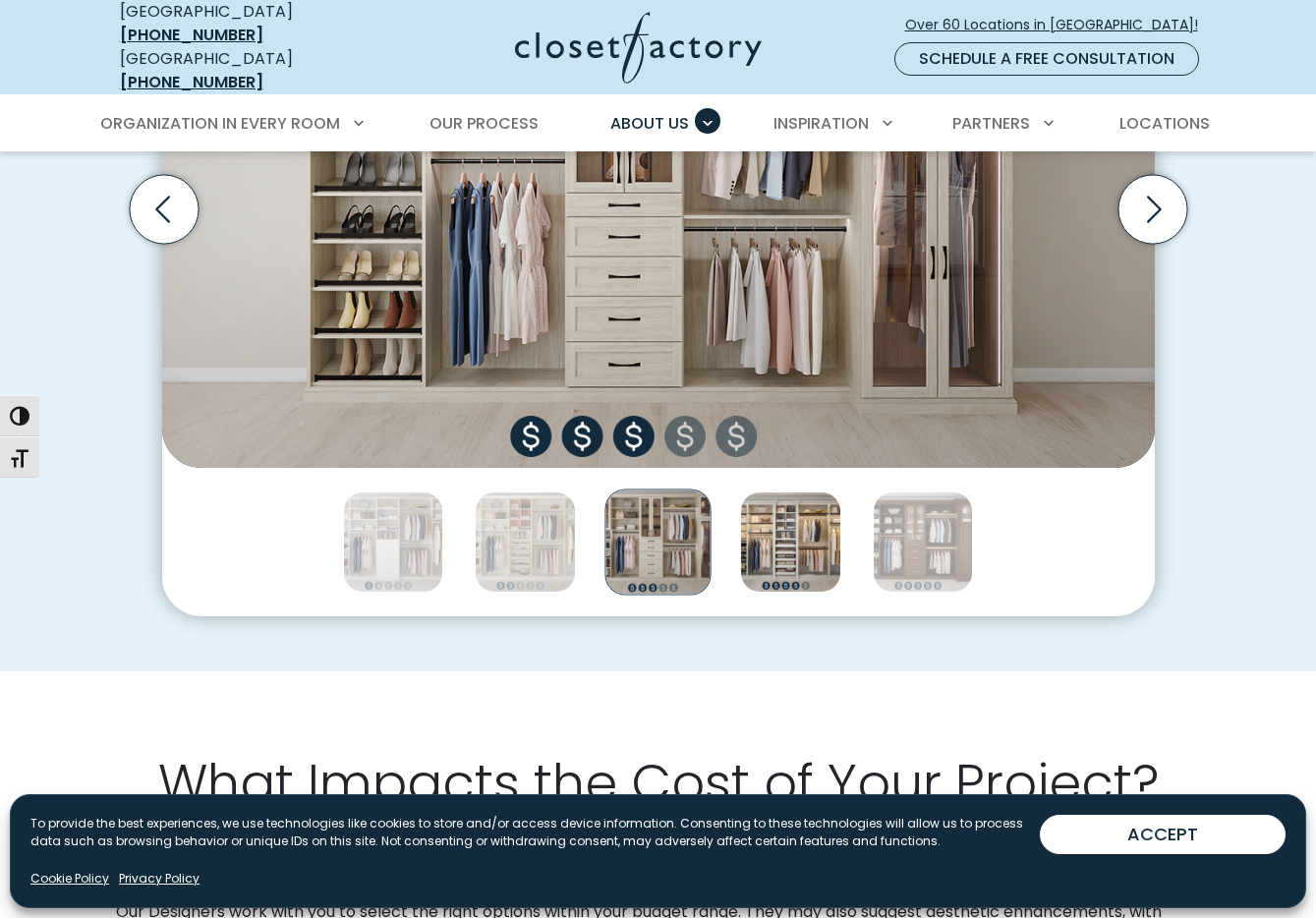
click at [772, 522] on img "Thumbnail Gallery" at bounding box center [790, 542] width 101 height 101
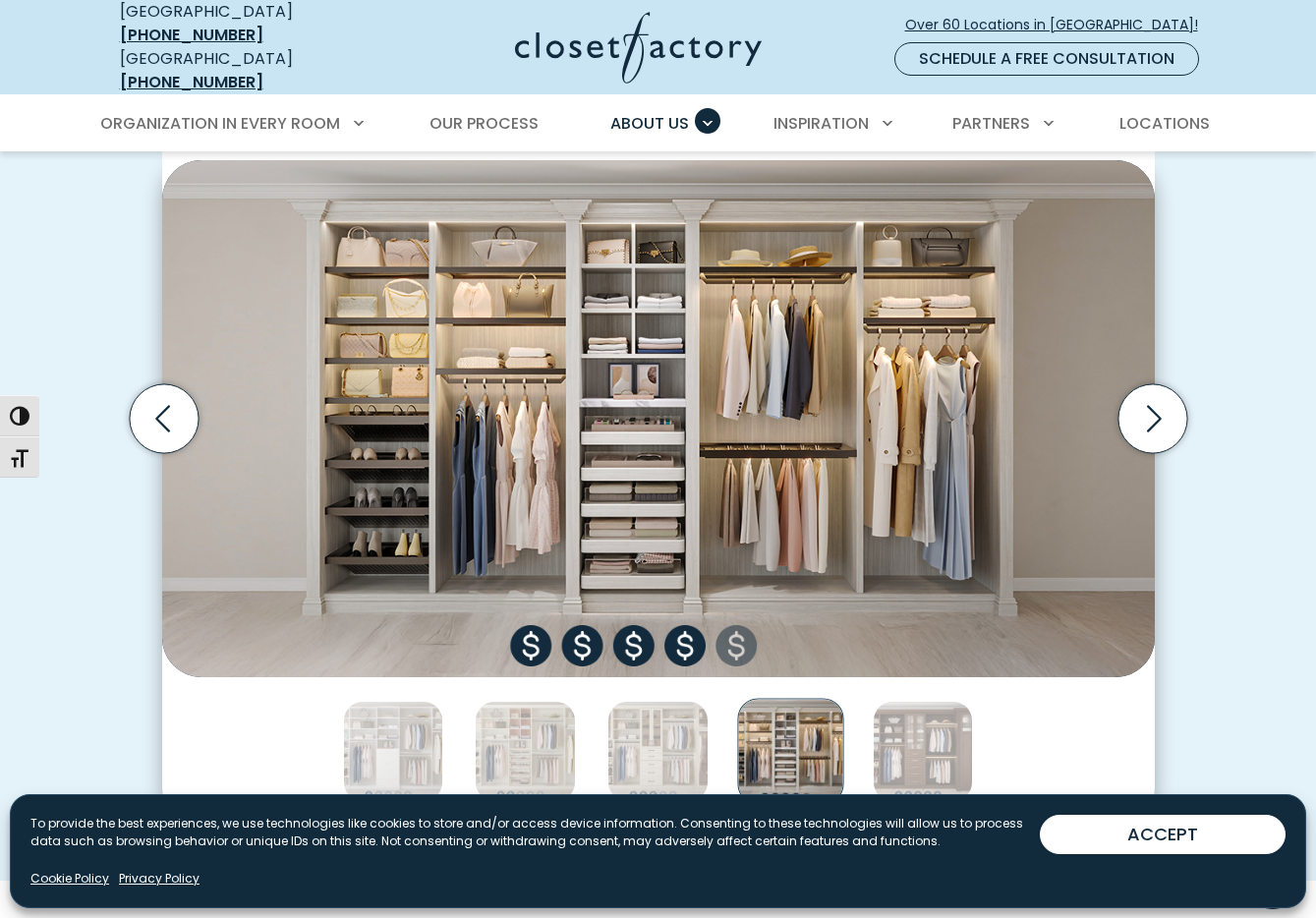
scroll to position [632, 0]
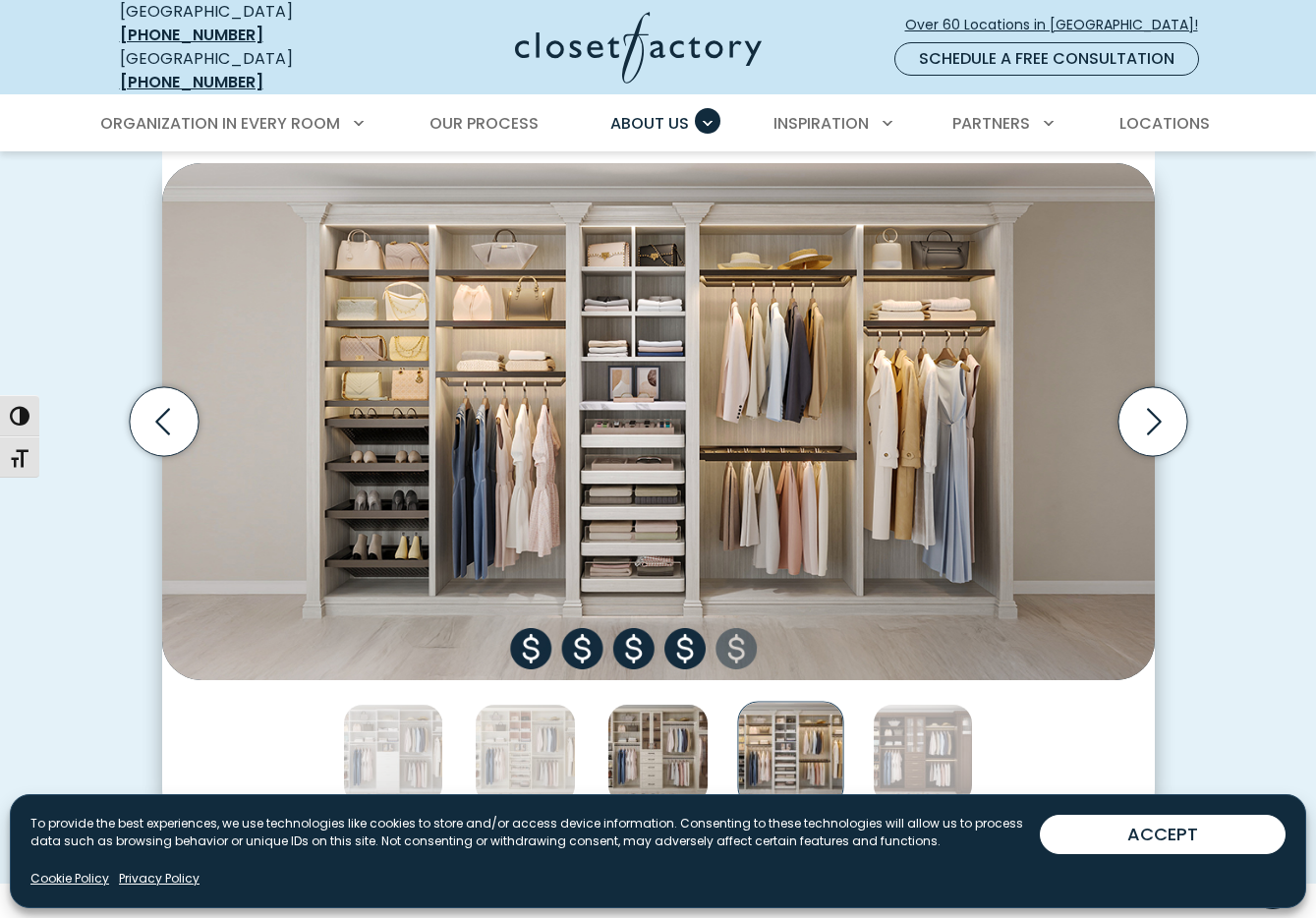
click at [679, 730] on img "Thumbnail Gallery" at bounding box center [658, 754] width 101 height 101
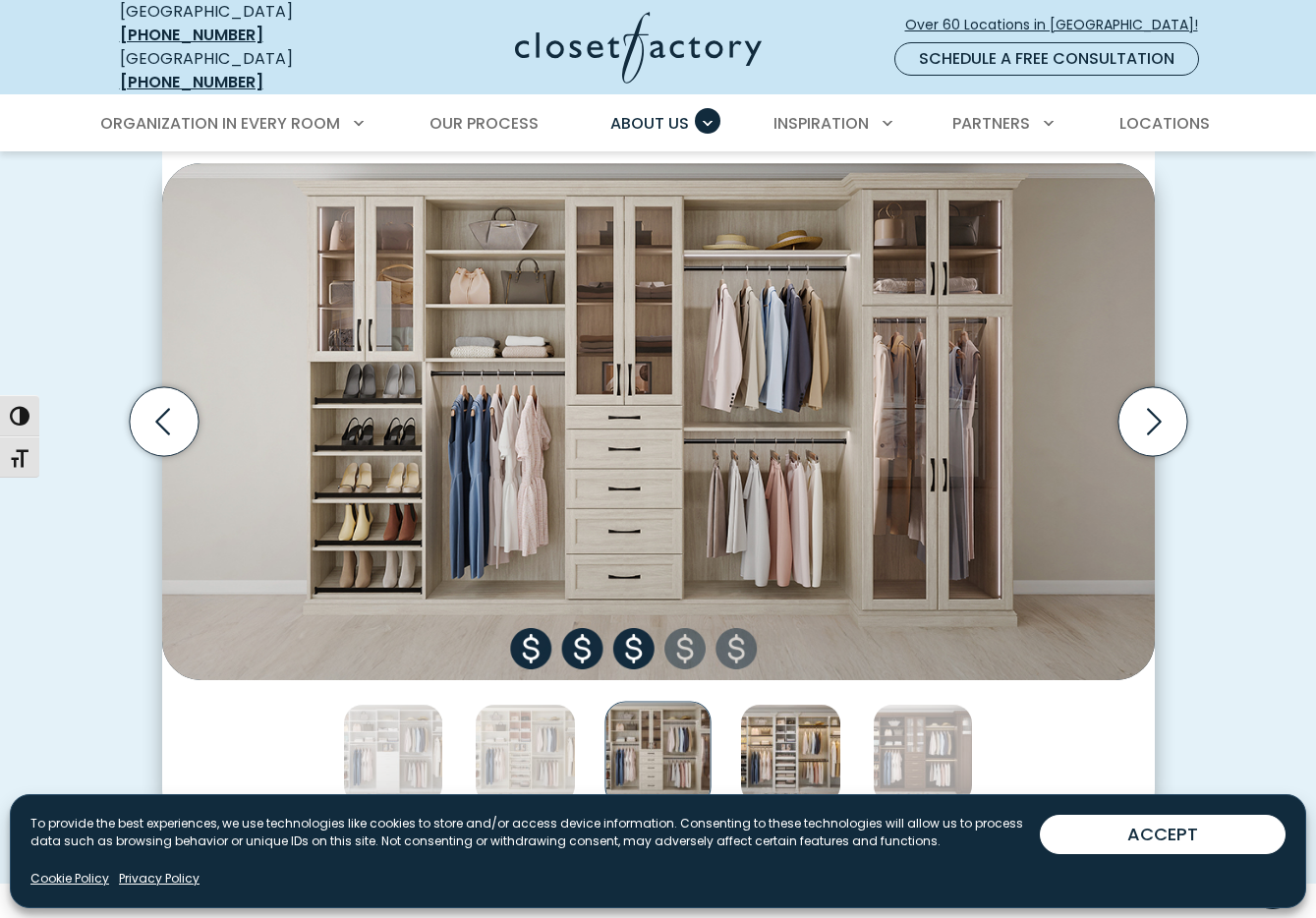
click at [754, 744] on img "Thumbnail Gallery" at bounding box center [790, 754] width 101 height 101
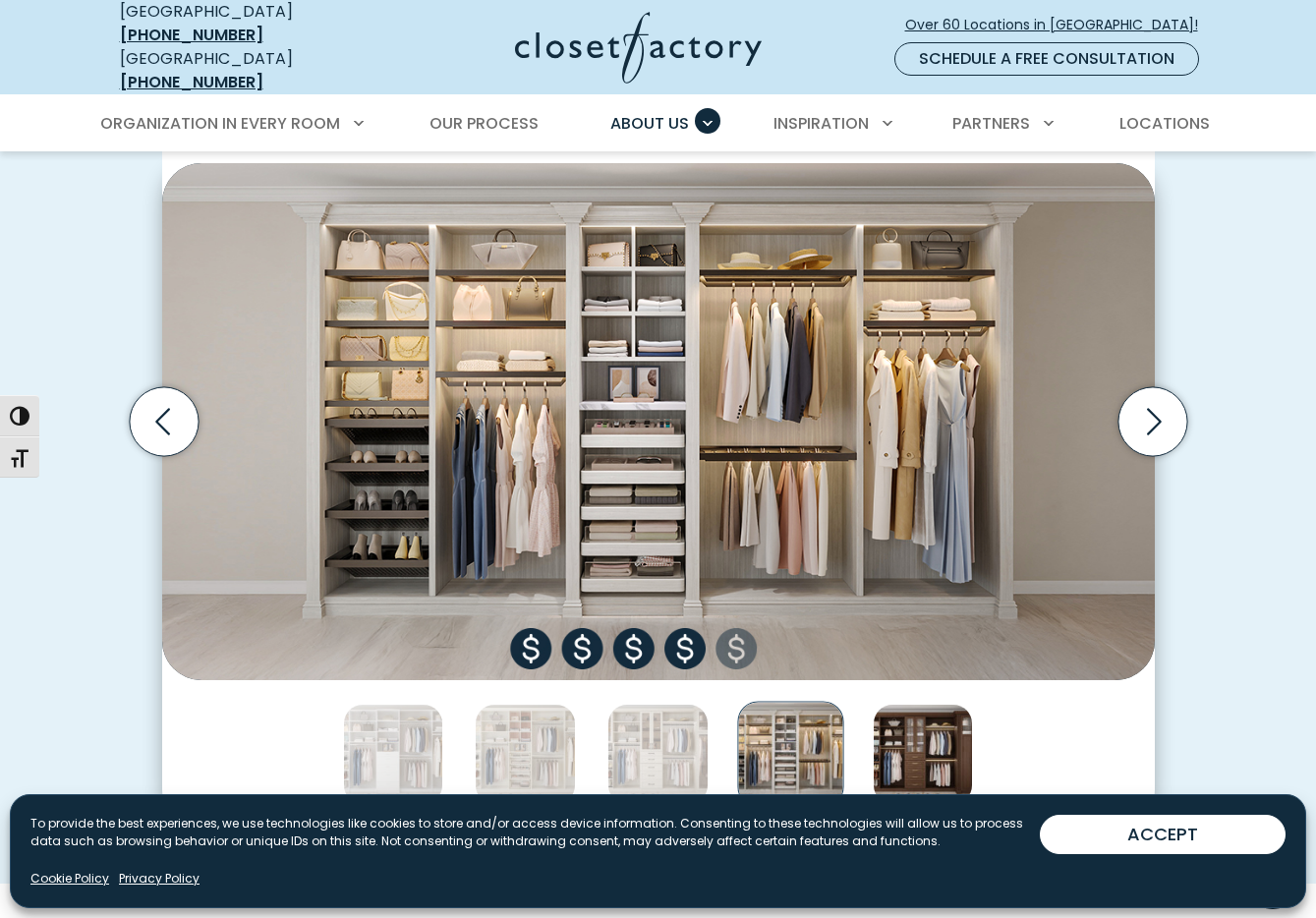
click at [886, 748] on img "Thumbnail Gallery" at bounding box center [923, 754] width 101 height 101
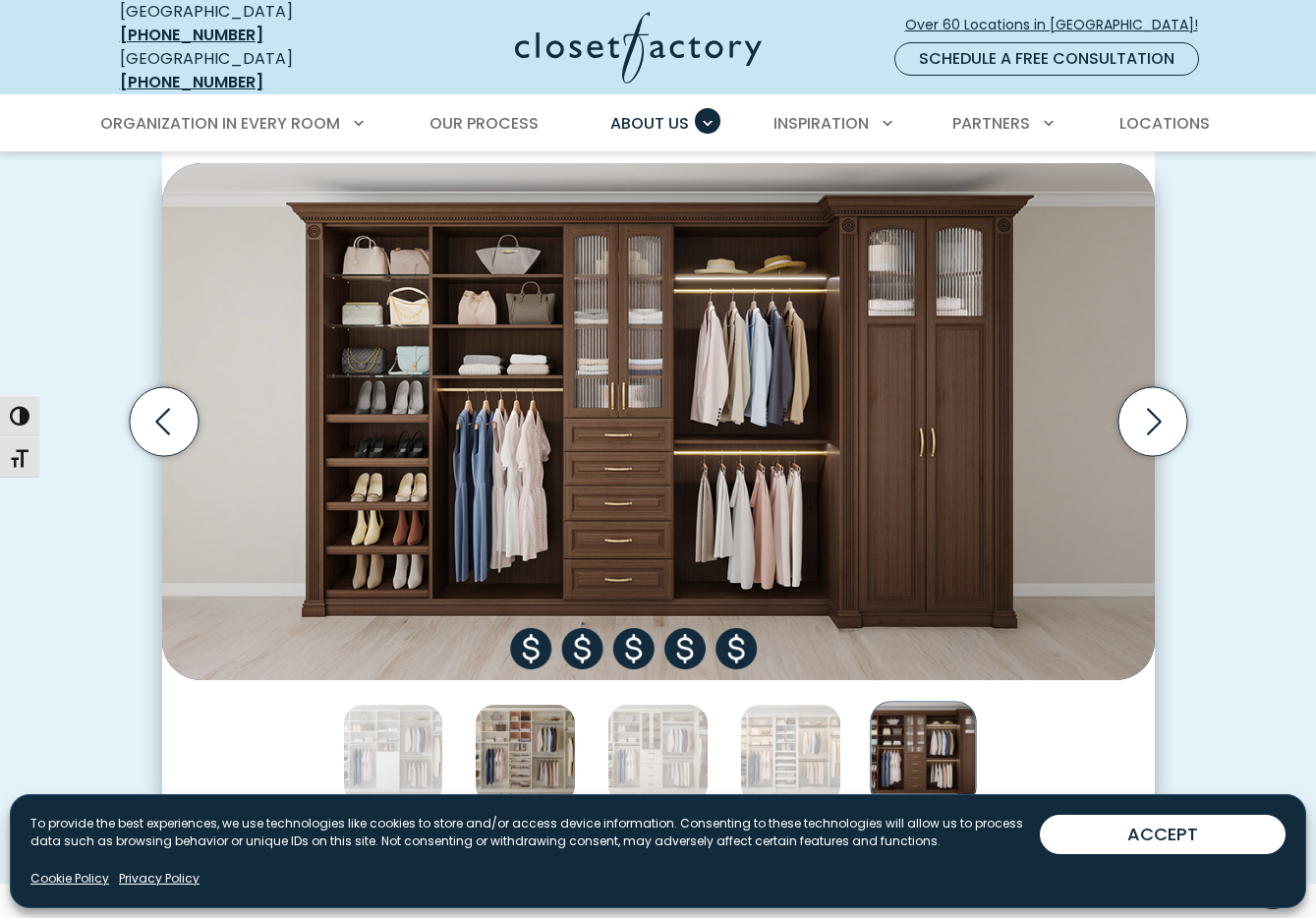
click at [536, 744] on img "Thumbnail Gallery" at bounding box center [525, 754] width 101 height 101
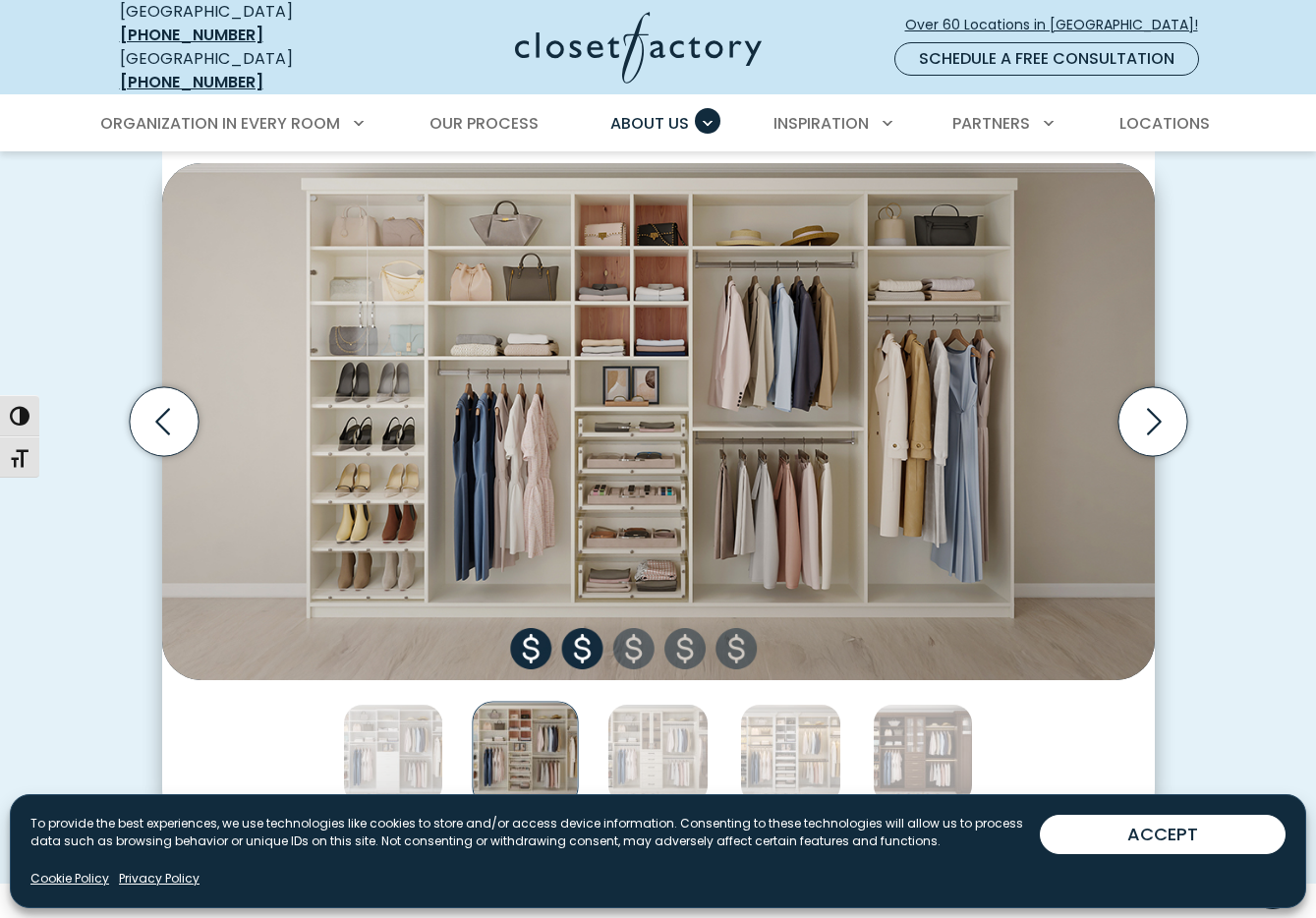
click at [605, 764] on div "Thumbnail Gallery" at bounding box center [658, 754] width 993 height 148
click at [644, 745] on img "Thumbnail Gallery" at bounding box center [658, 754] width 101 height 101
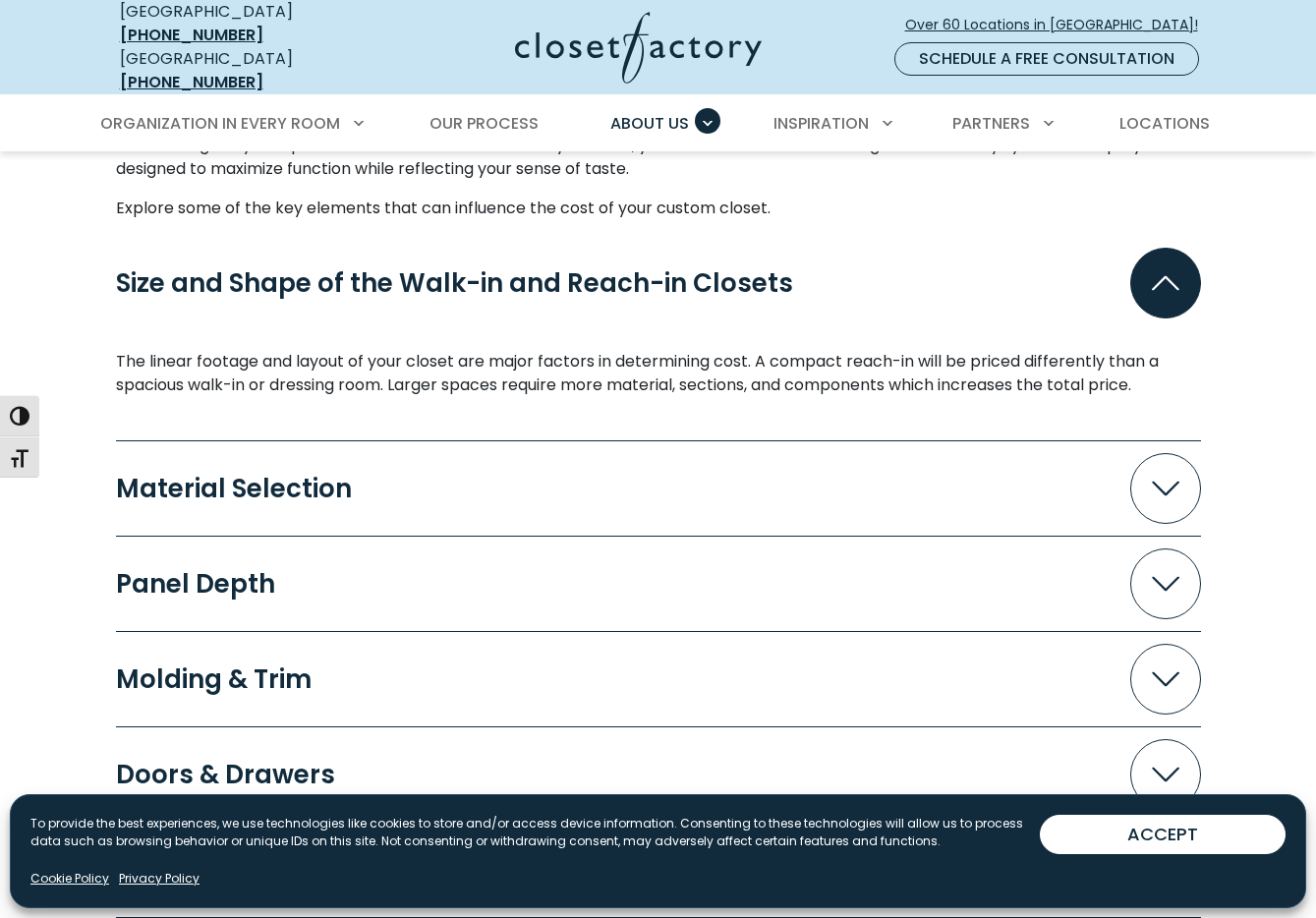
scroll to position [1660, 0]
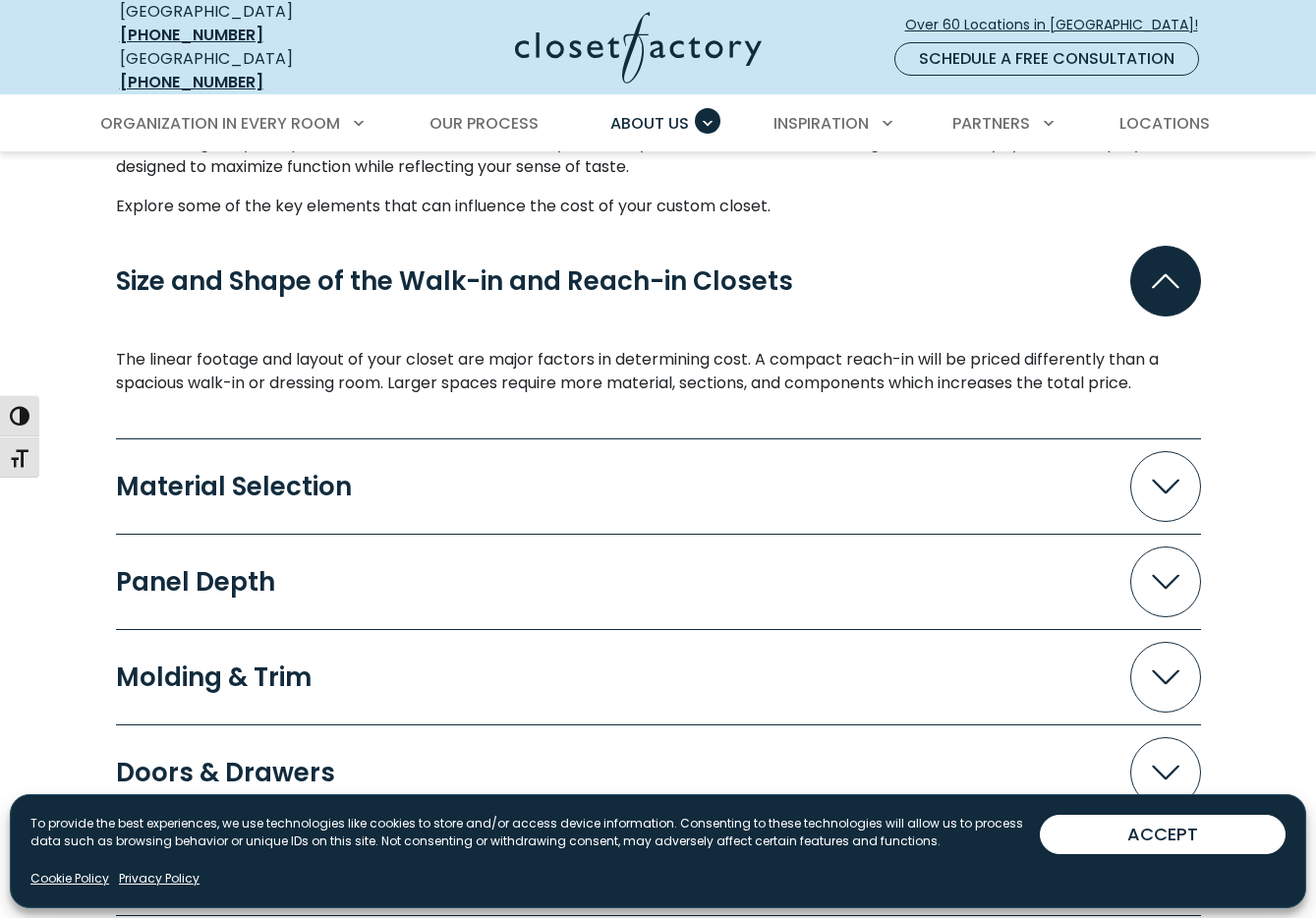
click at [1220, 474] on div "What Impacts the Cost of Your Project? Because every space is custom-designed, …" at bounding box center [658, 520] width 1316 height 1330
click at [1153, 482] on icon "Accordion" at bounding box center [1166, 487] width 28 height 15
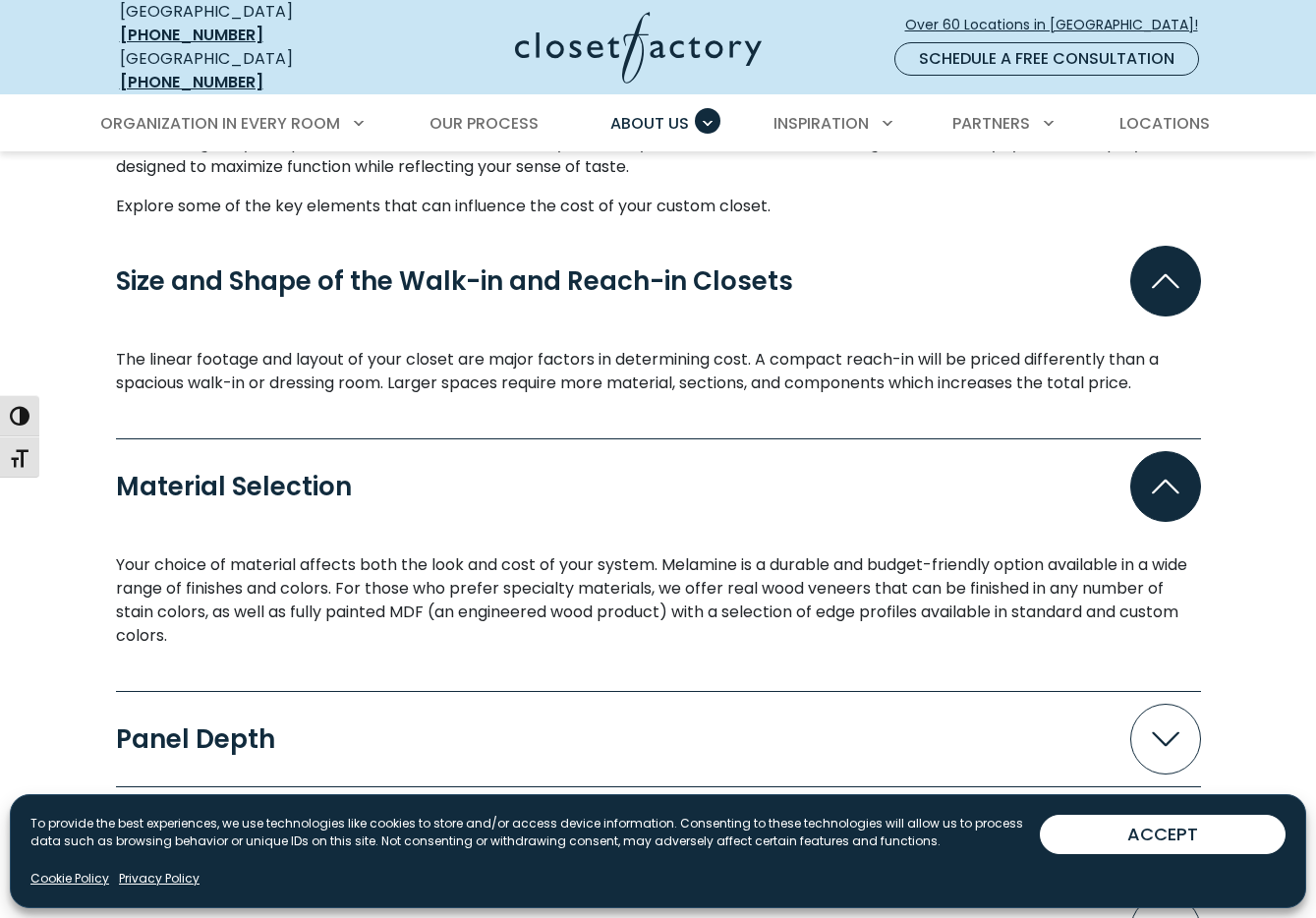
click at [1153, 482] on icon "Accordion" at bounding box center [1166, 487] width 28 height 15
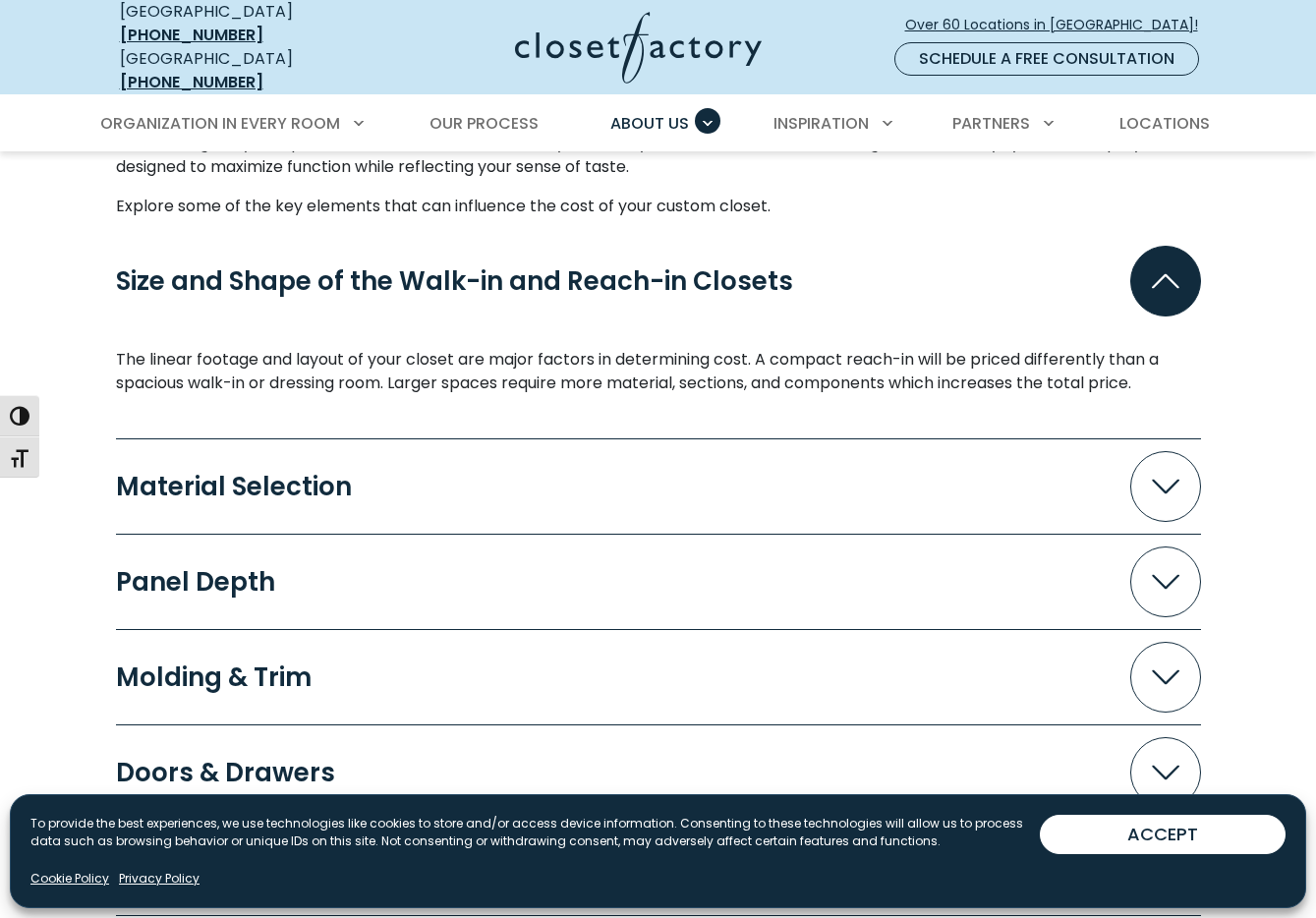
click at [1162, 595] on span "Accordion" at bounding box center [1166, 582] width 71 height 71
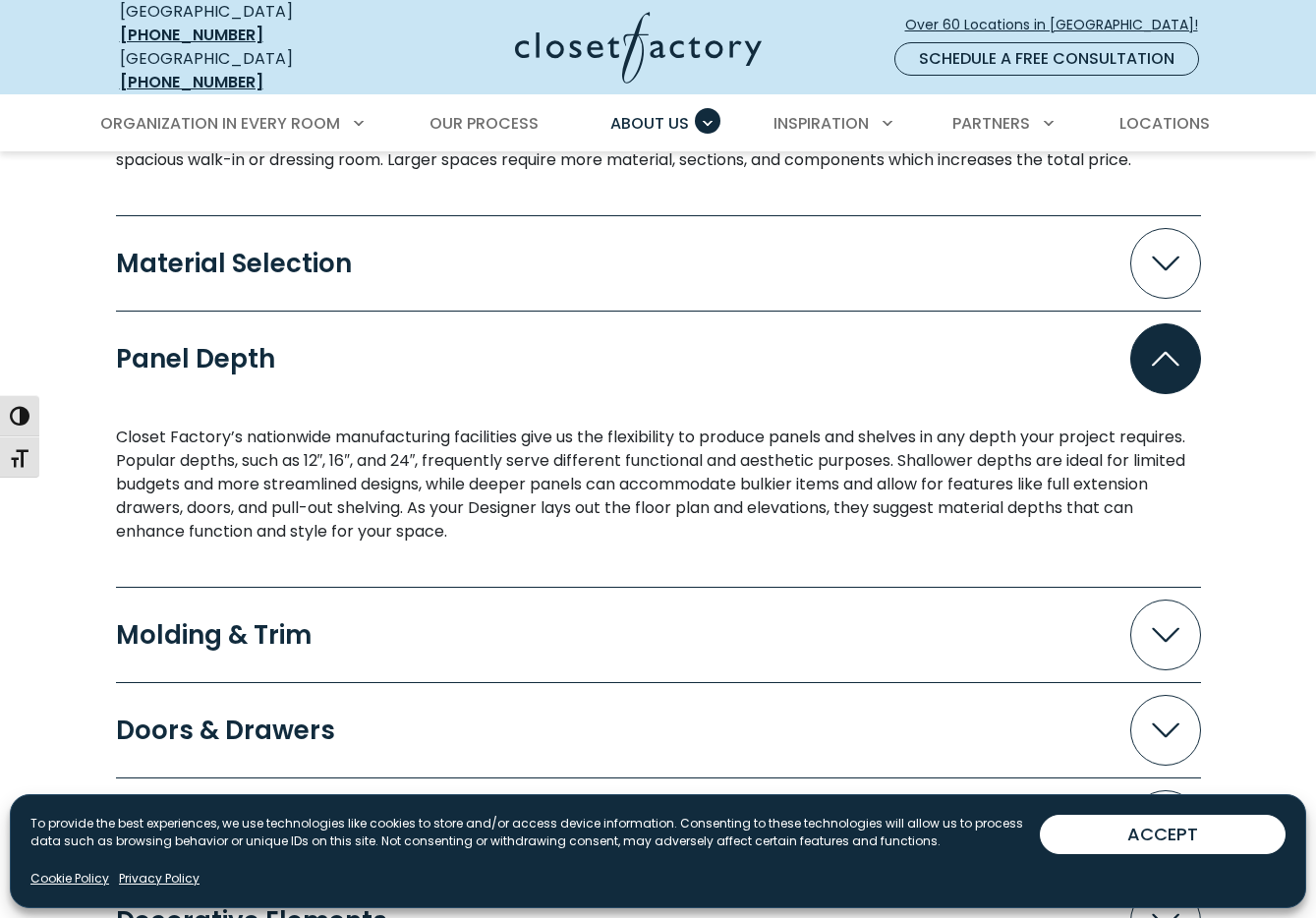
scroll to position [1891, 0]
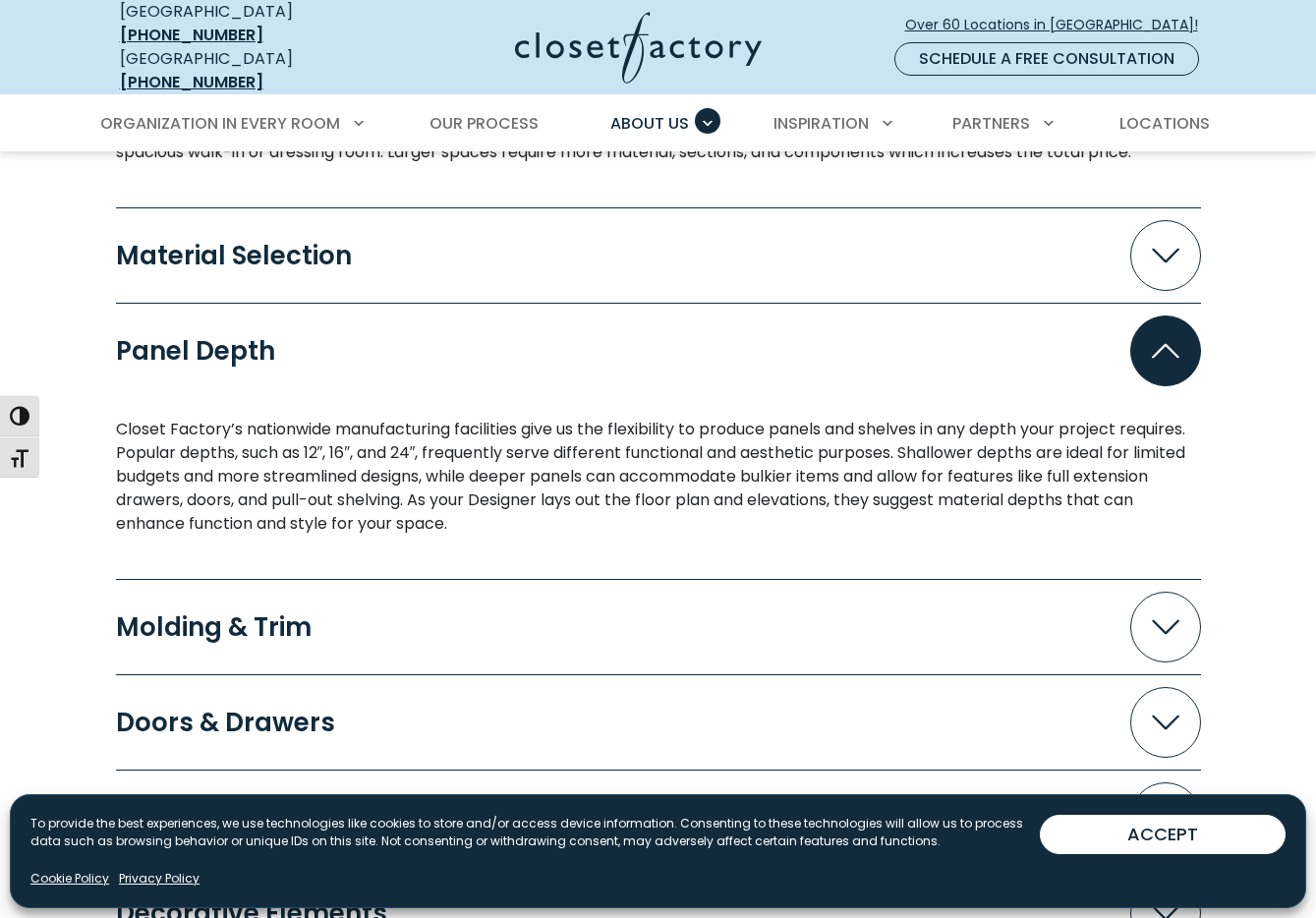
click at [1173, 634] on span "Accordion" at bounding box center [1166, 627] width 71 height 71
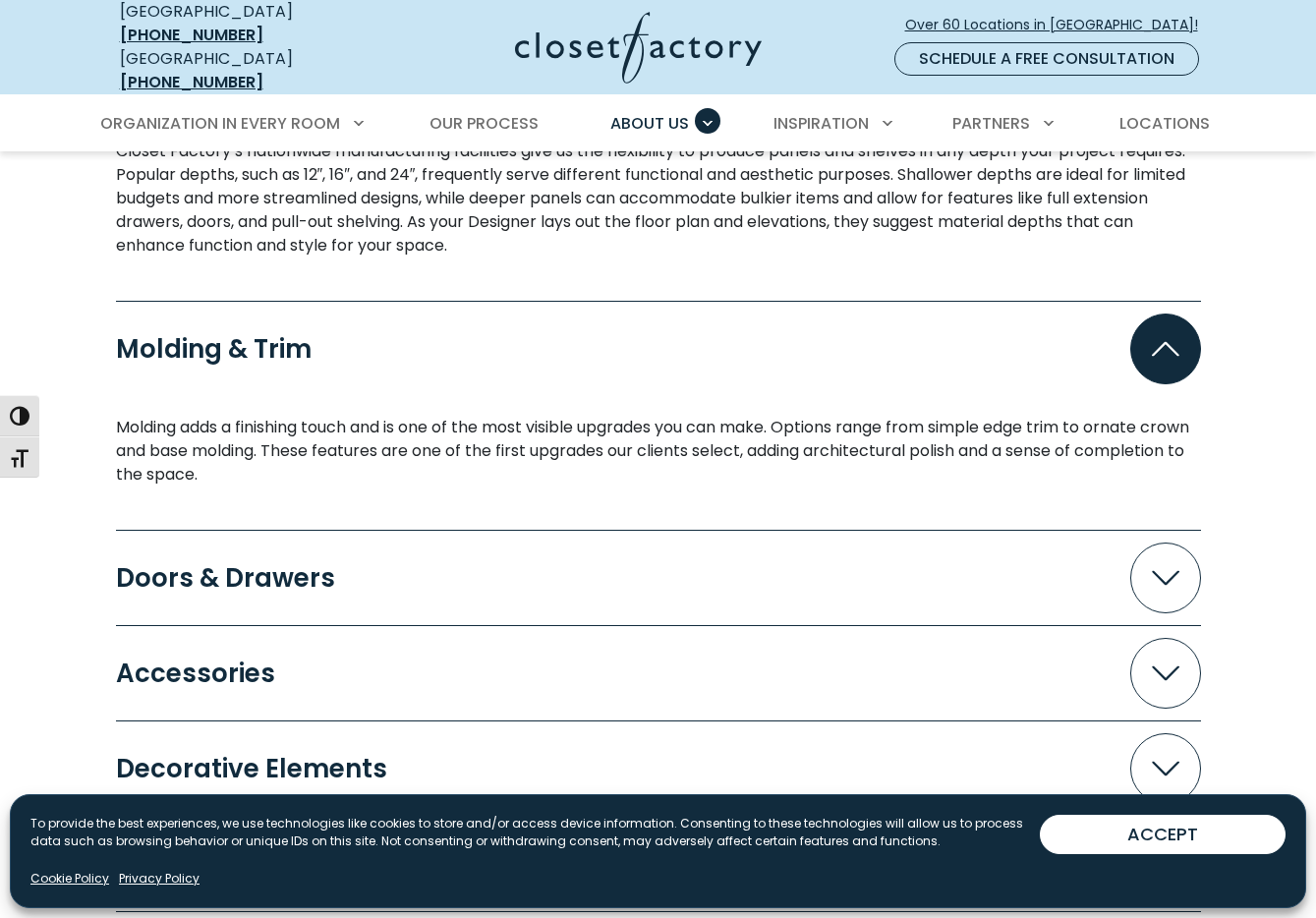
scroll to position [2168, 0]
click at [1181, 557] on span "Accordion" at bounding box center [1166, 579] width 71 height 71
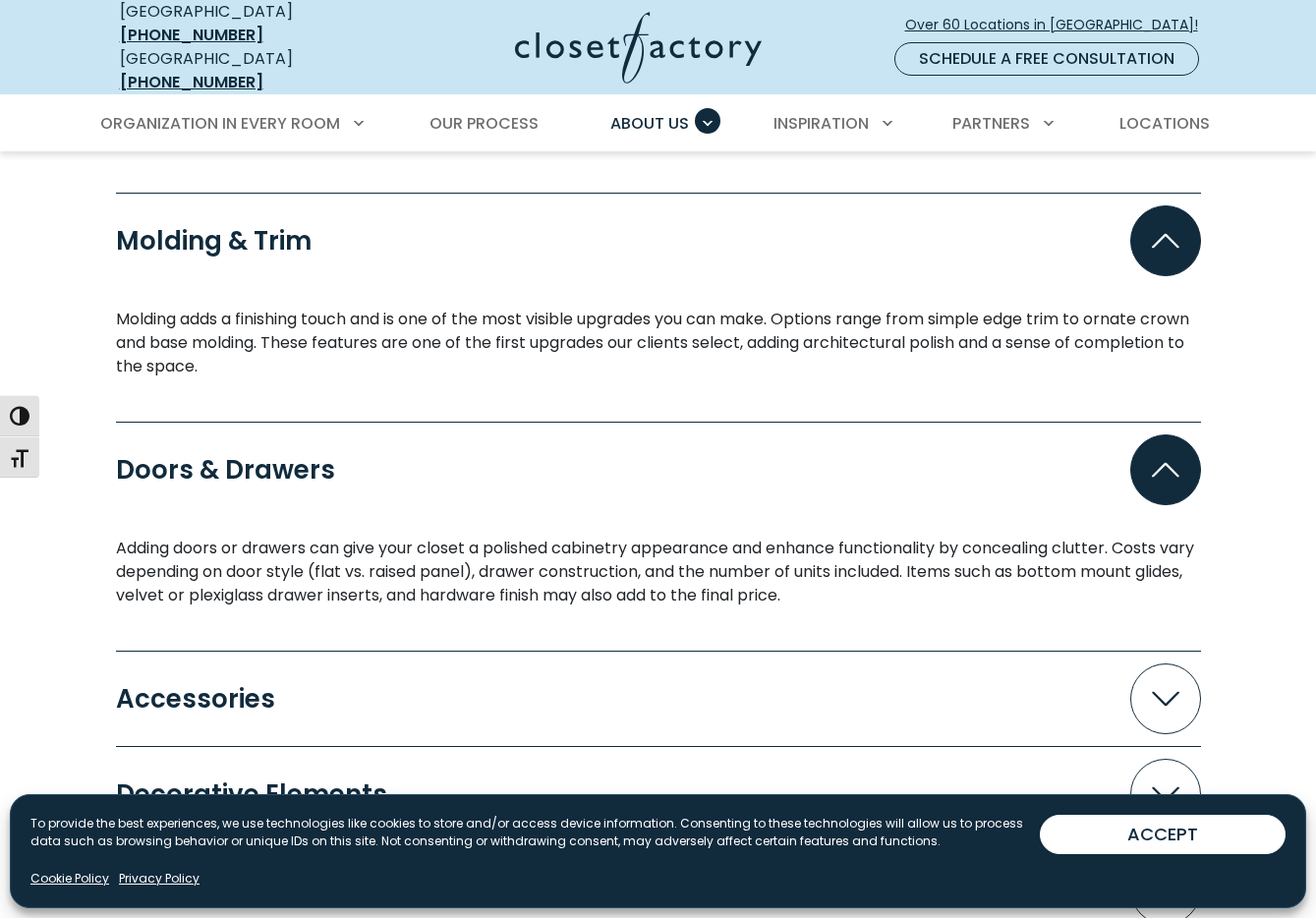
scroll to position [2417, 0]
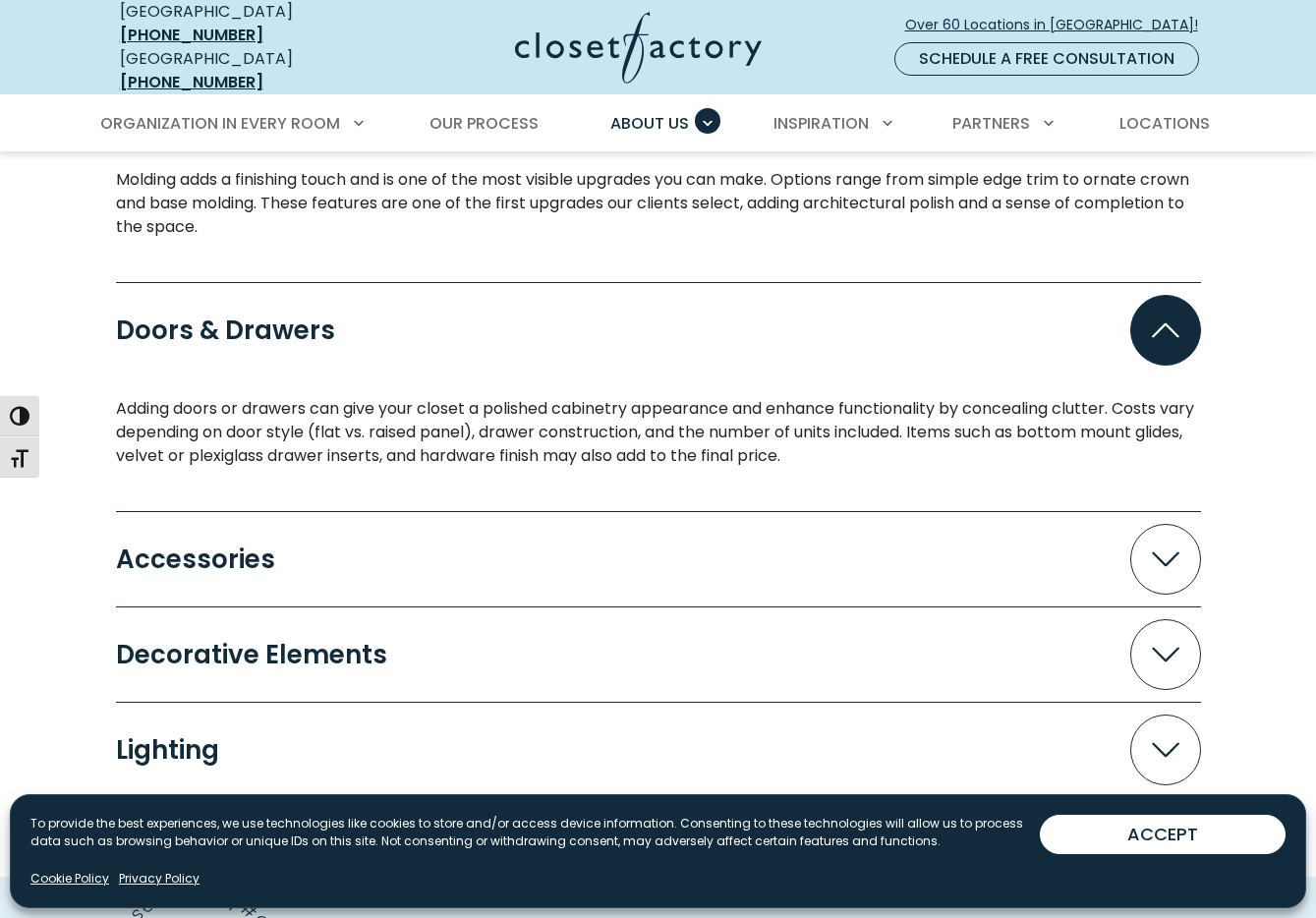
click at [1175, 552] on icon "Accordion" at bounding box center [1166, 559] width 28 height 15
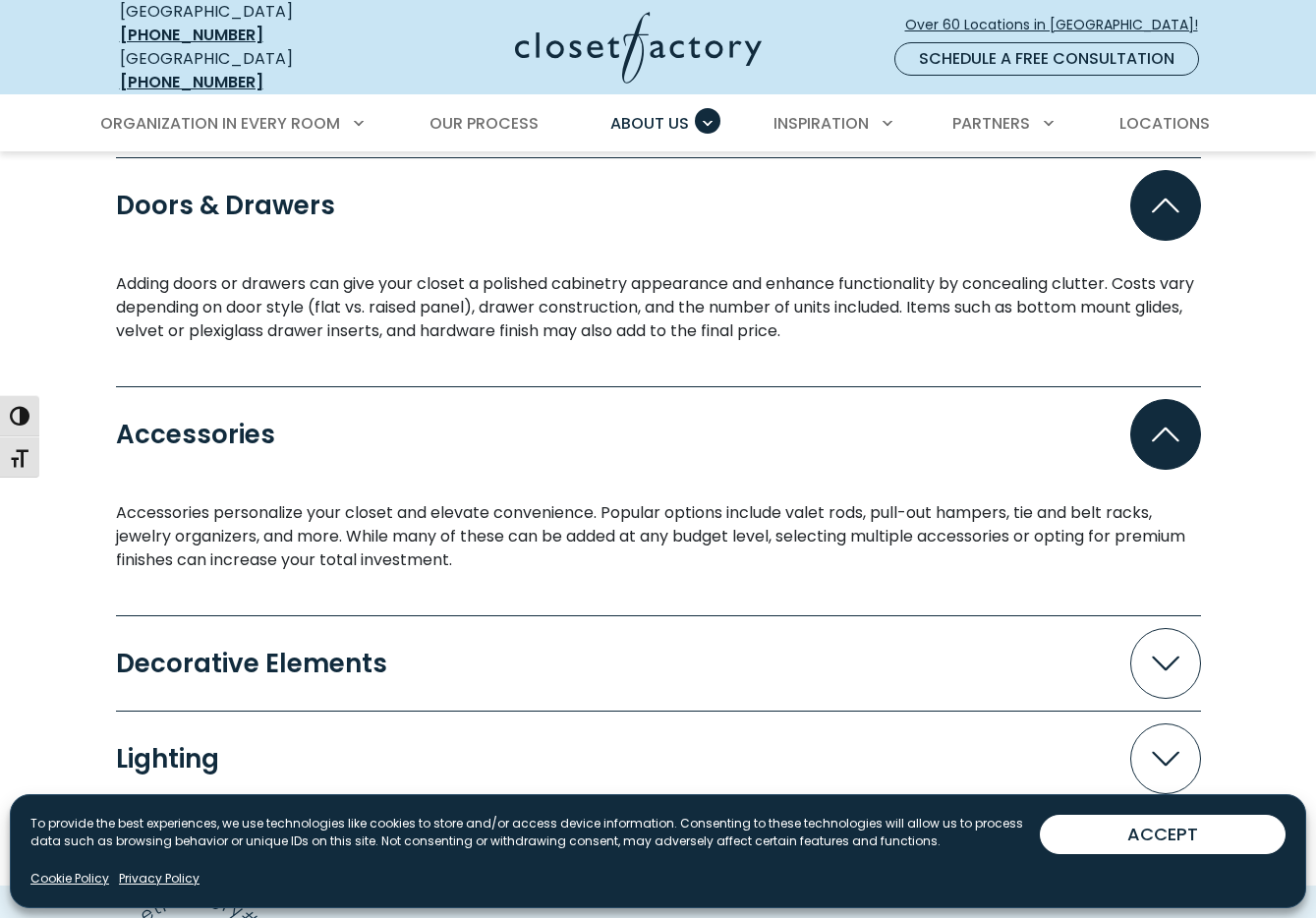
scroll to position [2586, 0]
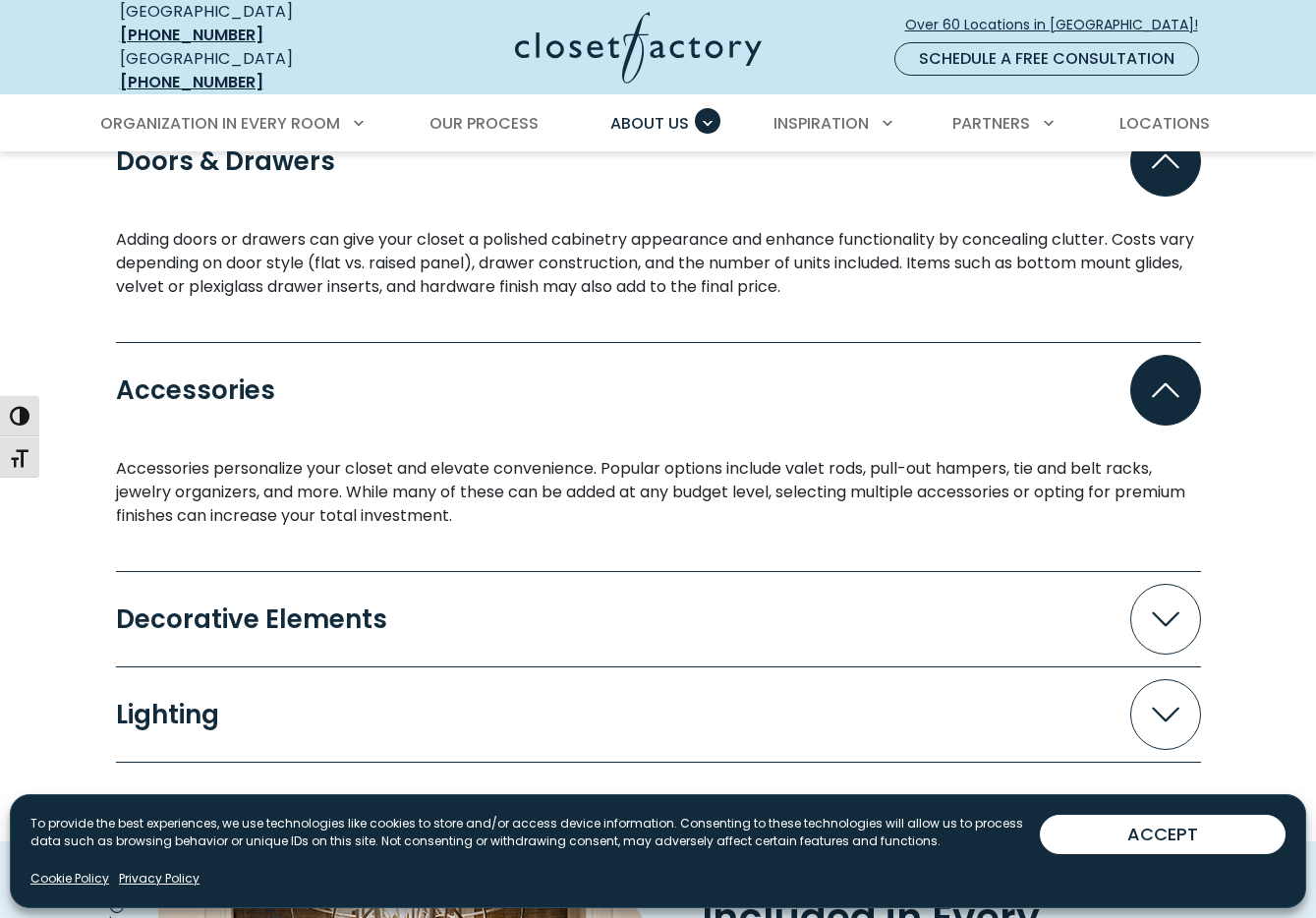
click at [1162, 612] on icon "Accordion" at bounding box center [1166, 619] width 28 height 15
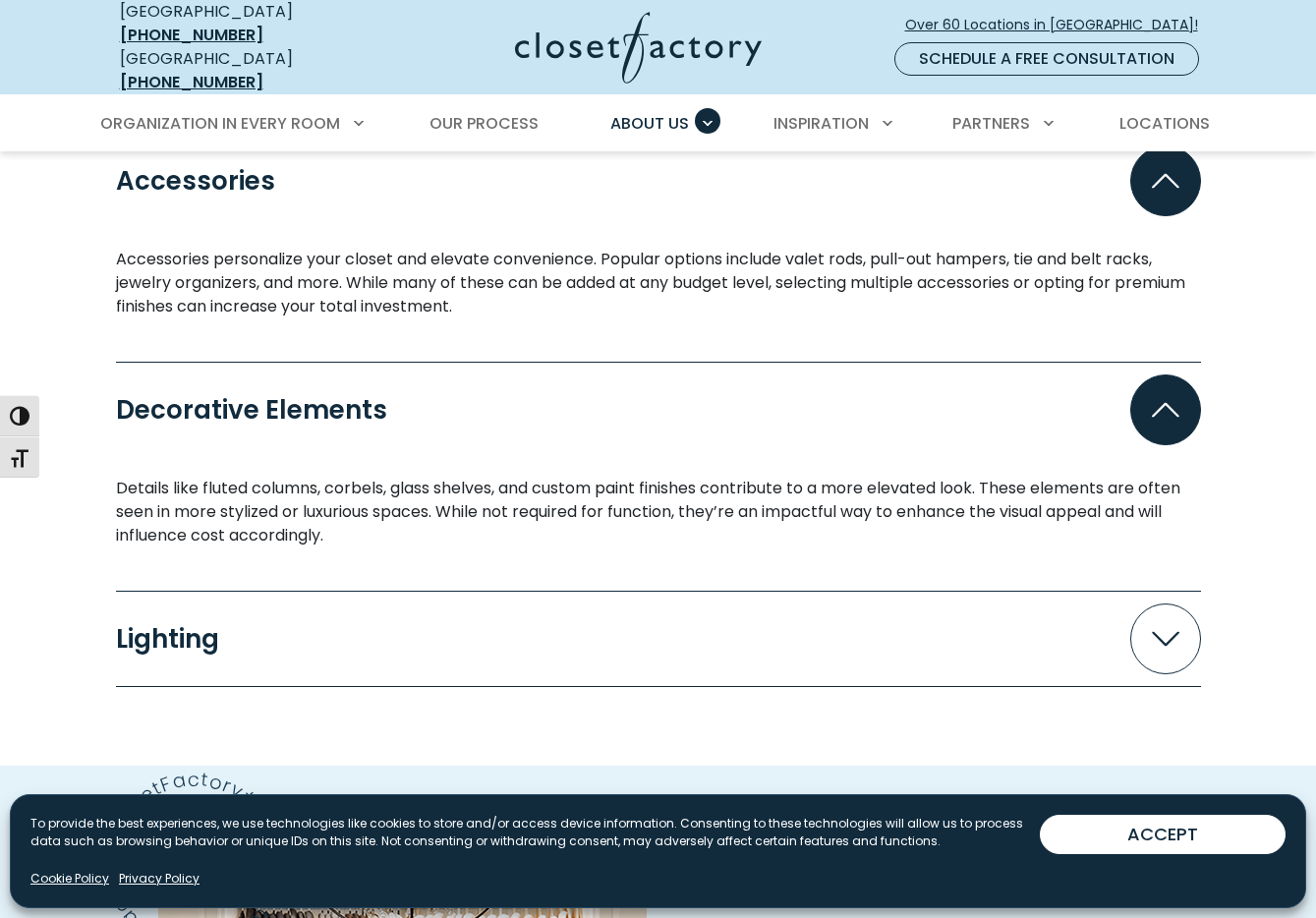
scroll to position [3014, 0]
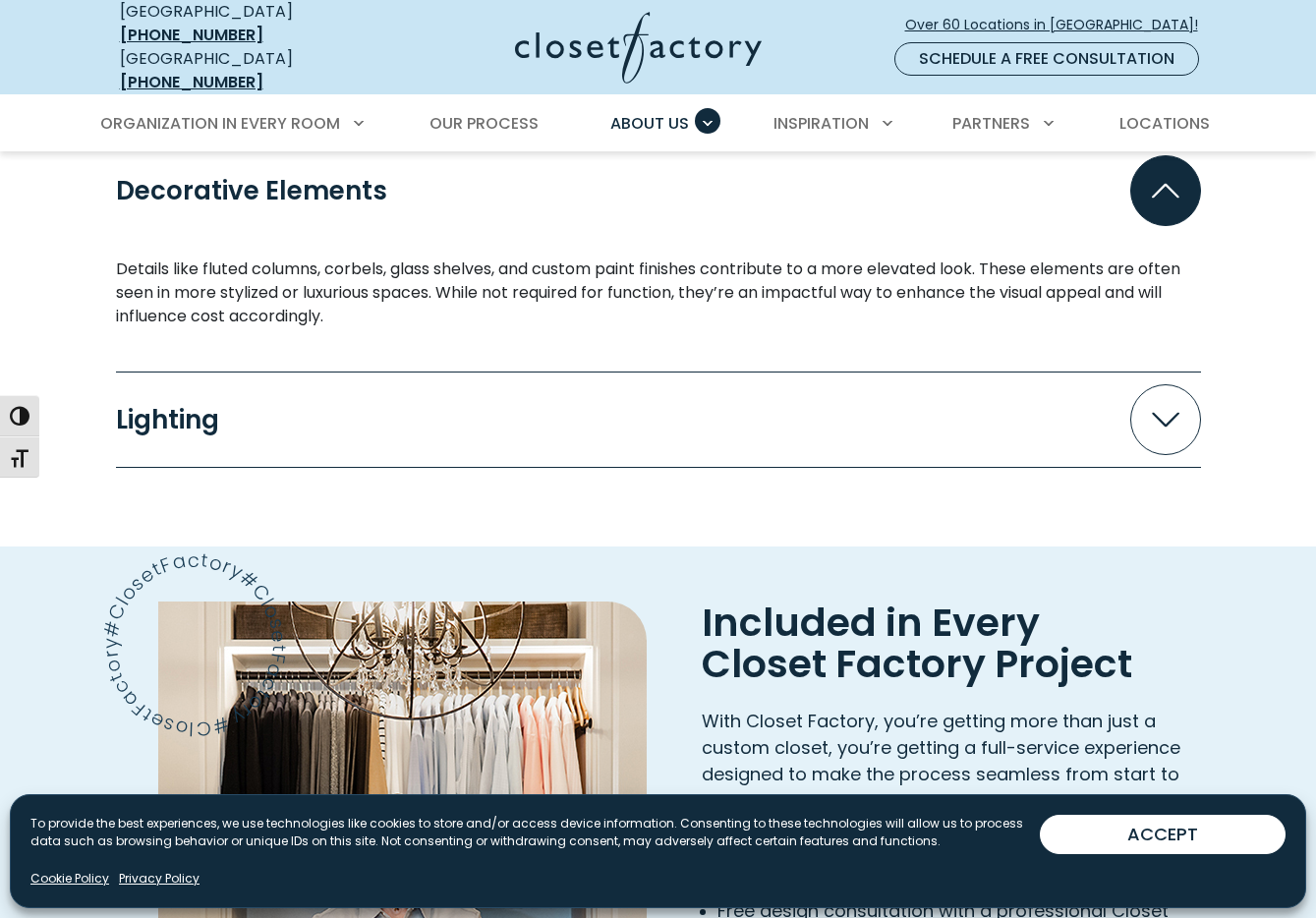
click at [1159, 418] on span "Accordion" at bounding box center [1166, 420] width 71 height 71
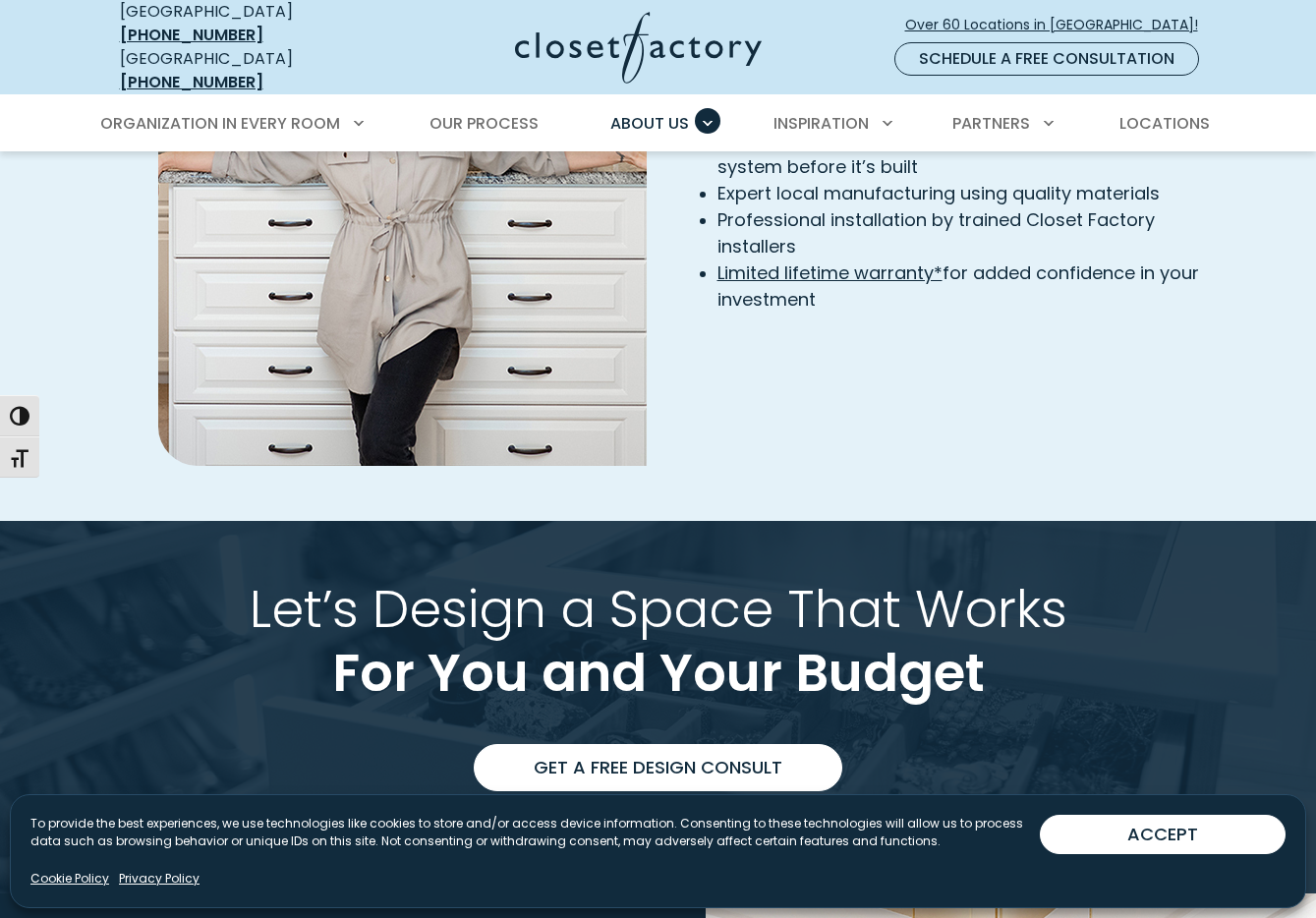
scroll to position [4043, 0]
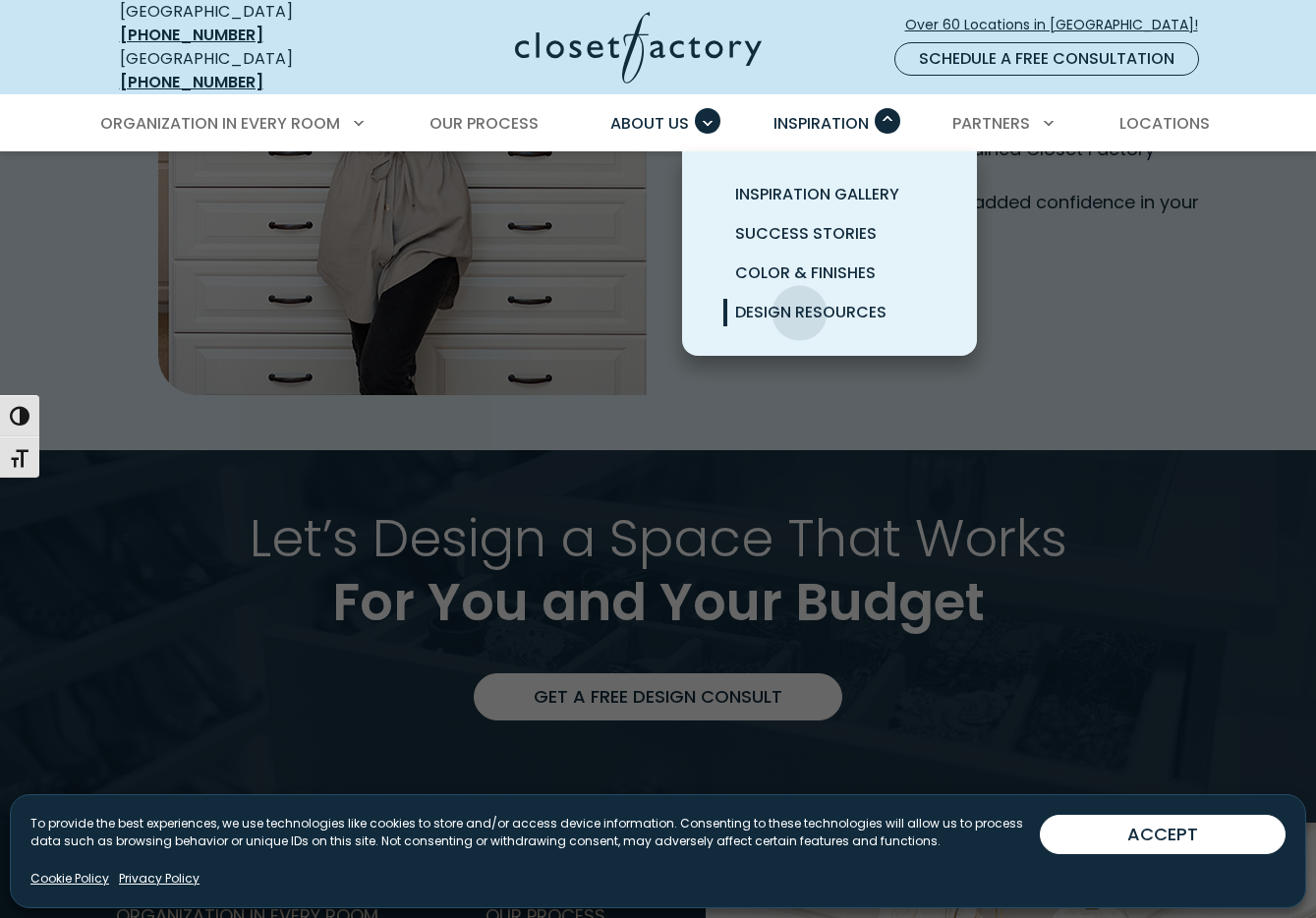
click at [800, 301] on span "Design Resources" at bounding box center [811, 312] width 151 height 23
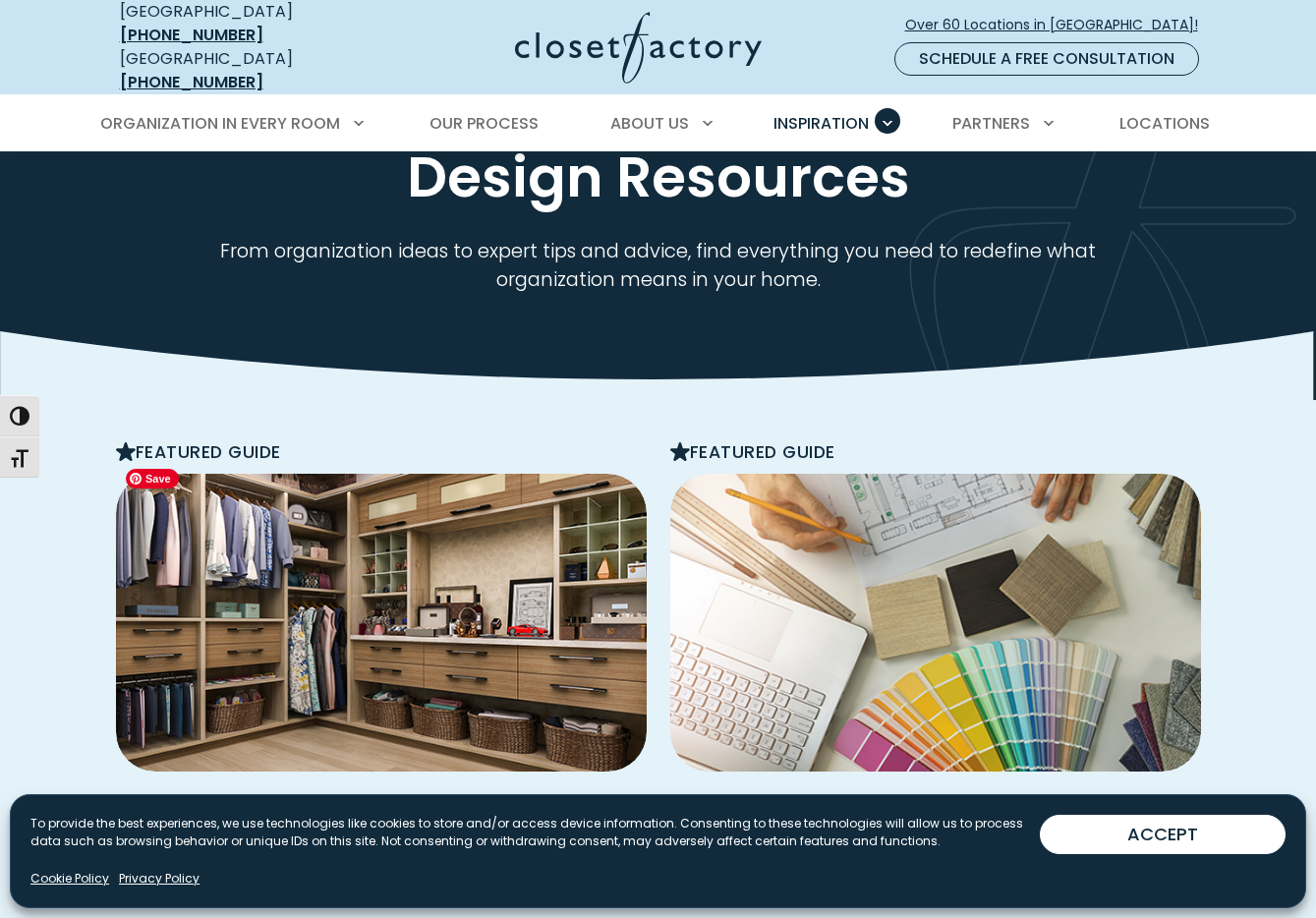
scroll to position [312, 0]
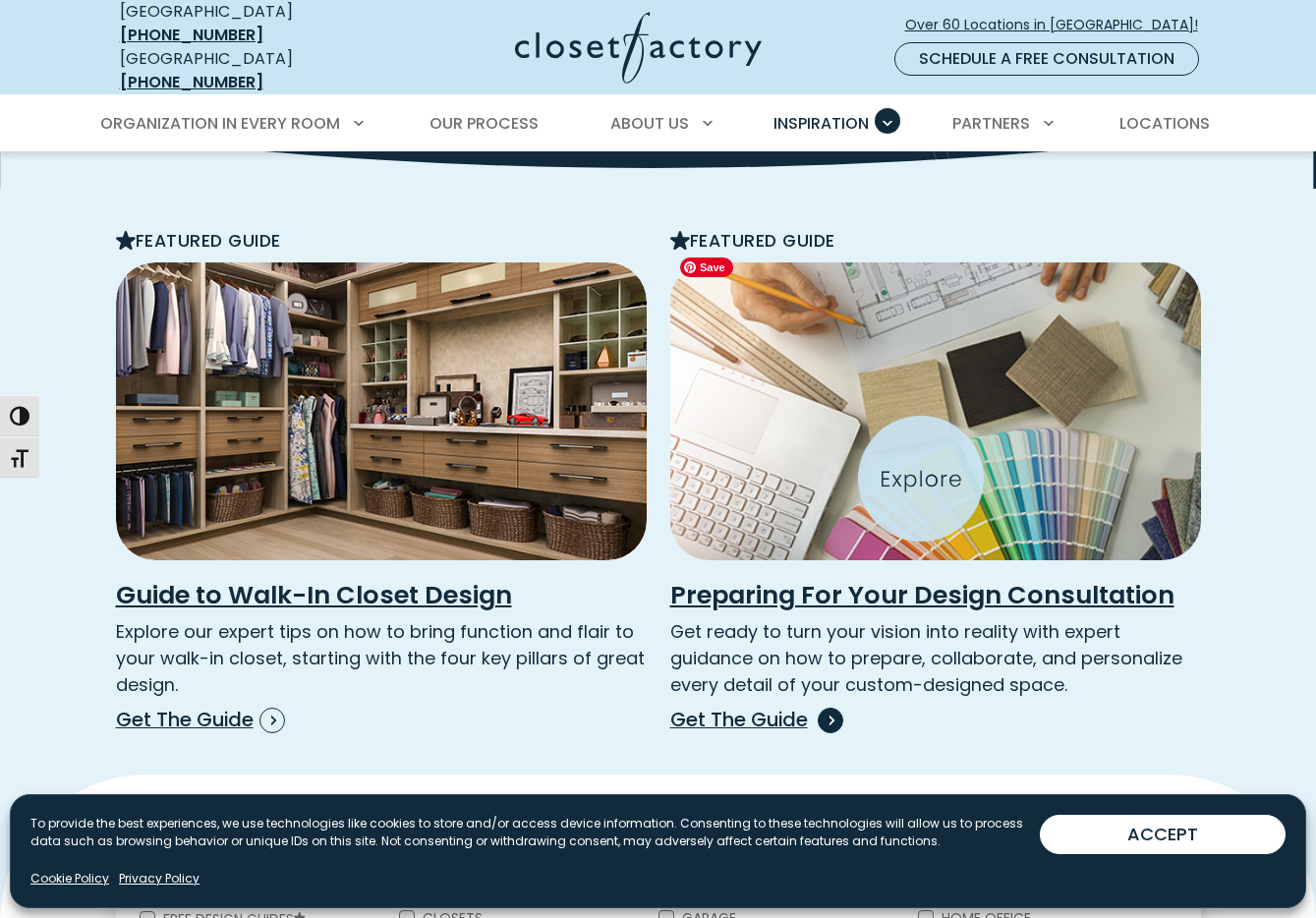
click at [921, 479] on img "Featured Download Guide and Posts" at bounding box center [936, 411] width 584 height 328
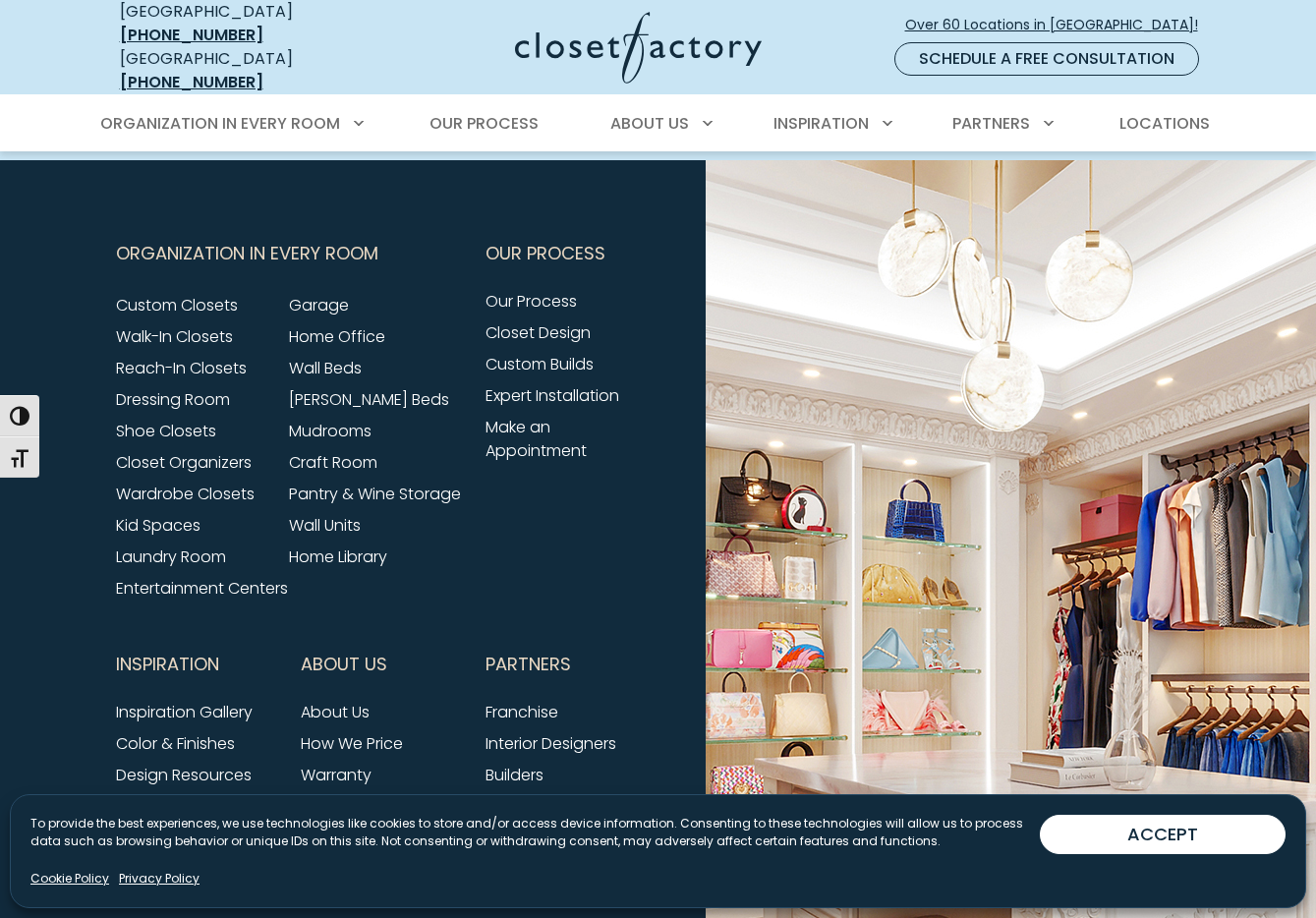
scroll to position [859, 0]
